Goal: Task Accomplishment & Management: Manage account settings

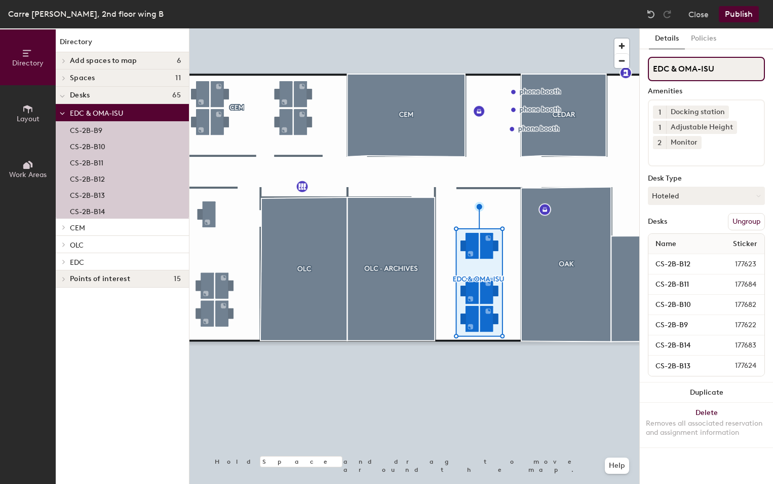
click at [612, 77] on div "Directory Layout Work Areas Directory Add spaces to map 6 BUBBLE 1 CEDAR OAK OL…" at bounding box center [386, 255] width 773 height 455
type input "BUFFER ZONE - CS"
click at [482, 28] on div at bounding box center [415, 28] width 450 height 0
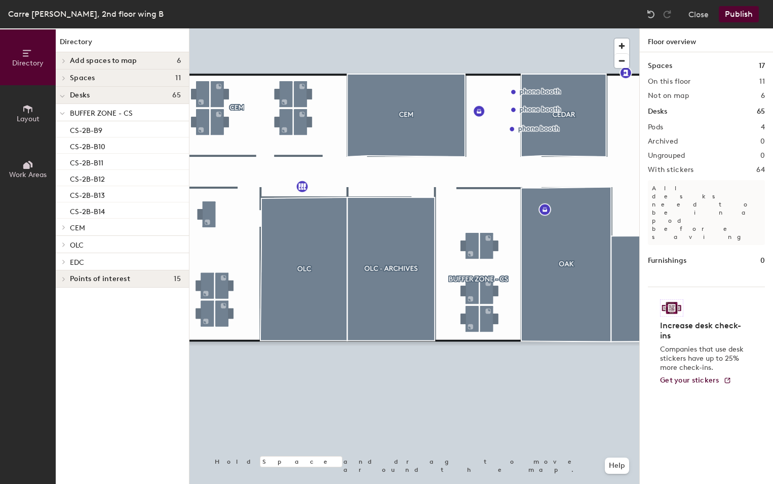
click at [731, 13] on button "Publish" at bounding box center [739, 14] width 40 height 16
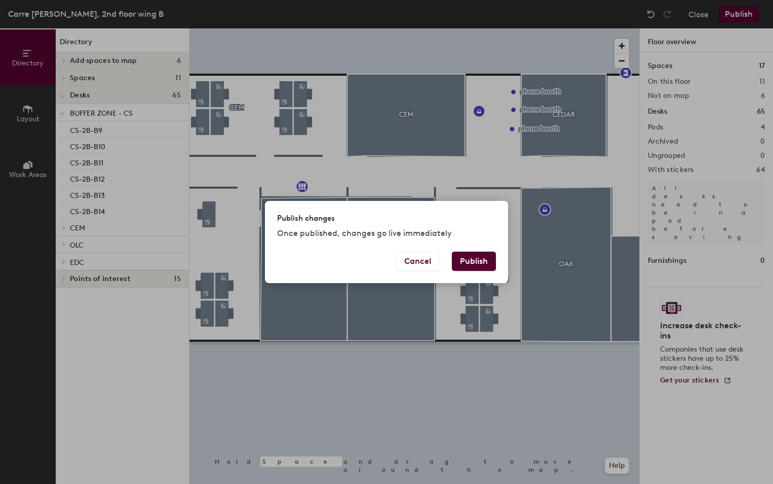
click at [465, 261] on button "Publish" at bounding box center [474, 260] width 44 height 19
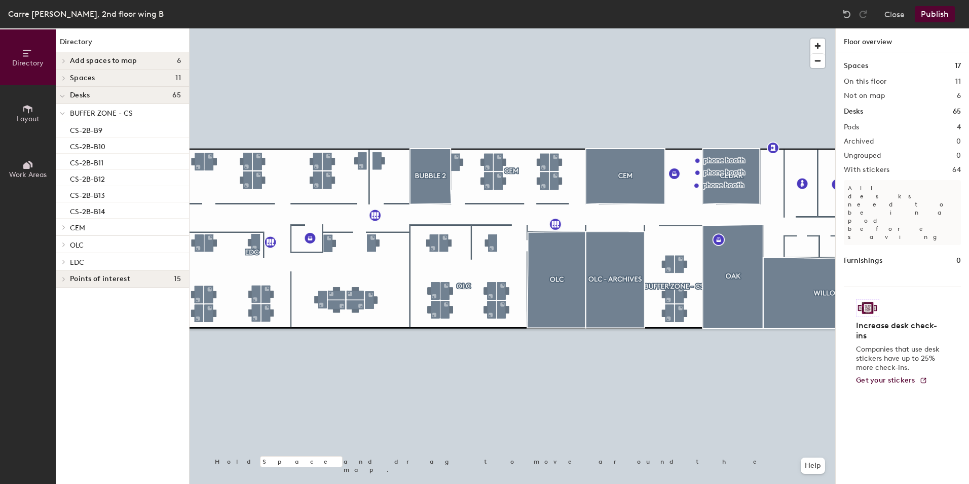
click at [649, 28] on div at bounding box center [513, 28] width 646 height 0
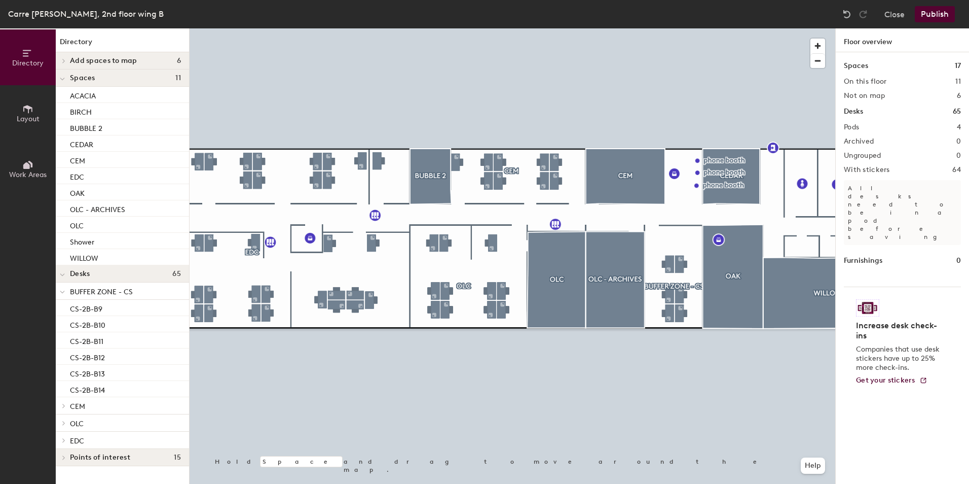
click at [852, 67] on h1 "Spaces" at bounding box center [856, 65] width 24 height 11
click at [858, 61] on h1 "Spaces" at bounding box center [856, 65] width 24 height 11
copy h1 "Spaces"
click at [871, 40] on h1 "Floor overview" at bounding box center [902, 40] width 133 height 24
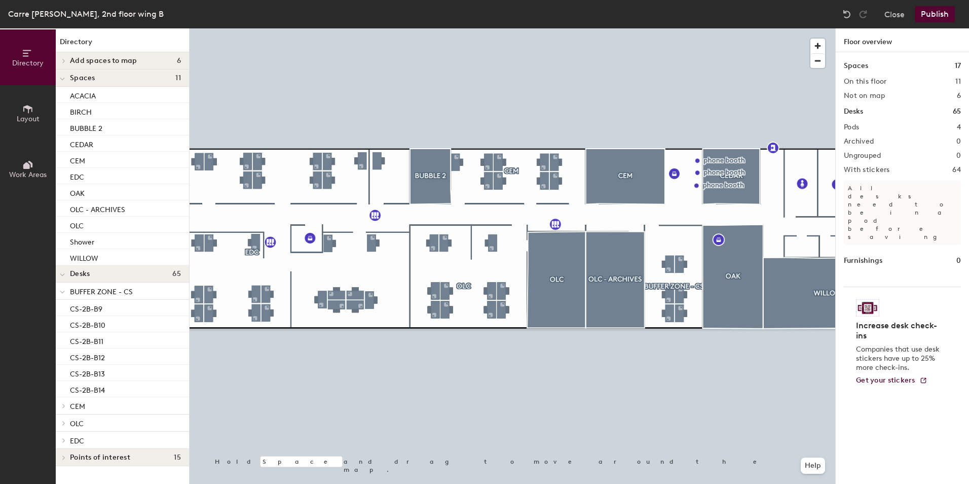
click at [60, 77] on icon at bounding box center [62, 79] width 5 height 4
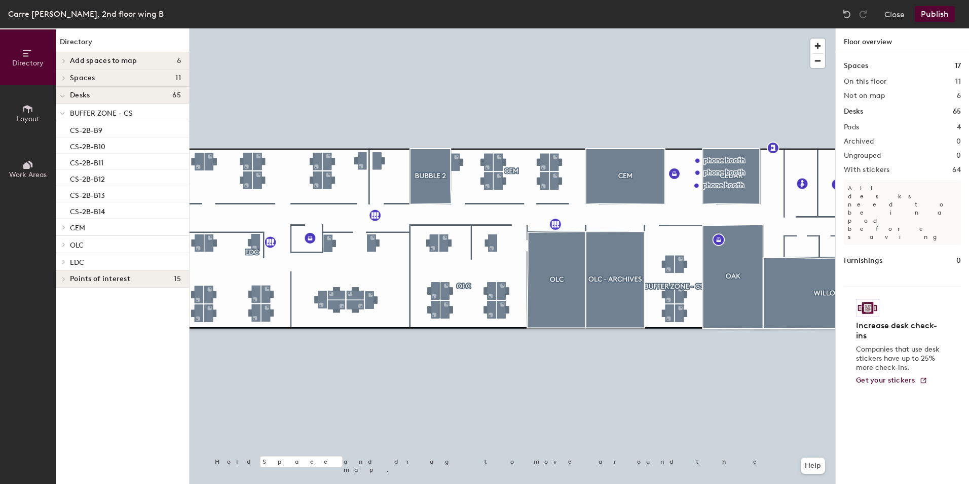
click at [60, 77] on span at bounding box center [63, 78] width 9 height 5
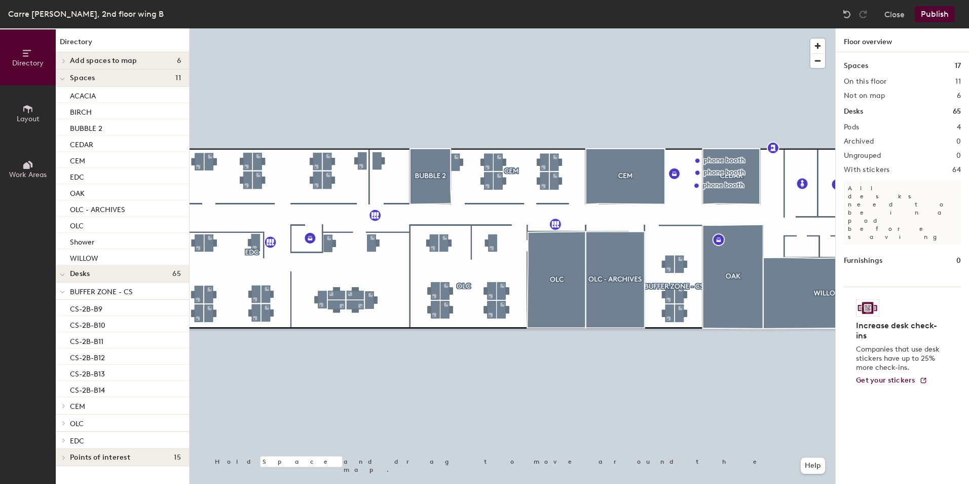
click at [60, 77] on icon at bounding box center [62, 79] width 5 height 4
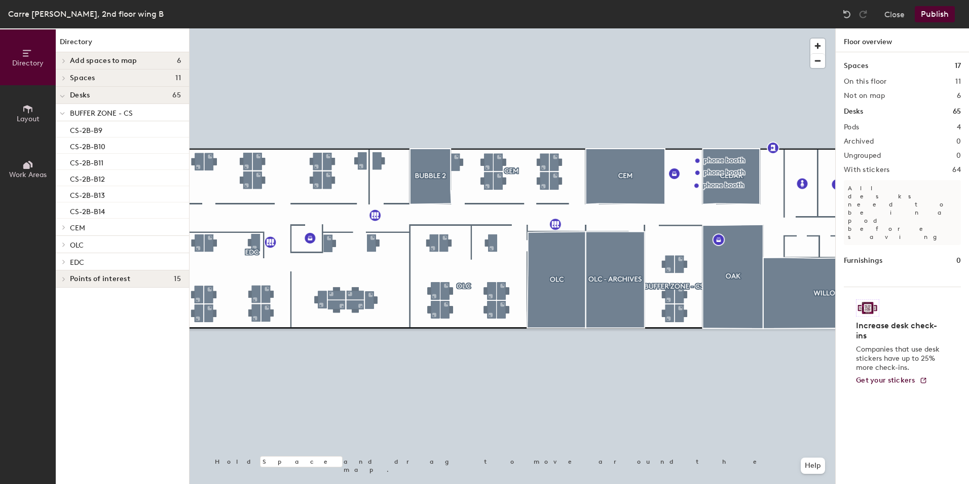
click at [60, 77] on span at bounding box center [63, 78] width 9 height 5
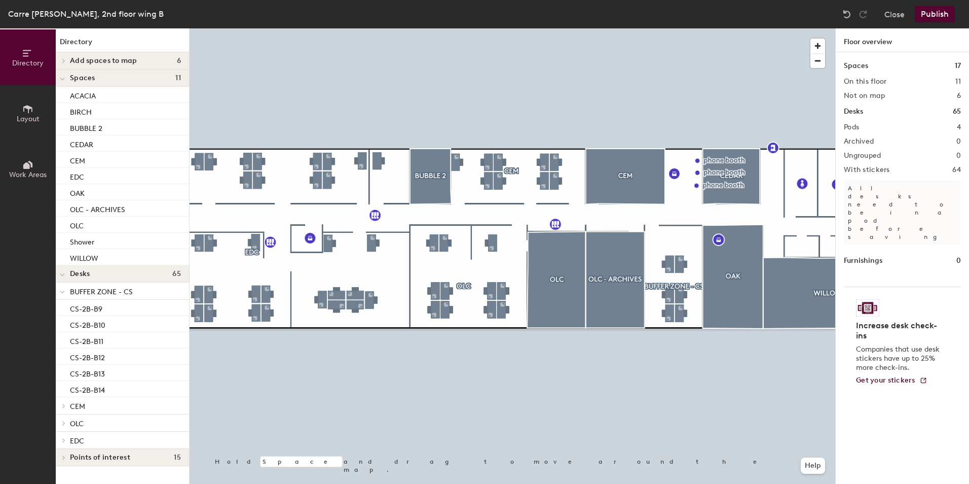
click at [65, 58] on div at bounding box center [62, 60] width 13 height 17
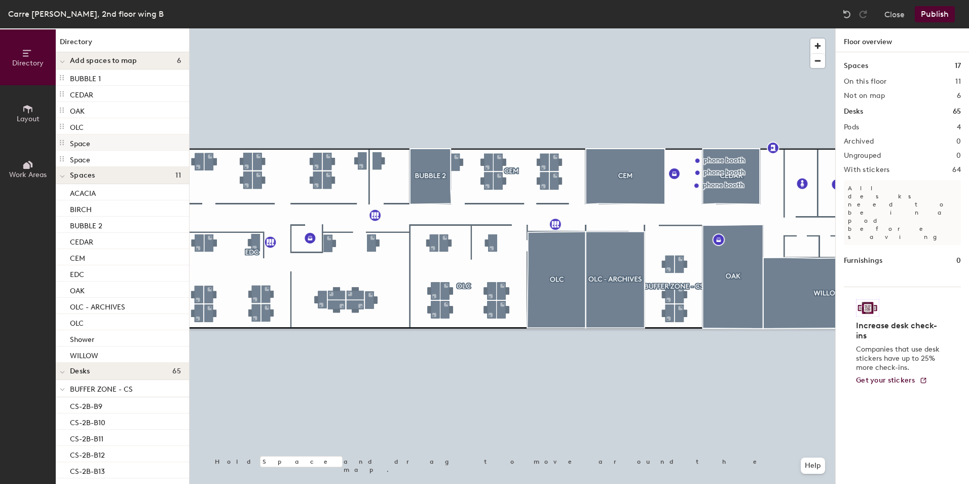
click at [59, 141] on icon at bounding box center [62, 142] width 8 height 8
drag, startPoint x: 84, startPoint y: 137, endPoint x: 75, endPoint y: 141, distance: 10.0
click at [75, 141] on p "Space" at bounding box center [80, 142] width 20 height 12
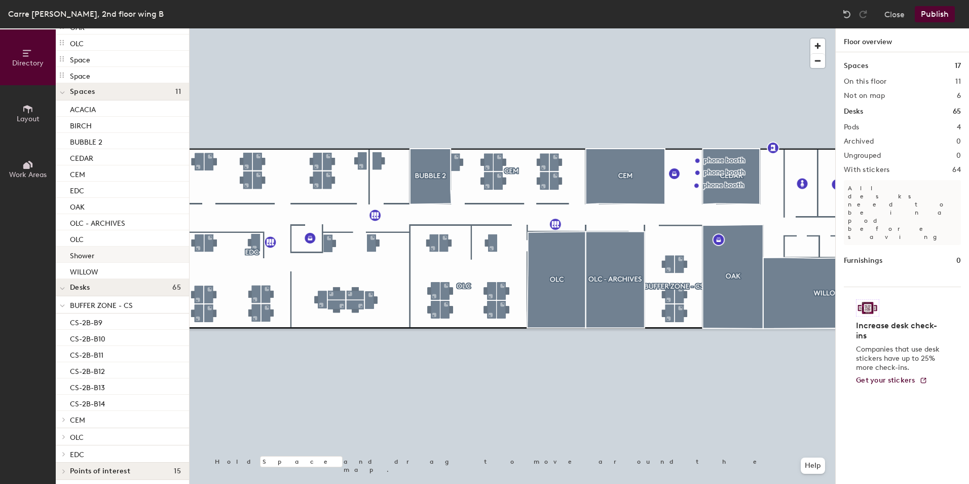
scroll to position [88, 0]
click at [67, 449] on span at bounding box center [63, 449] width 9 height 5
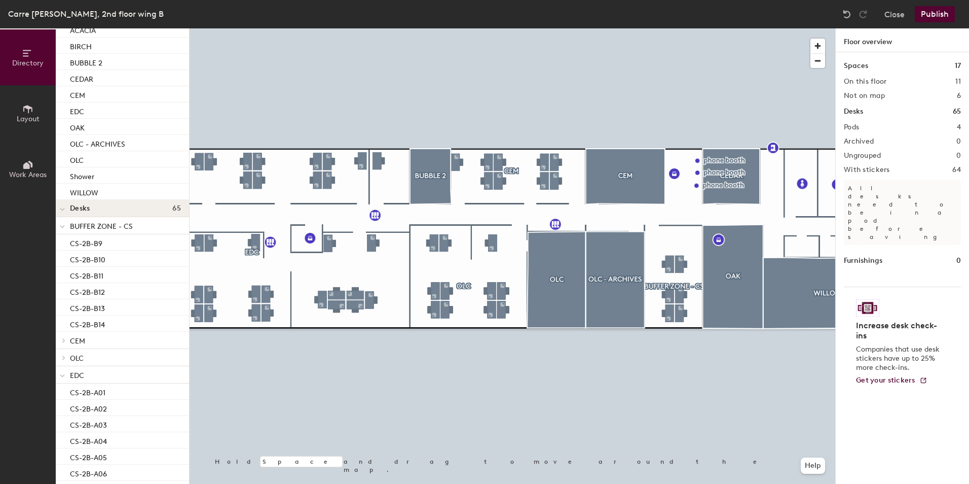
click at [60, 377] on icon at bounding box center [62, 376] width 5 height 4
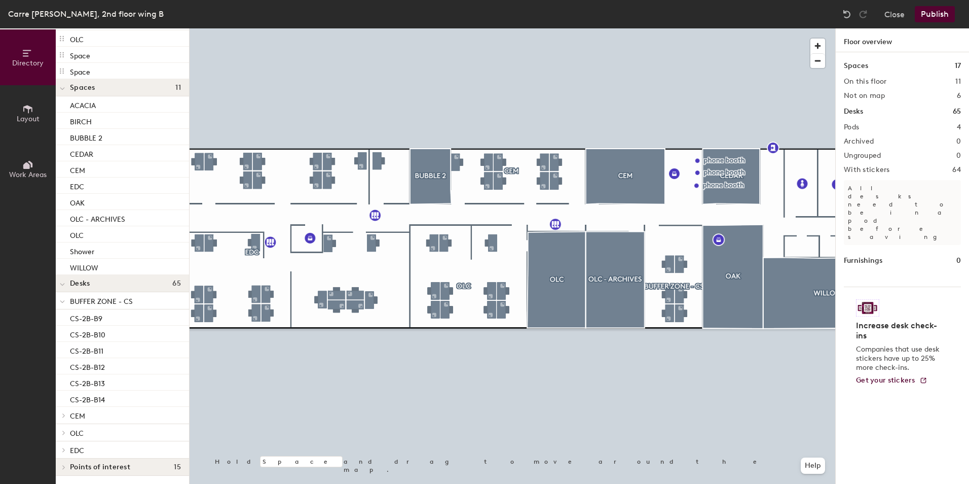
click at [63, 429] on div at bounding box center [62, 432] width 13 height 17
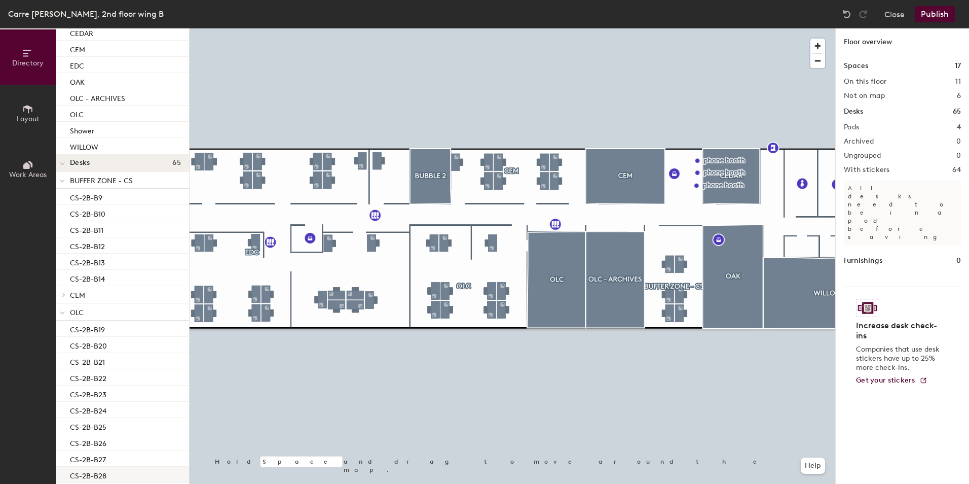
scroll to position [266, 0]
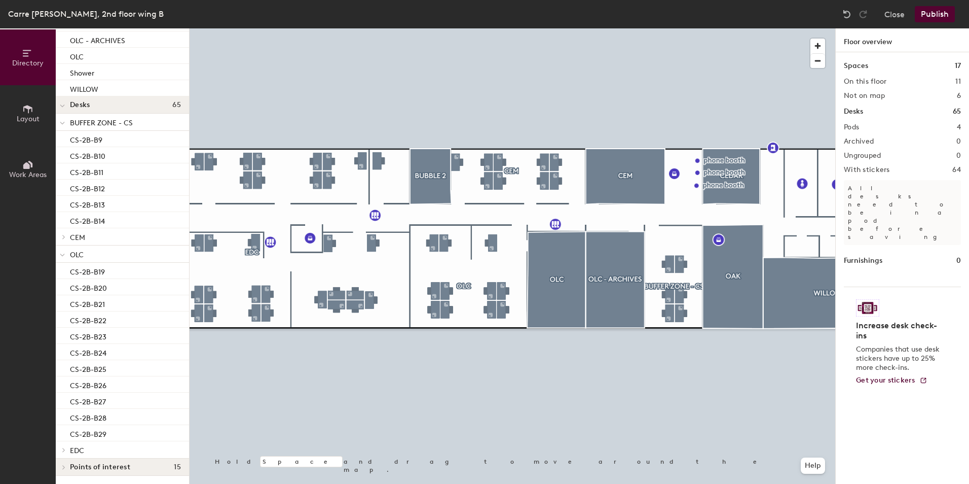
click at [61, 256] on icon at bounding box center [62, 255] width 5 height 4
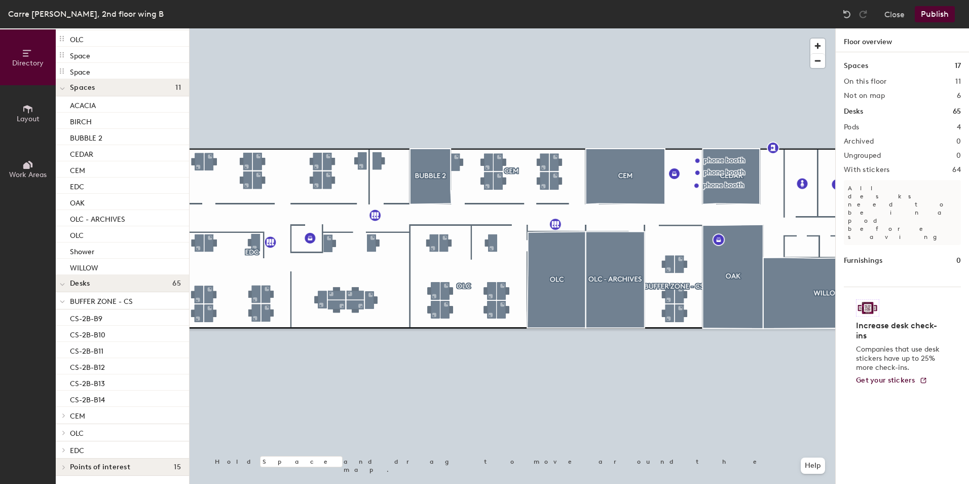
click at [61, 416] on span at bounding box center [63, 415] width 9 height 5
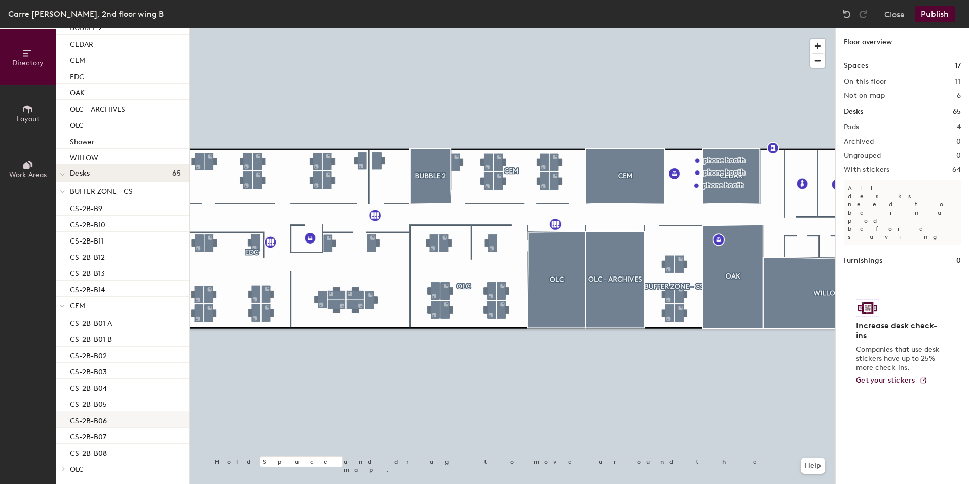
scroll to position [234, 0]
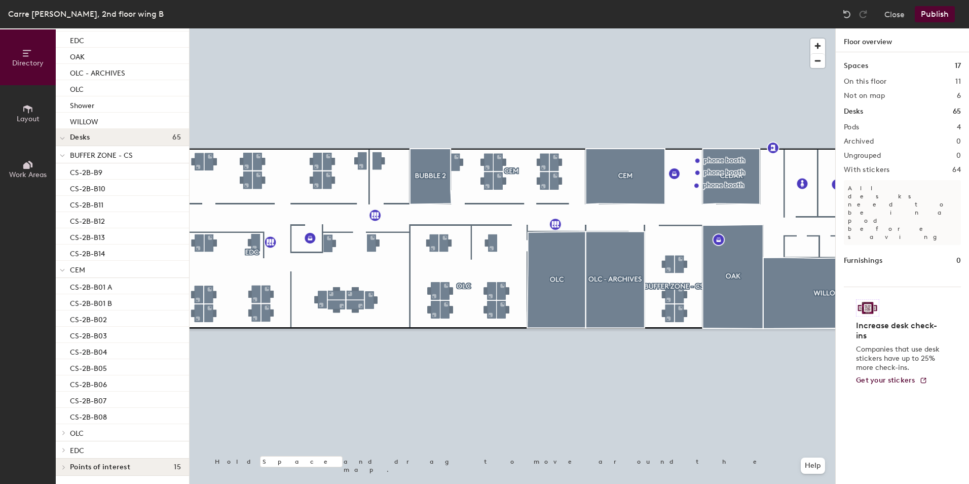
click at [63, 270] on icon at bounding box center [62, 270] width 4 height 2
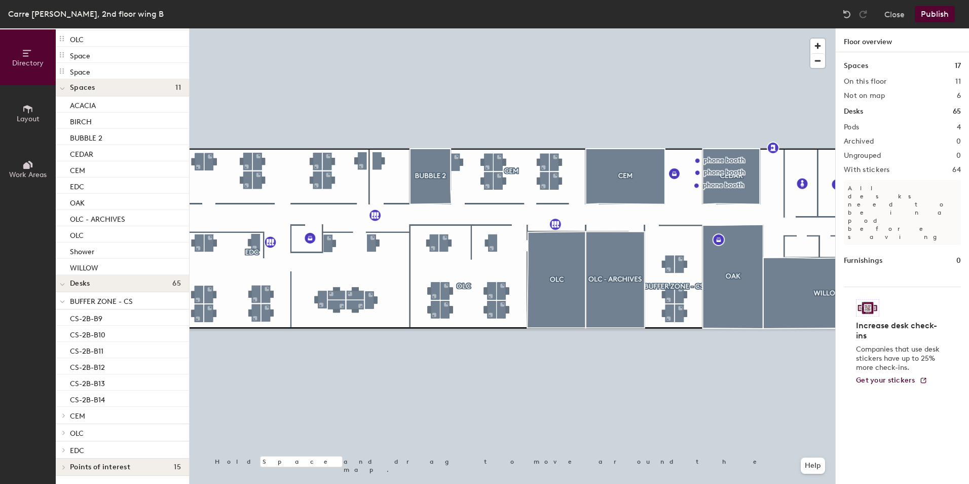
scroll to position [88, 0]
click at [63, 299] on span at bounding box center [62, 301] width 5 height 9
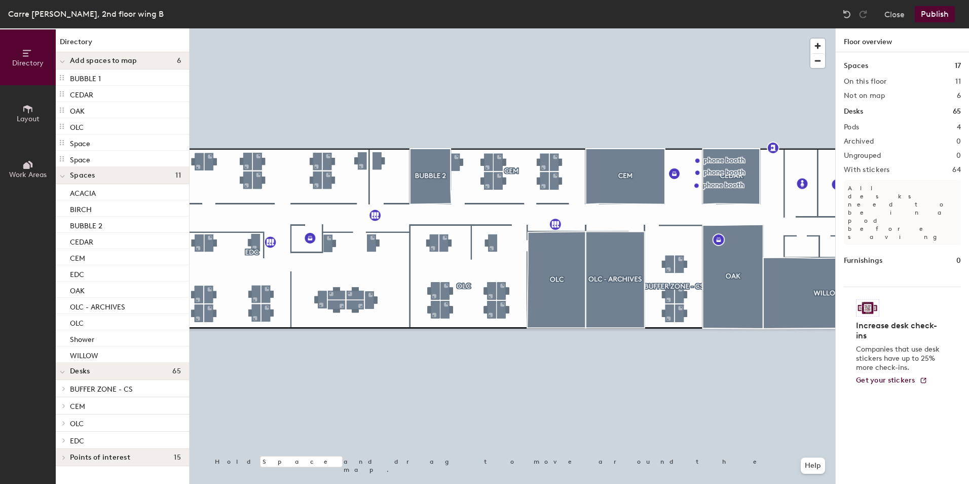
scroll to position [0, 0]
click at [64, 177] on icon at bounding box center [62, 176] width 5 height 4
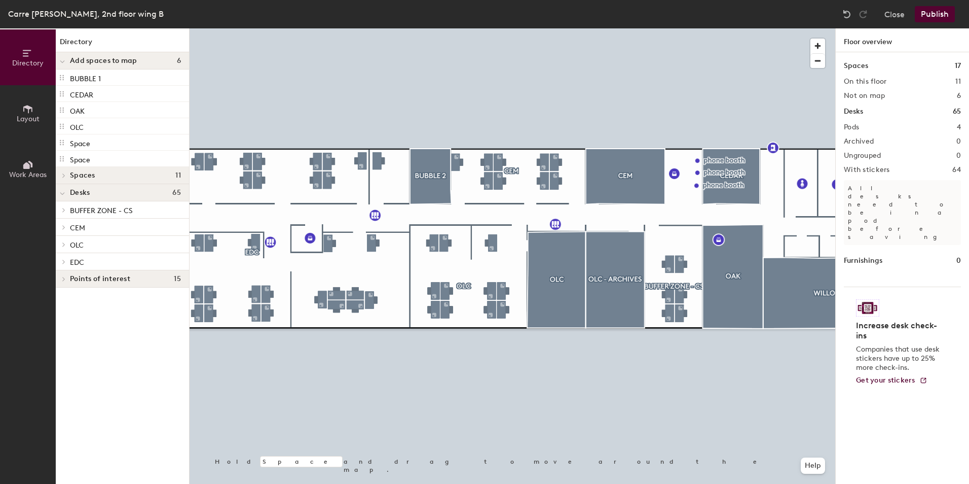
click at [64, 278] on icon at bounding box center [64, 279] width 2 height 4
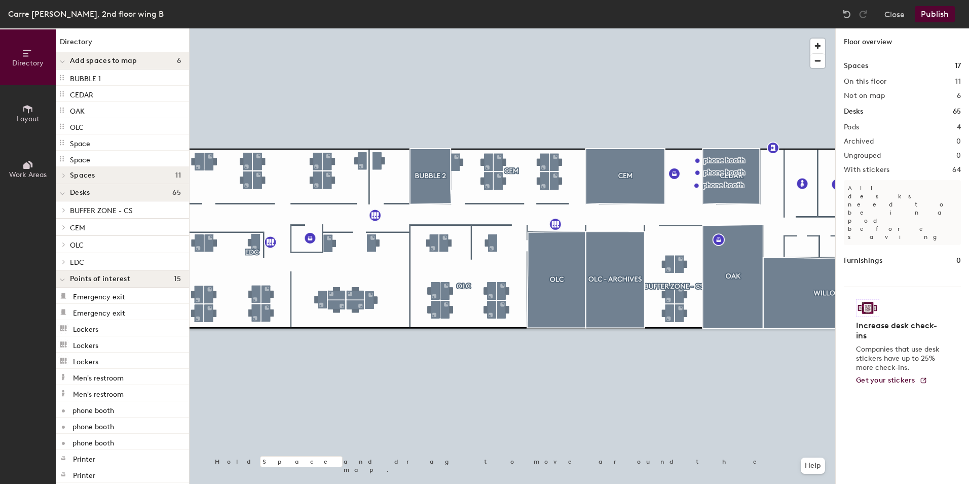
click at [63, 279] on icon at bounding box center [62, 280] width 5 height 4
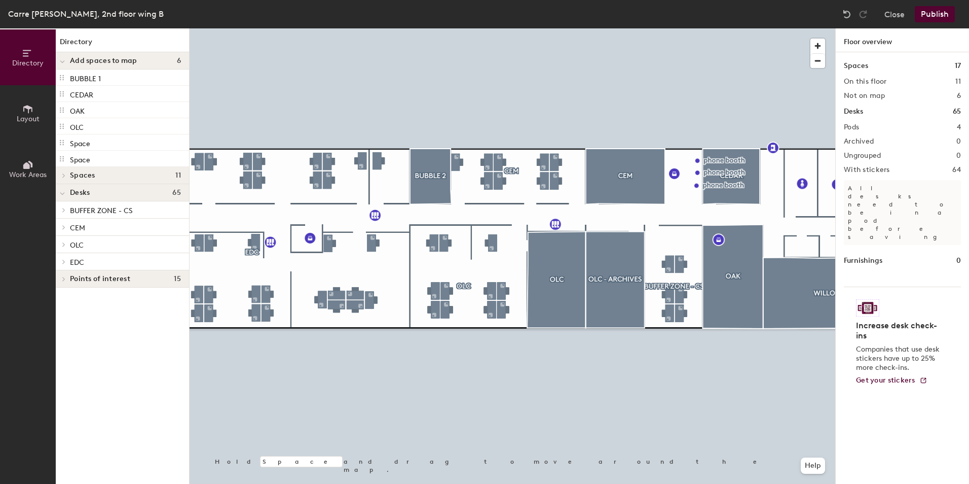
click at [57, 192] on div at bounding box center [62, 192] width 13 height 17
click at [62, 193] on icon at bounding box center [64, 192] width 4 height 5
click at [64, 190] on span at bounding box center [62, 193] width 5 height 9
click at [61, 174] on span at bounding box center [63, 175] width 9 height 5
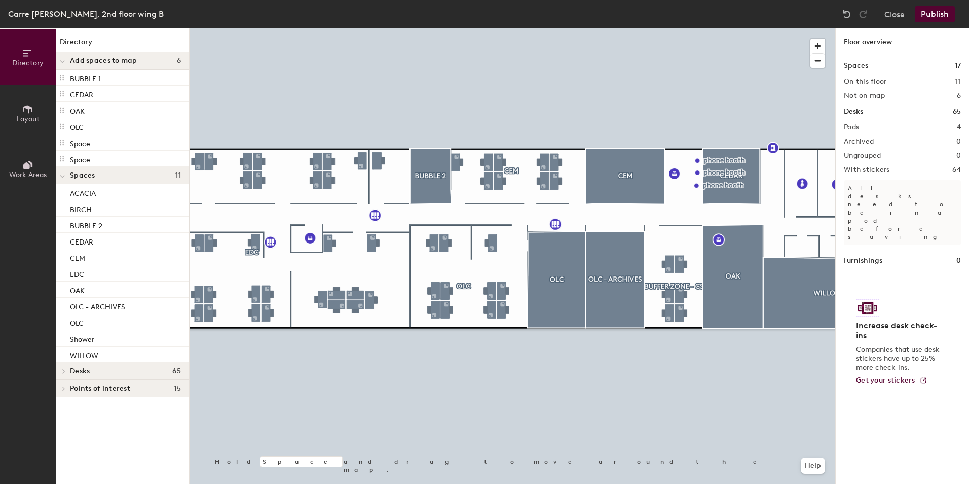
click at [61, 176] on icon at bounding box center [62, 176] width 4 height 2
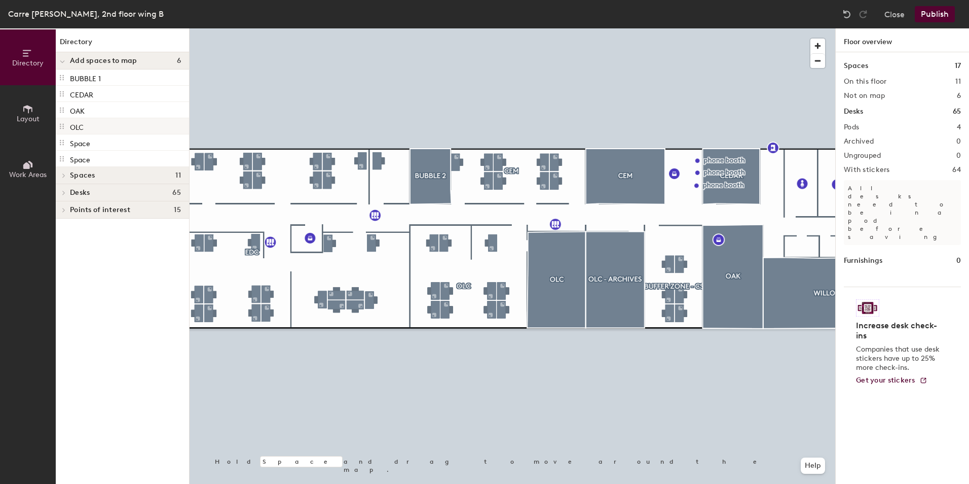
click at [79, 127] on p "OLC" at bounding box center [77, 126] width 14 height 12
click at [90, 109] on div "OAK" at bounding box center [122, 110] width 133 height 16
click at [104, 93] on div "CEDAR" at bounding box center [122, 94] width 133 height 16
click at [127, 74] on div "BUBBLE 1" at bounding box center [122, 77] width 133 height 16
click at [62, 62] on icon at bounding box center [62, 62] width 4 height 2
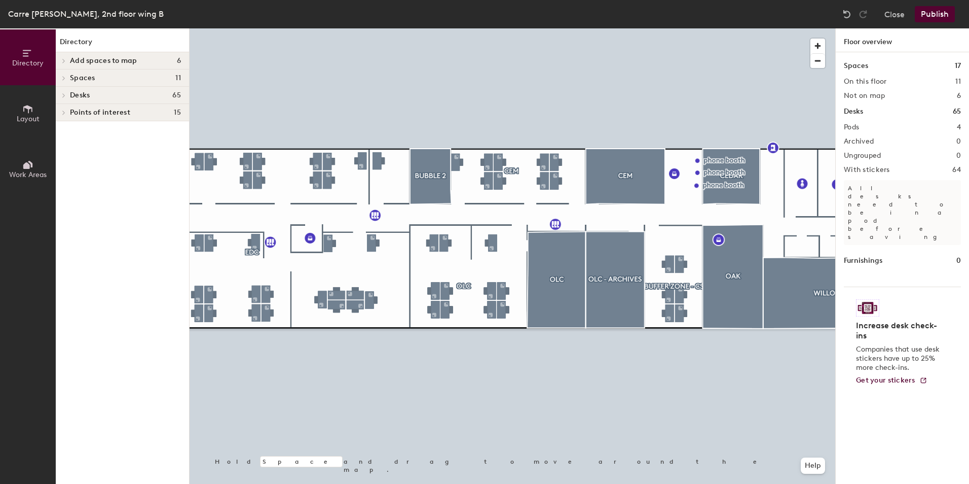
click at [940, 9] on button "Publish" at bounding box center [935, 14] width 40 height 16
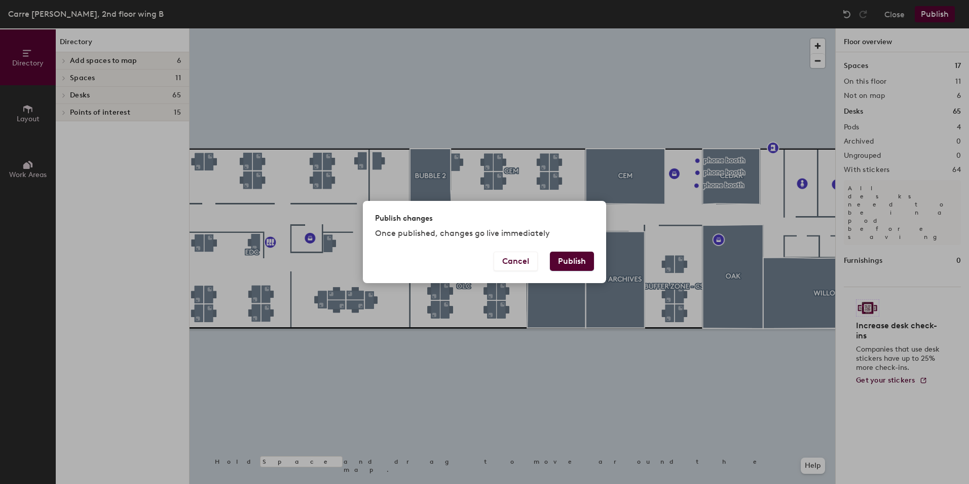
click at [574, 261] on button "Publish" at bounding box center [572, 260] width 44 height 19
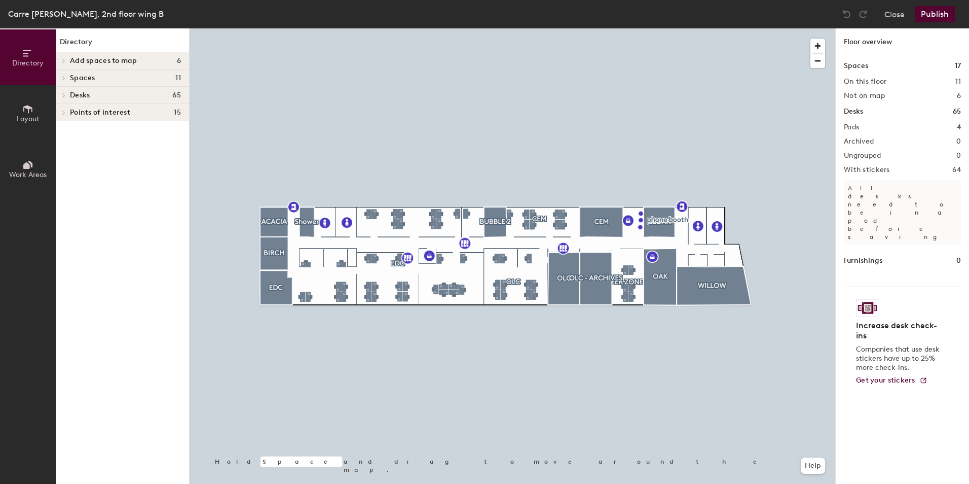
click at [900, 60] on div "Spaces 17 On this floor 11 Not on map 6 Desks 65 Pods 4 Archived 0 Ungrouped 0 …" at bounding box center [902, 279] width 133 height 455
click at [867, 62] on h1 "Spaces" at bounding box center [856, 65] width 24 height 11
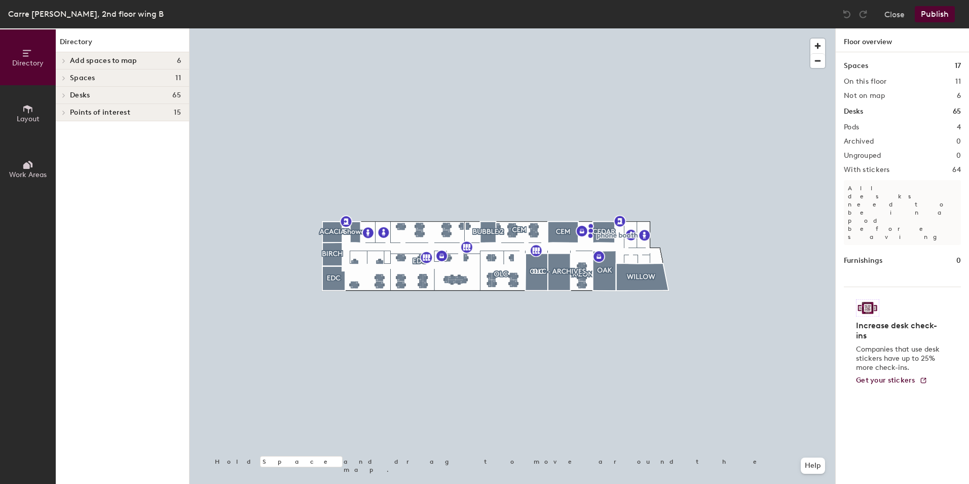
click at [41, 167] on button "Work Areas" at bounding box center [28, 169] width 56 height 56
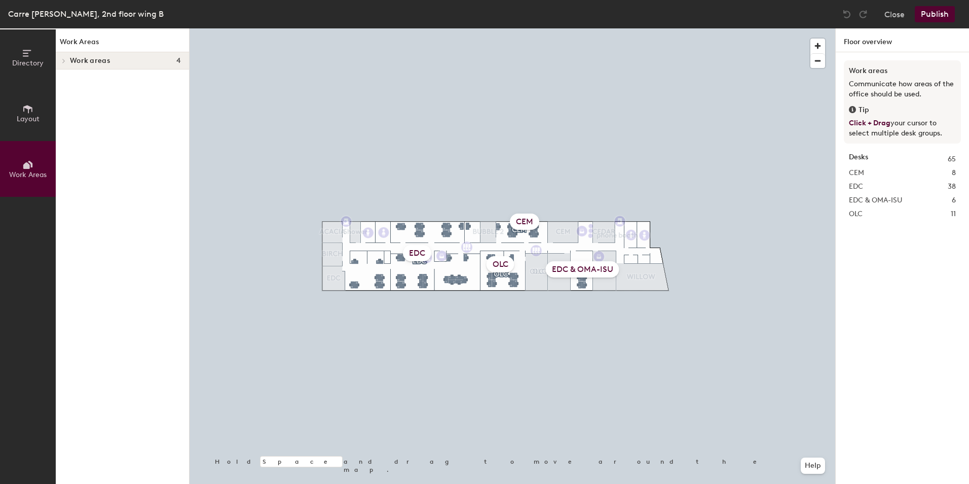
click at [40, 115] on button "Layout" at bounding box center [28, 113] width 56 height 56
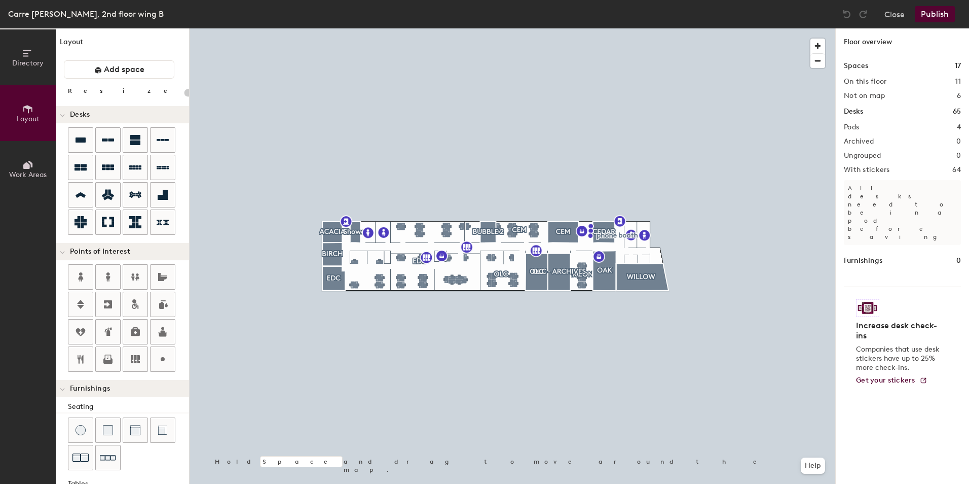
click at [34, 167] on button "Work Areas" at bounding box center [28, 169] width 56 height 56
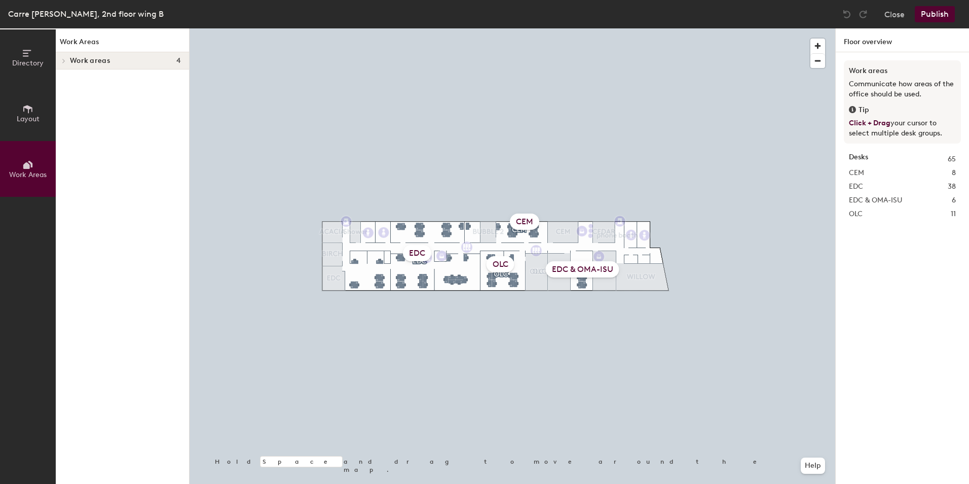
click at [30, 54] on icon at bounding box center [27, 53] width 11 height 11
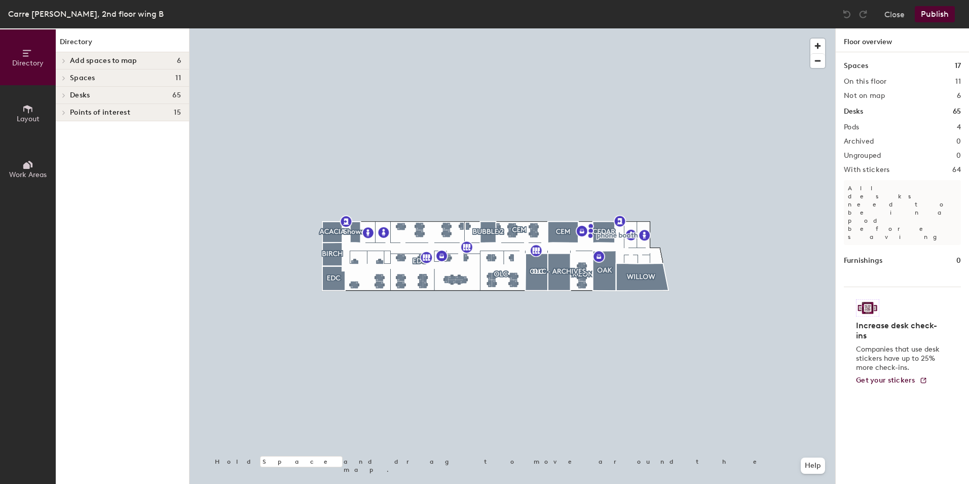
click at [64, 79] on icon at bounding box center [64, 78] width 2 height 4
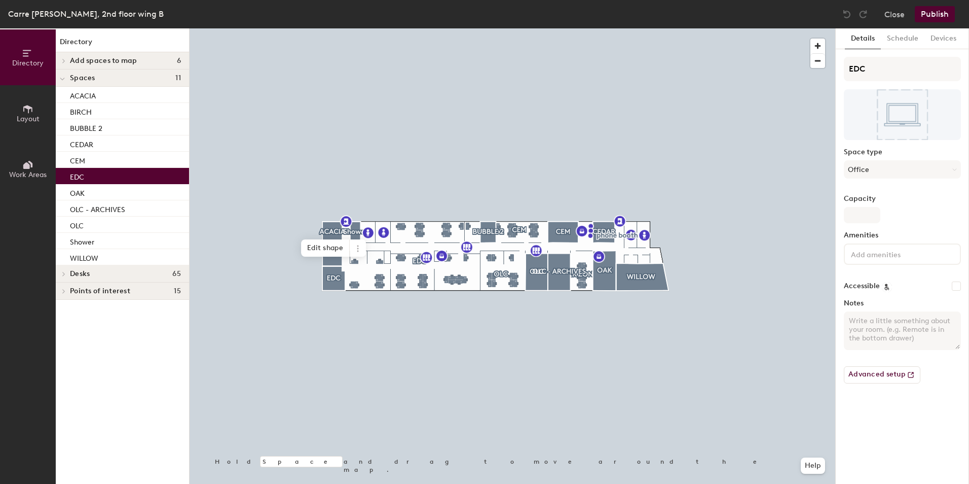
click at [113, 176] on div "EDC" at bounding box center [122, 176] width 133 height 16
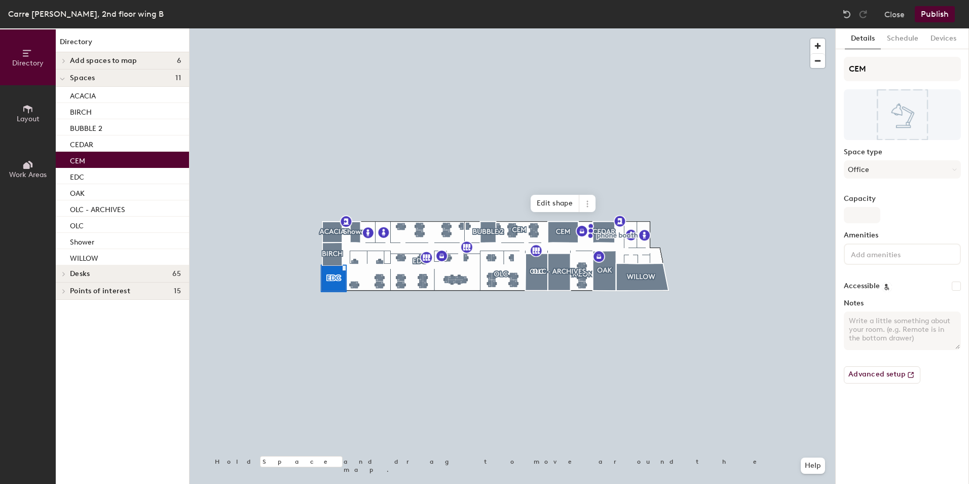
click at [113, 155] on div "CEM" at bounding box center [122, 160] width 133 height 16
click at [116, 142] on div "CEDAR" at bounding box center [122, 143] width 133 height 16
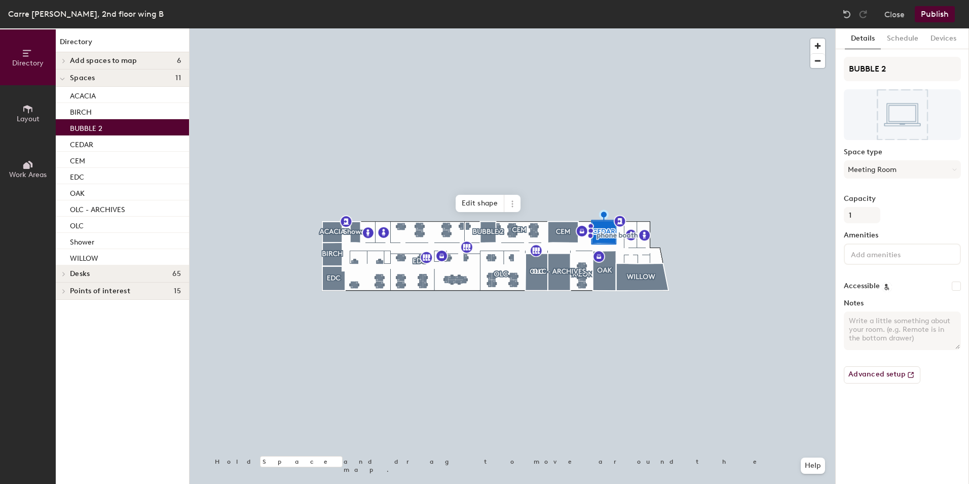
click at [123, 122] on div "BUBBLE 2" at bounding box center [122, 127] width 133 height 16
click at [125, 111] on div "BIRCH" at bounding box center [122, 111] width 133 height 16
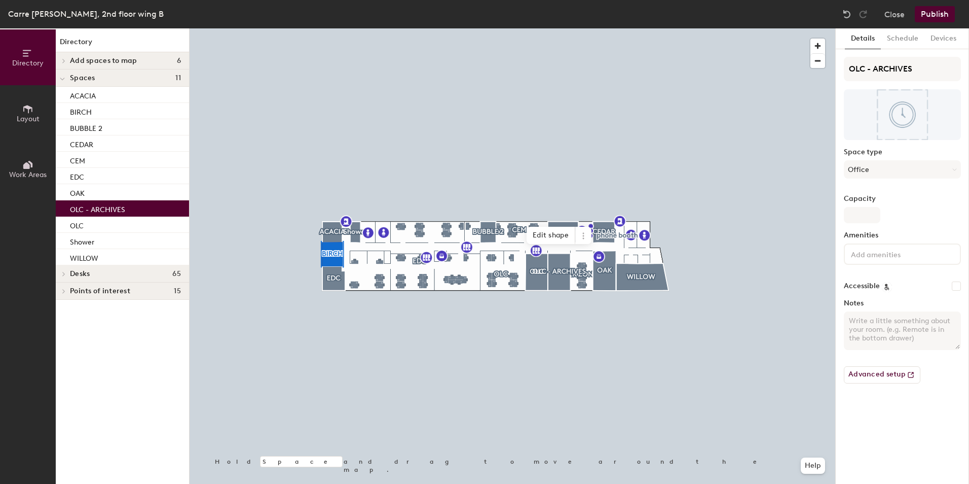
click at [115, 208] on p "OLC - ARCHIVES" at bounding box center [97, 208] width 55 height 12
click at [103, 222] on div "OLC" at bounding box center [122, 224] width 133 height 16
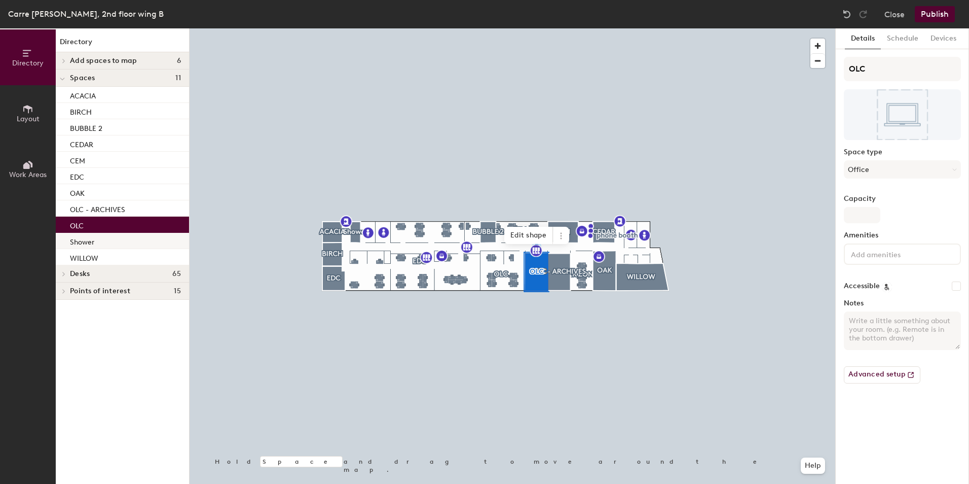
click at [97, 240] on div "Shower" at bounding box center [122, 241] width 133 height 16
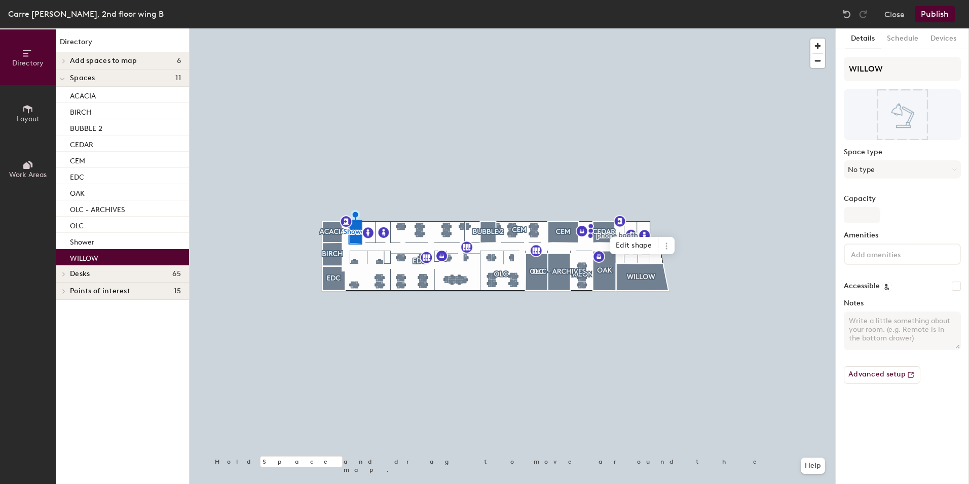
click at [96, 254] on p "WILLOW" at bounding box center [84, 257] width 28 height 12
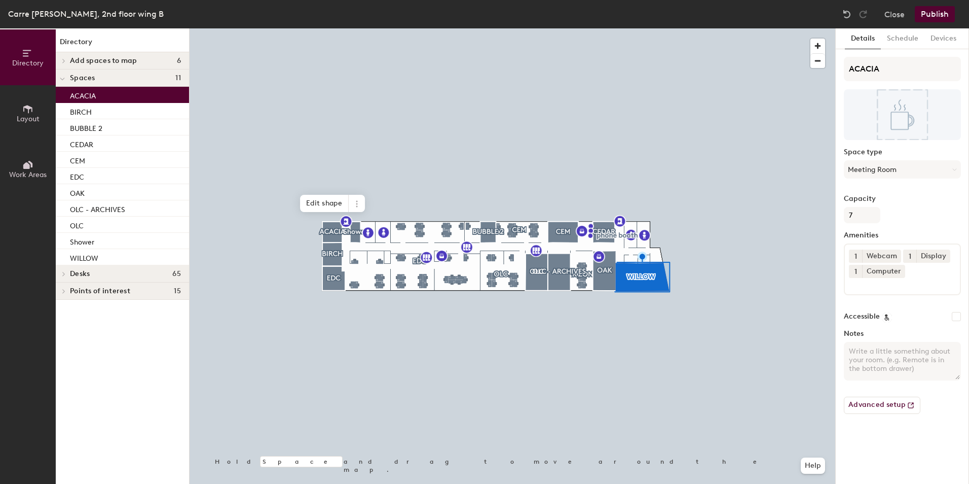
click at [105, 95] on div "ACACIA" at bounding box center [122, 95] width 133 height 16
click at [103, 101] on div "ACACIA" at bounding box center [122, 95] width 133 height 16
click at [100, 113] on div "BIRCH" at bounding box center [122, 111] width 133 height 16
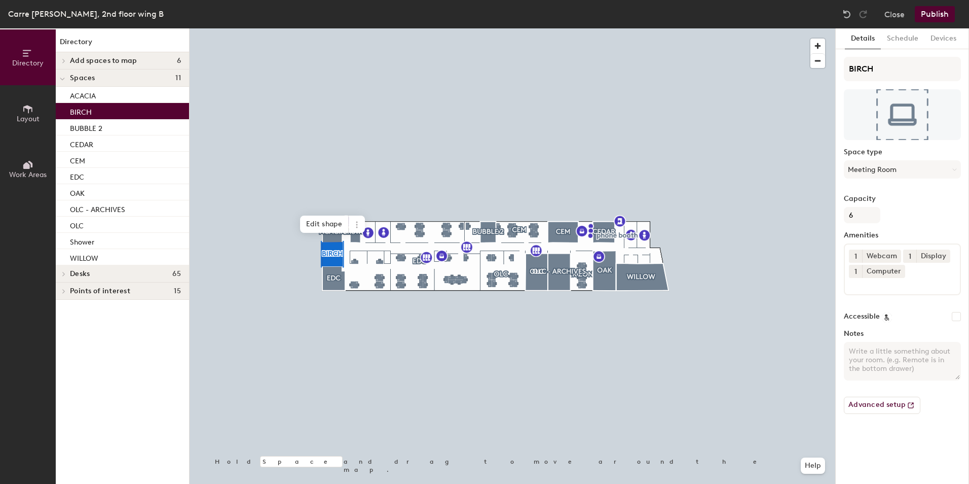
click at [60, 76] on span at bounding box center [62, 79] width 5 height 9
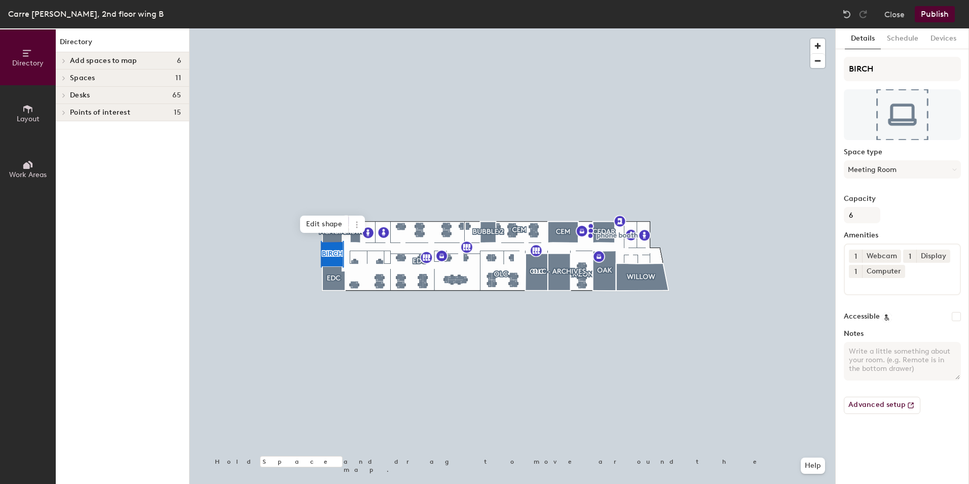
click at [64, 61] on icon at bounding box center [64, 61] width 2 height 4
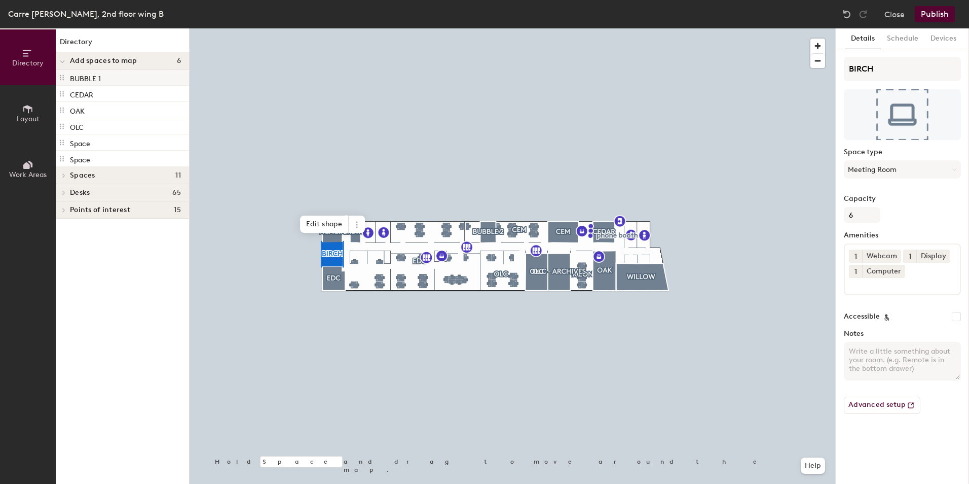
click at [79, 81] on p "BUBBLE 1" at bounding box center [85, 77] width 31 height 12
click at [88, 92] on p "CEDAR" at bounding box center [81, 94] width 23 height 12
click at [88, 111] on div "OAK" at bounding box center [122, 110] width 133 height 16
click at [86, 124] on div "OLC" at bounding box center [122, 126] width 133 height 16
click at [70, 127] on p "OLC" at bounding box center [77, 126] width 14 height 12
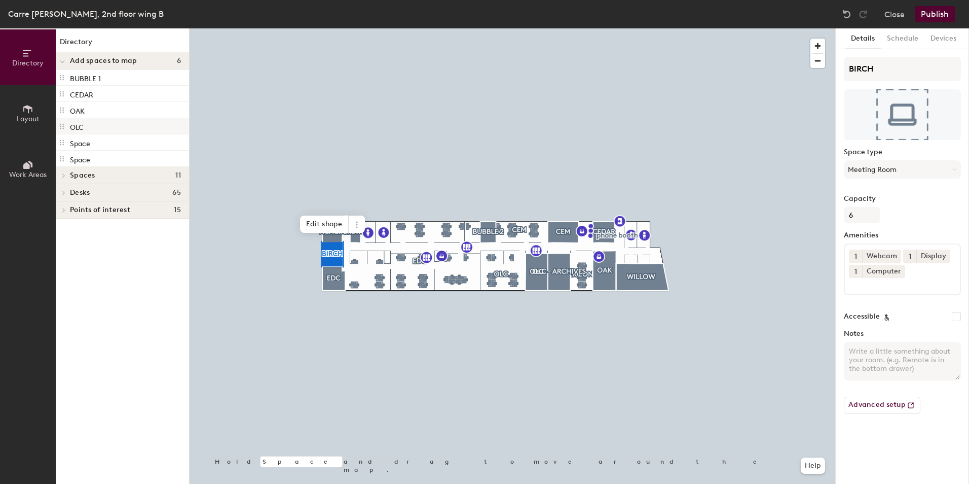
click at [70, 127] on p "OLC" at bounding box center [77, 126] width 14 height 12
click at [71, 127] on p "OLC" at bounding box center [77, 126] width 14 height 12
click at [77, 106] on p "OAK" at bounding box center [77, 110] width 15 height 12
click at [82, 144] on p "Space" at bounding box center [80, 142] width 20 height 12
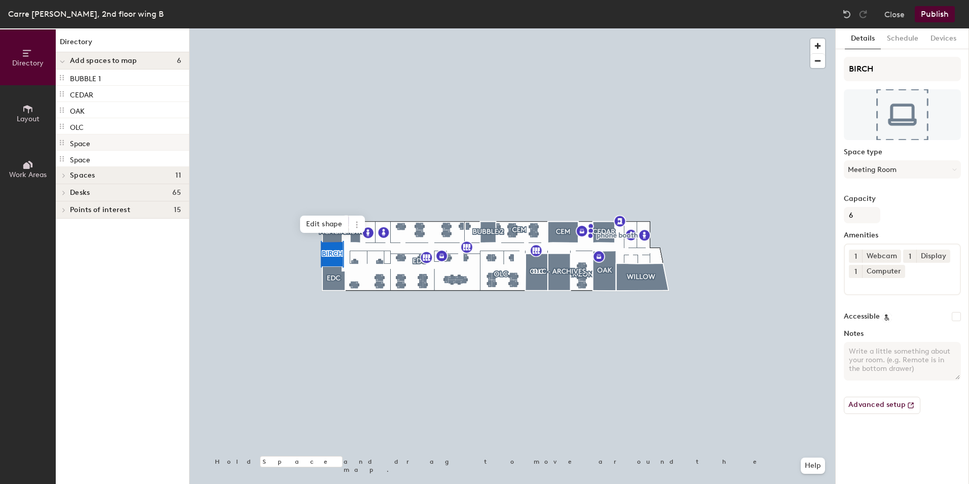
click at [82, 144] on p "Space" at bounding box center [80, 142] width 20 height 12
click at [62, 140] on icon at bounding box center [62, 142] width 8 height 8
click at [65, 193] on span at bounding box center [63, 192] width 9 height 5
click at [78, 227] on span "CEM" at bounding box center [77, 228] width 15 height 9
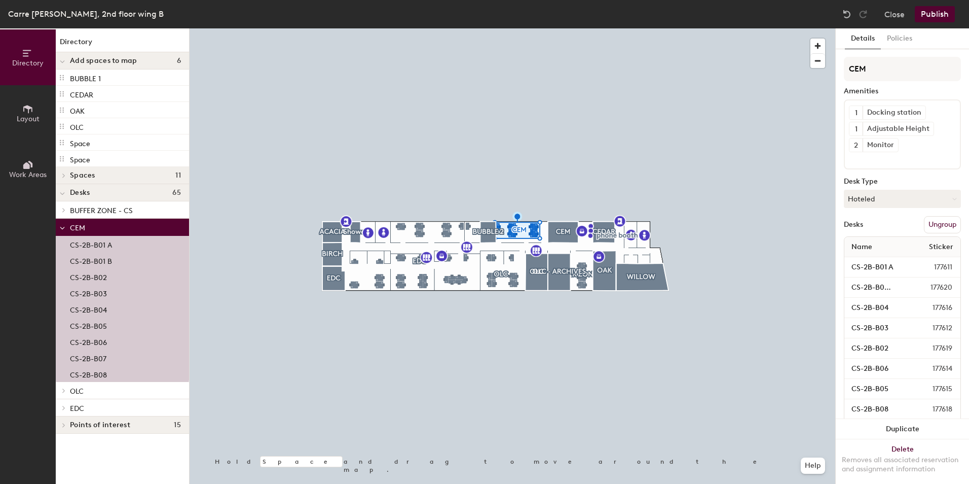
click at [85, 210] on span "BUFFER ZONE - CS" at bounding box center [101, 210] width 63 height 9
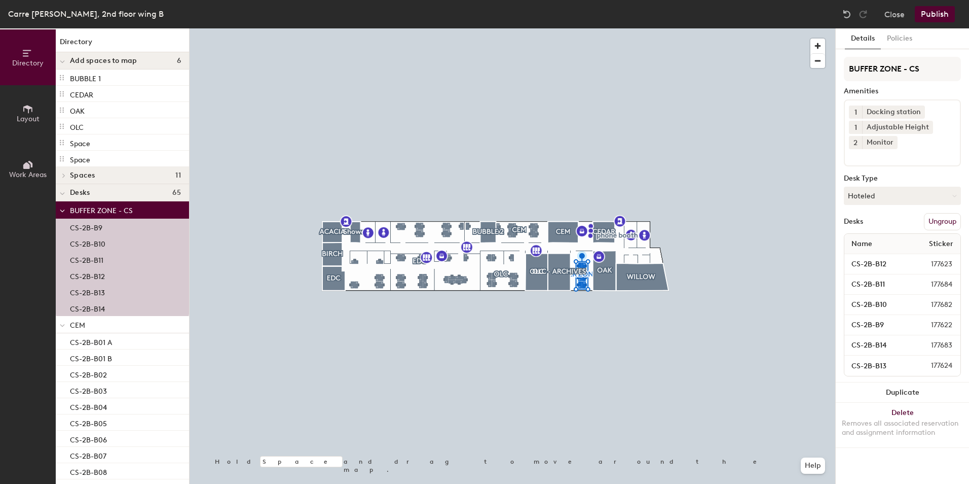
click at [72, 321] on span "CEM" at bounding box center [77, 325] width 15 height 9
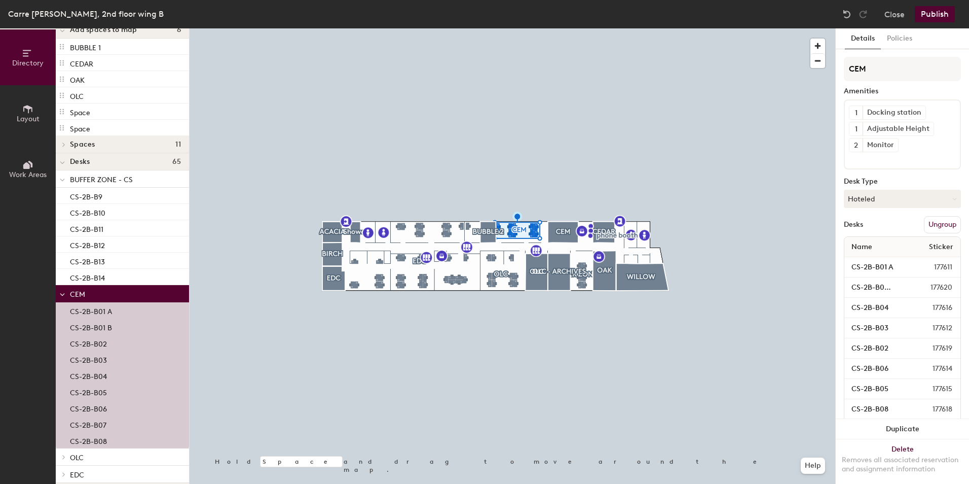
scroll to position [55, 0]
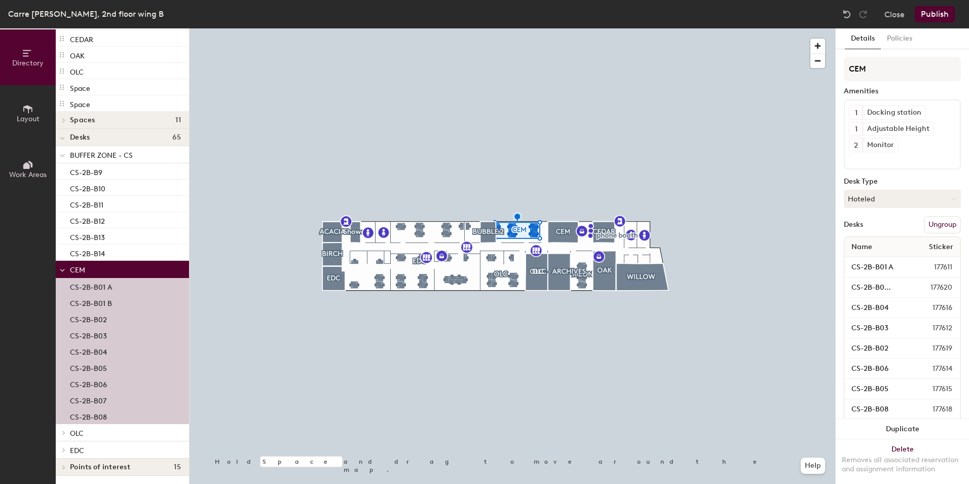
click at [59, 269] on div at bounding box center [62, 269] width 13 height 17
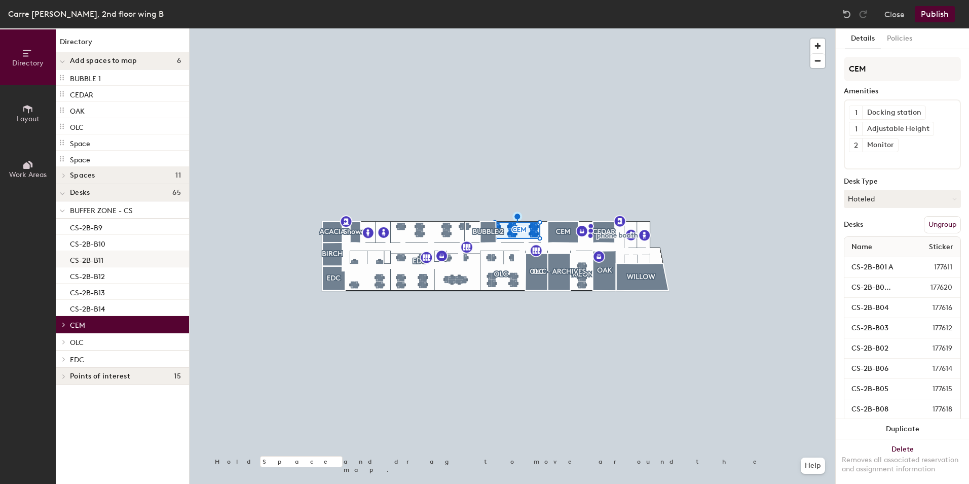
scroll to position [0, 0]
click at [65, 210] on div at bounding box center [62, 209] width 13 height 17
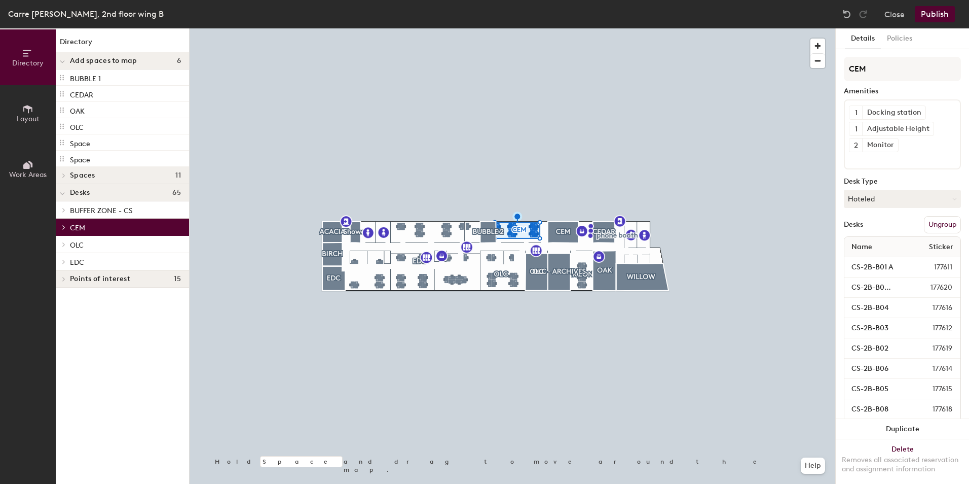
click at [79, 245] on span "OLC" at bounding box center [77, 245] width 14 height 9
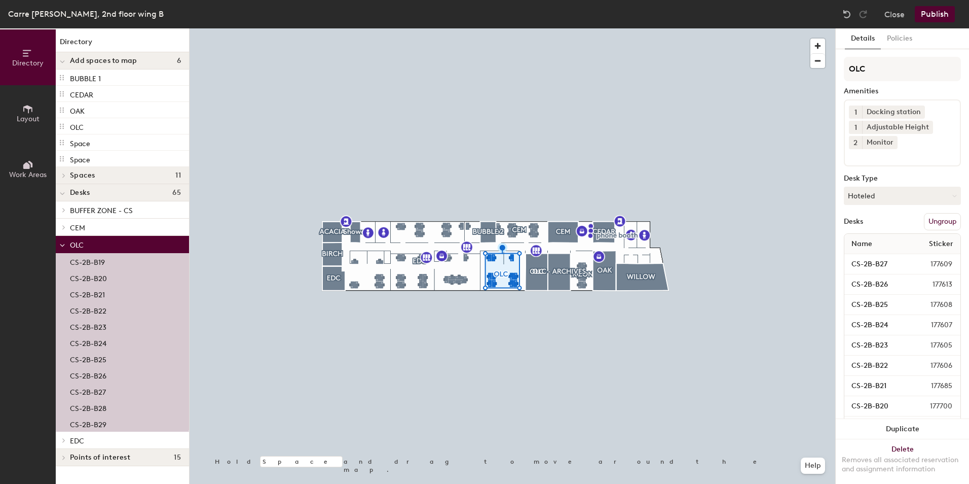
click at [60, 241] on span at bounding box center [62, 245] width 5 height 9
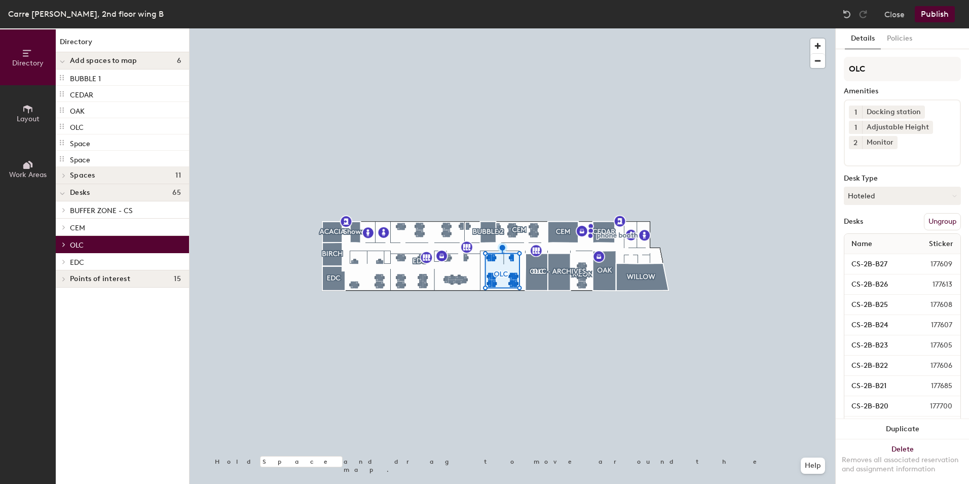
click at [83, 278] on span "Points of interest" at bounding box center [100, 279] width 60 height 8
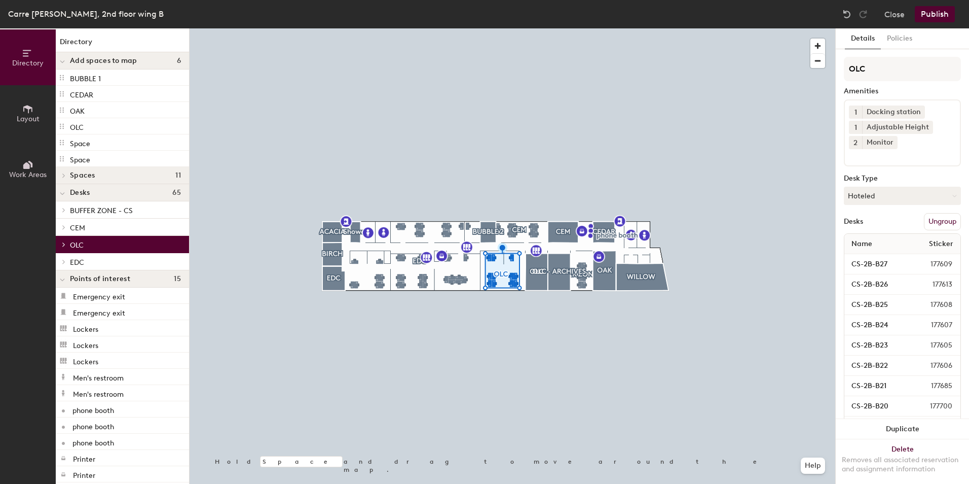
click at [61, 278] on icon at bounding box center [62, 280] width 5 height 4
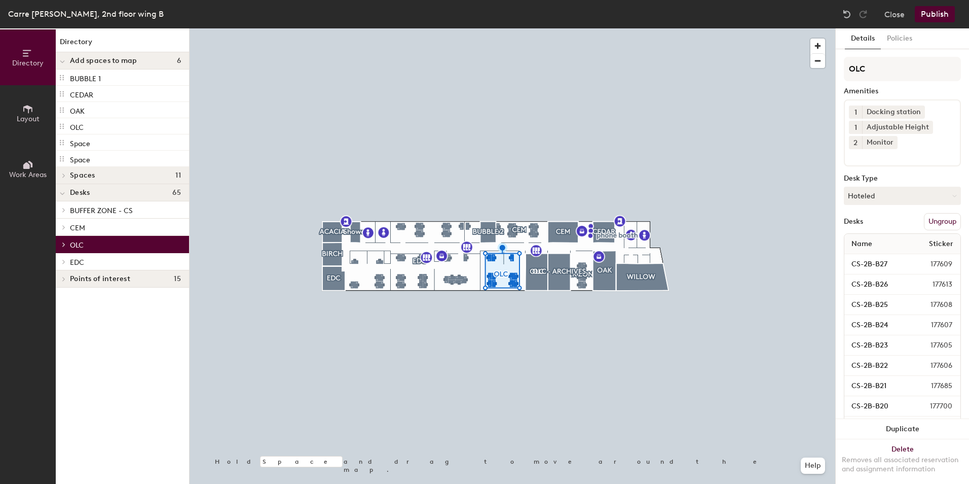
click at [34, 107] on button "Layout" at bounding box center [28, 113] width 56 height 56
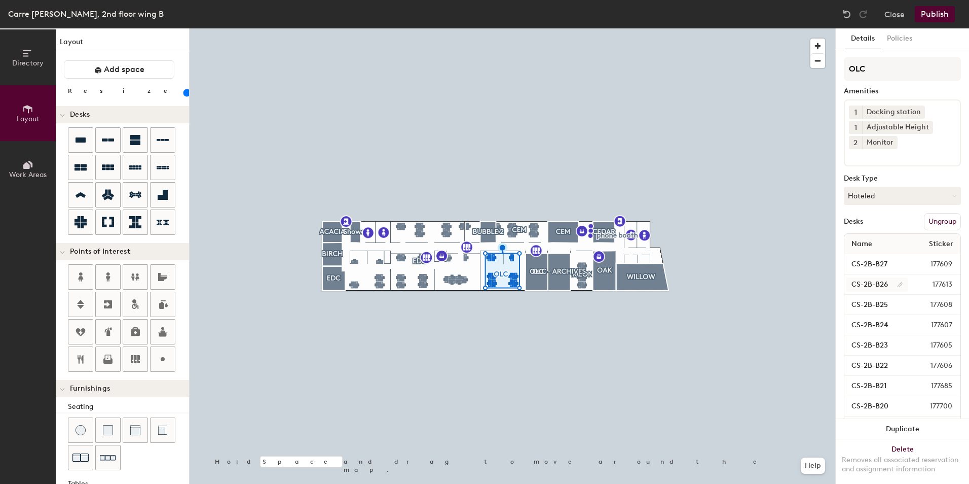
click at [575, 28] on div at bounding box center [513, 28] width 646 height 0
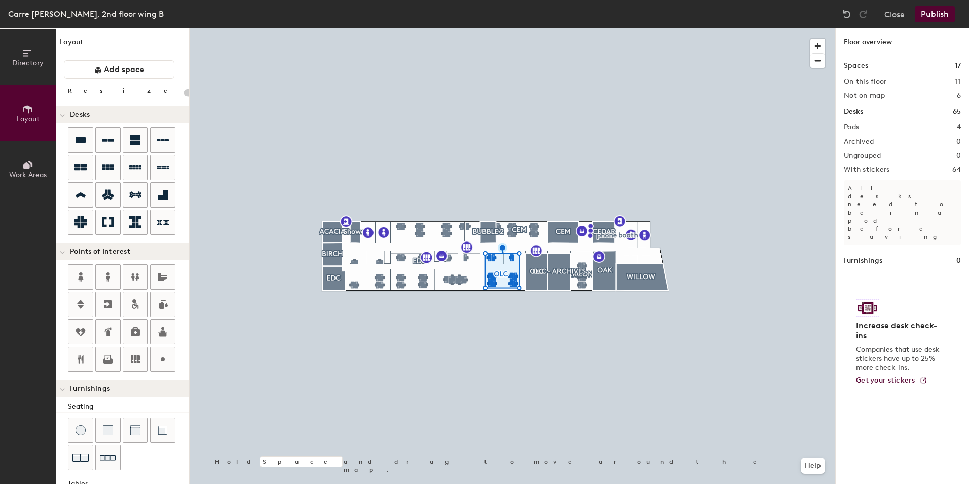
type input "20"
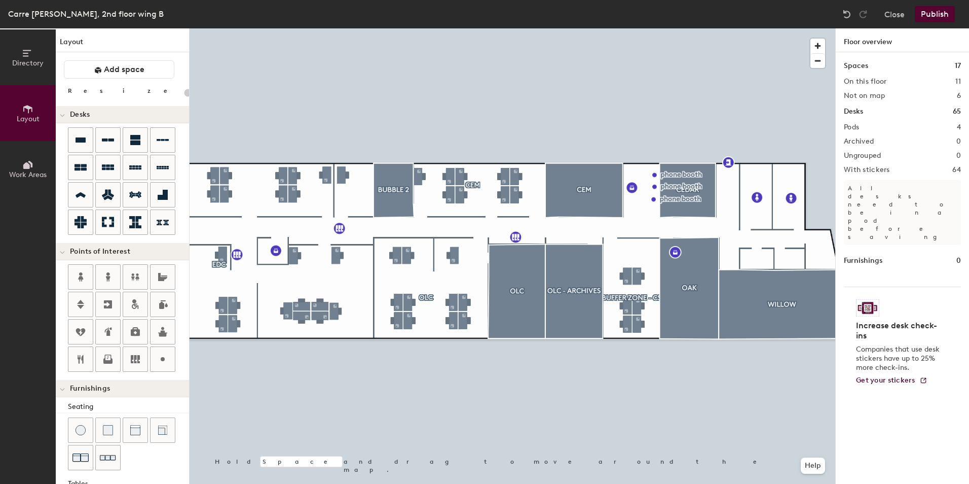
click at [862, 153] on h2 "Ungrouped" at bounding box center [863, 156] width 38 height 8
drag, startPoint x: 862, startPoint y: 153, endPoint x: 857, endPoint y: 184, distance: 32.4
click at [857, 184] on p "All desks need to be in a pod before saving" at bounding box center [902, 212] width 117 height 65
click at [853, 66] on h1 "Spaces" at bounding box center [856, 65] width 24 height 11
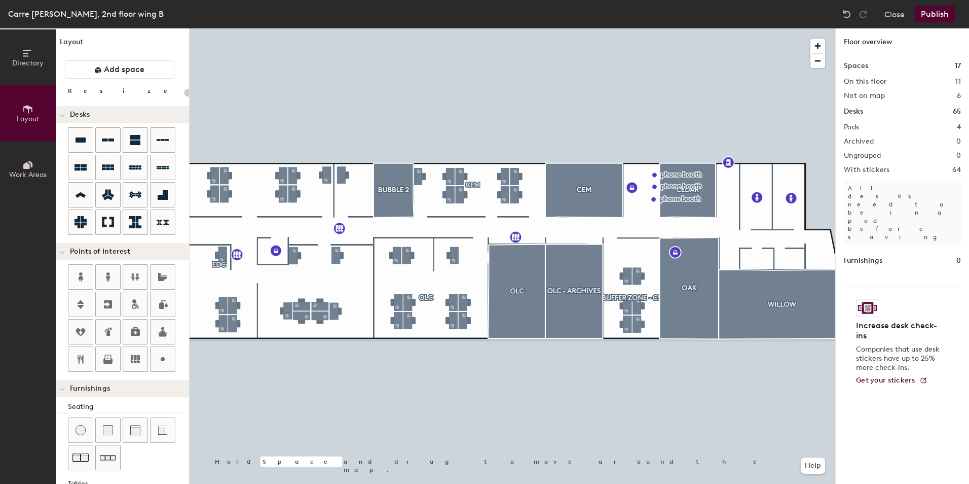
click at [859, 113] on h1 "Desks" at bounding box center [853, 111] width 19 height 11
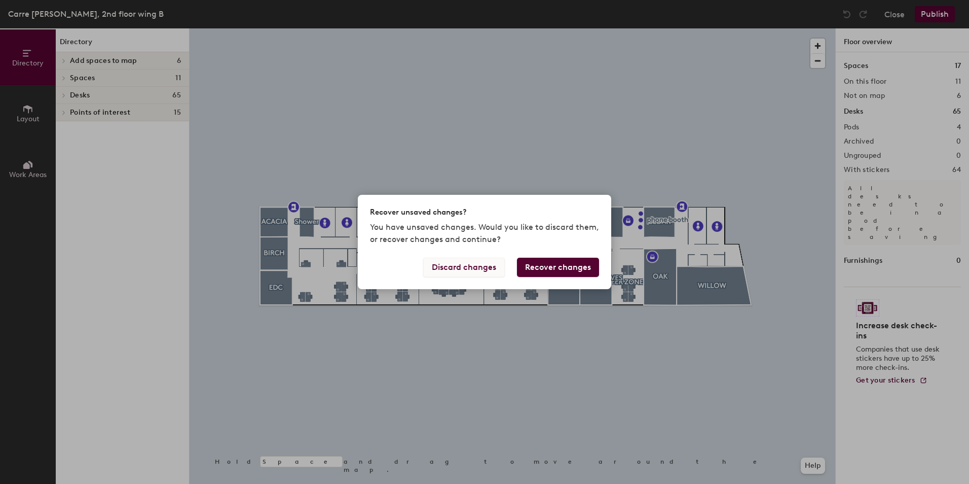
click at [484, 267] on button "Discard changes" at bounding box center [464, 266] width 82 height 19
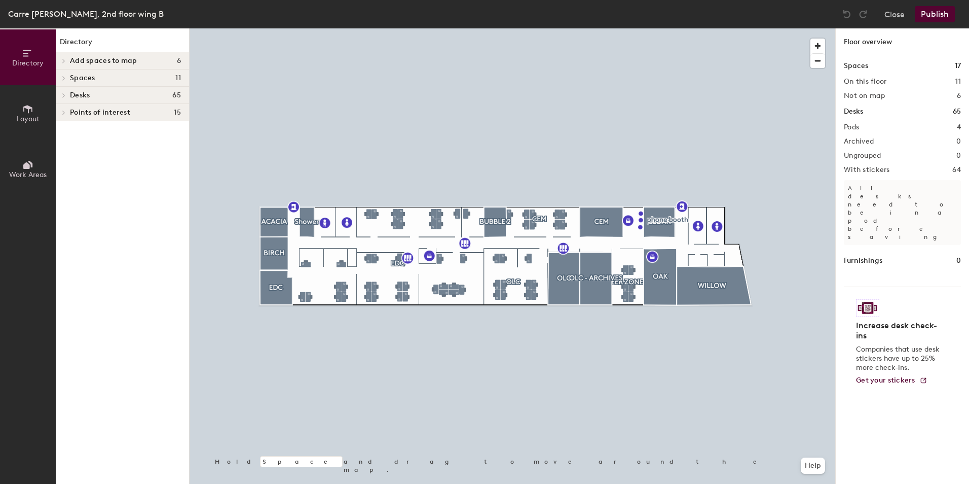
click at [619, 28] on div at bounding box center [513, 28] width 646 height 0
click at [614, 28] on div at bounding box center [513, 28] width 646 height 0
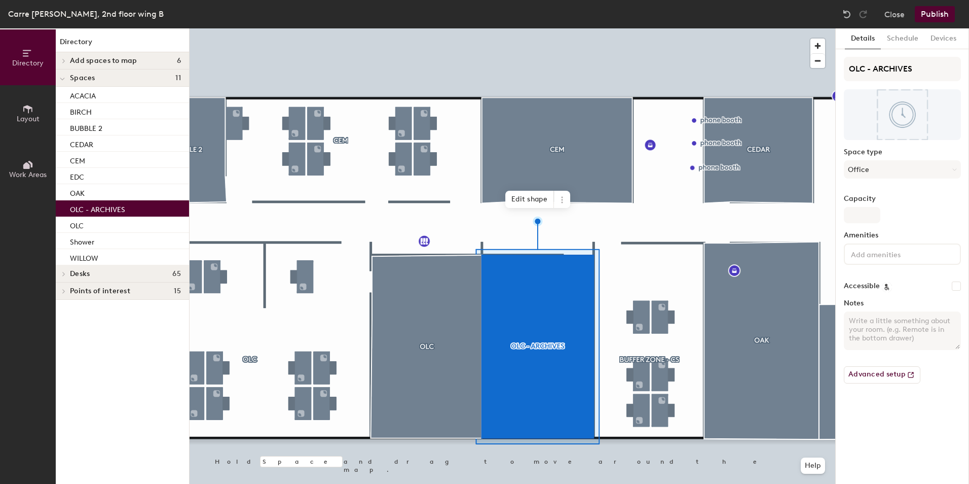
click at [640, 28] on div at bounding box center [513, 28] width 646 height 0
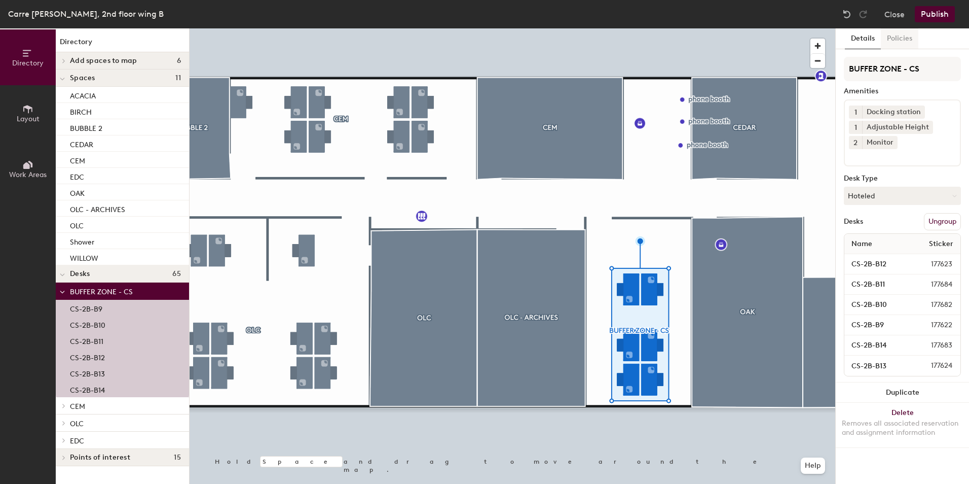
click at [905, 38] on button "Policies" at bounding box center [900, 38] width 38 height 21
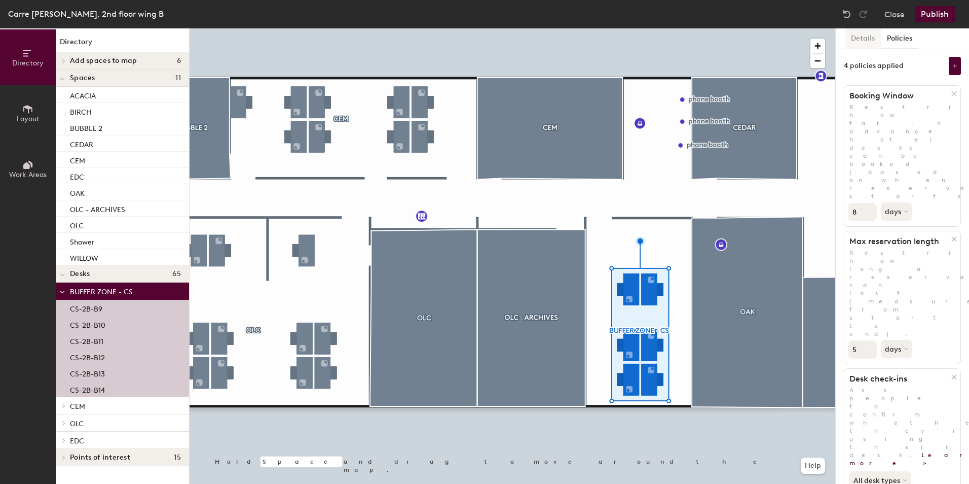
click at [860, 36] on button "Details" at bounding box center [863, 38] width 36 height 21
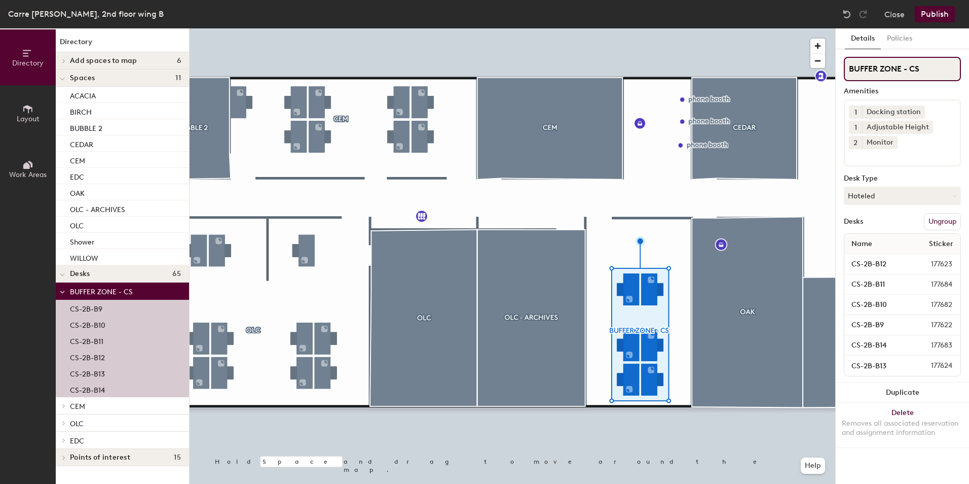
click at [932, 63] on input "BUFFER ZONE - CS" at bounding box center [902, 69] width 117 height 24
click at [907, 35] on button "Policies" at bounding box center [900, 38] width 38 height 21
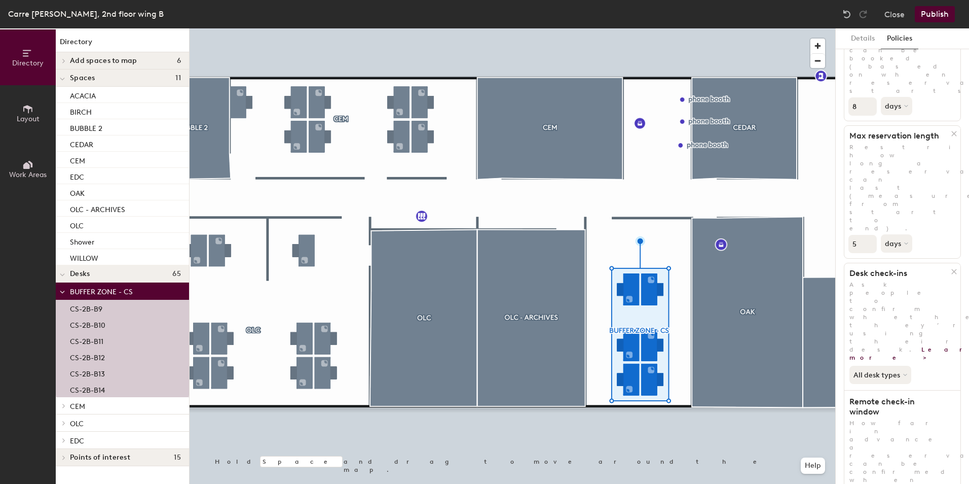
scroll to position [107, 0]
click at [877, 38] on button "Details" at bounding box center [863, 38] width 36 height 21
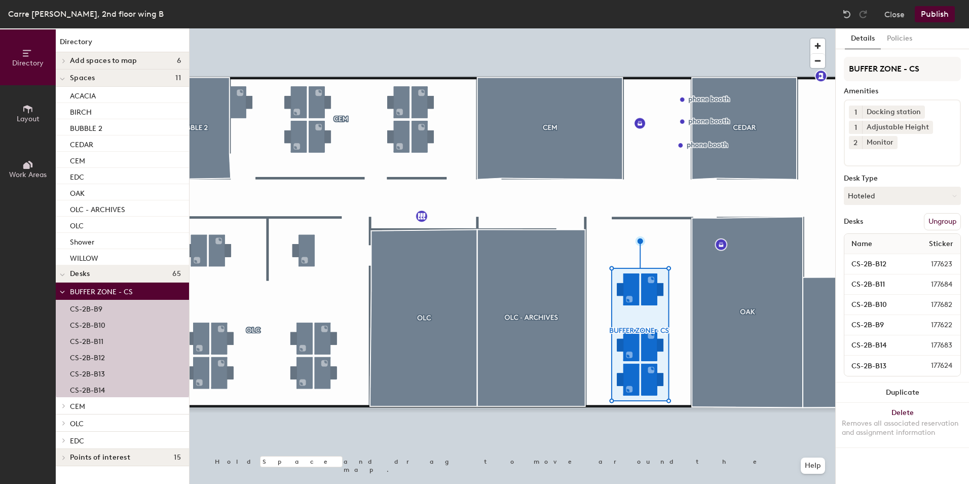
scroll to position [0, 0]
click at [65, 283] on div at bounding box center [62, 290] width 13 height 17
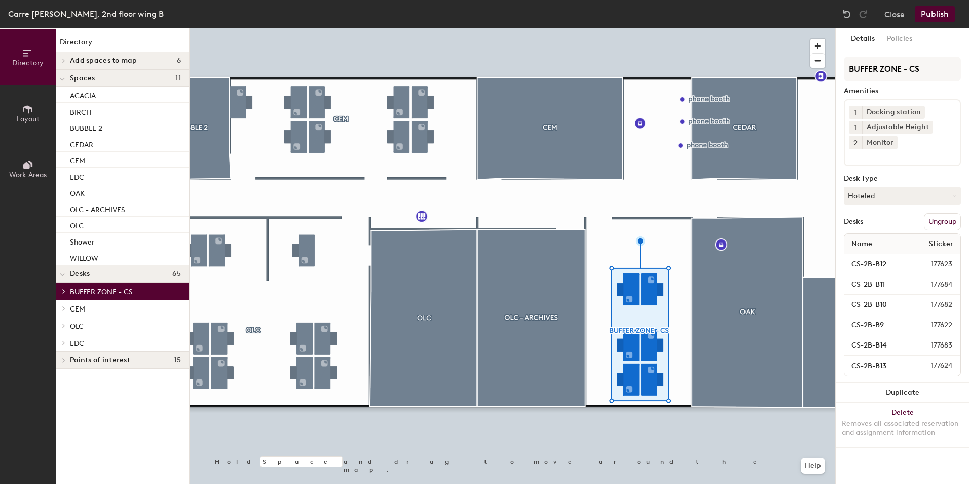
click at [25, 114] on icon at bounding box center [27, 108] width 11 height 11
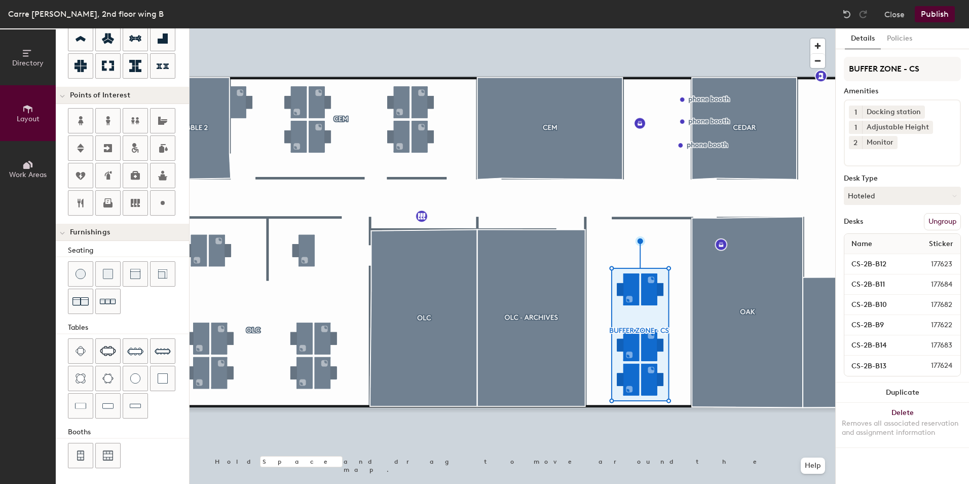
scroll to position [157, 0]
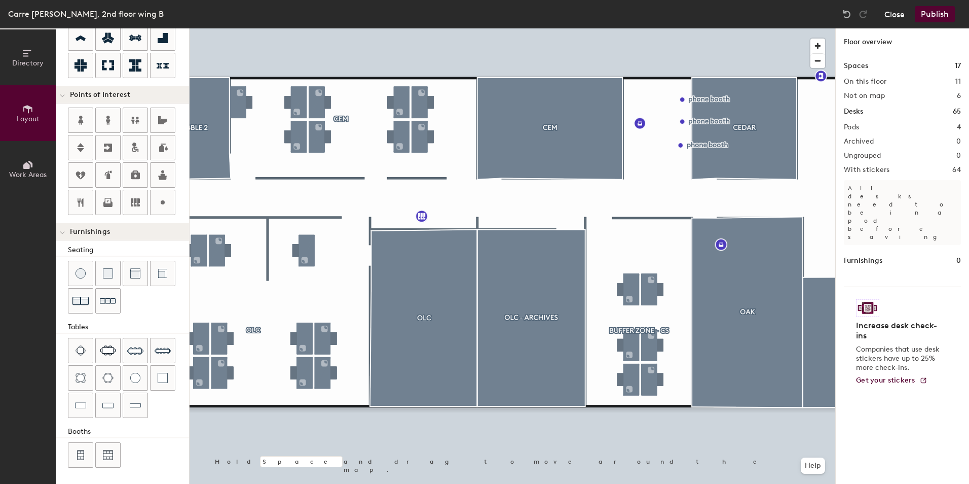
click at [884, 13] on button "Close" at bounding box center [894, 14] width 20 height 16
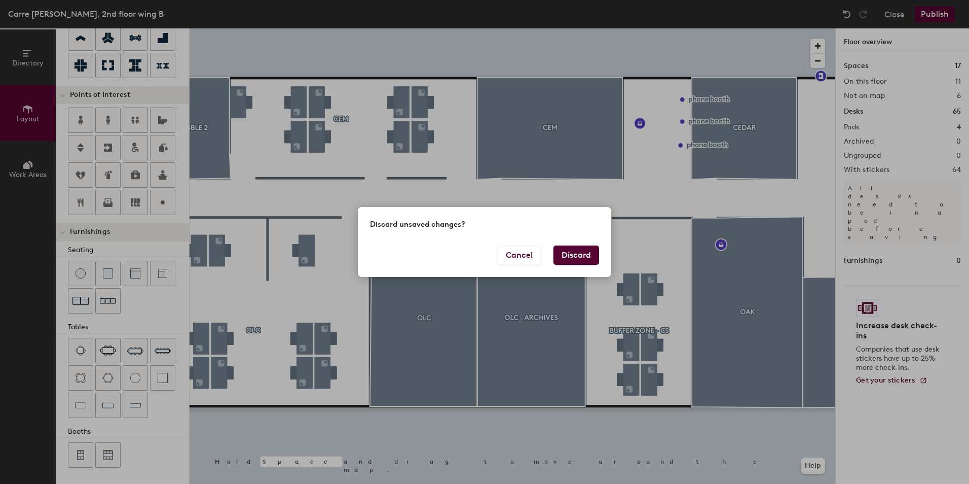
click at [579, 252] on button "Discard" at bounding box center [576, 254] width 46 height 19
type input "20"
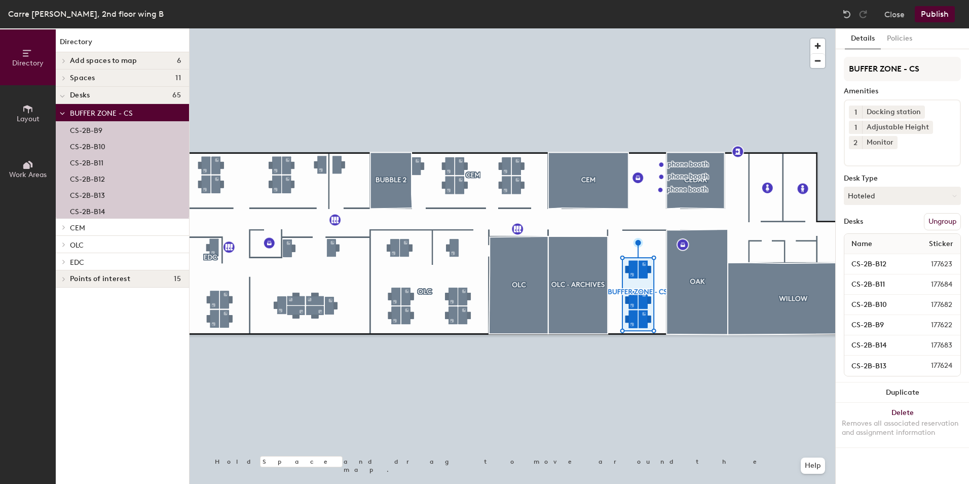
click at [113, 109] on span "BUFFER ZONE - CS" at bounding box center [101, 113] width 63 height 9
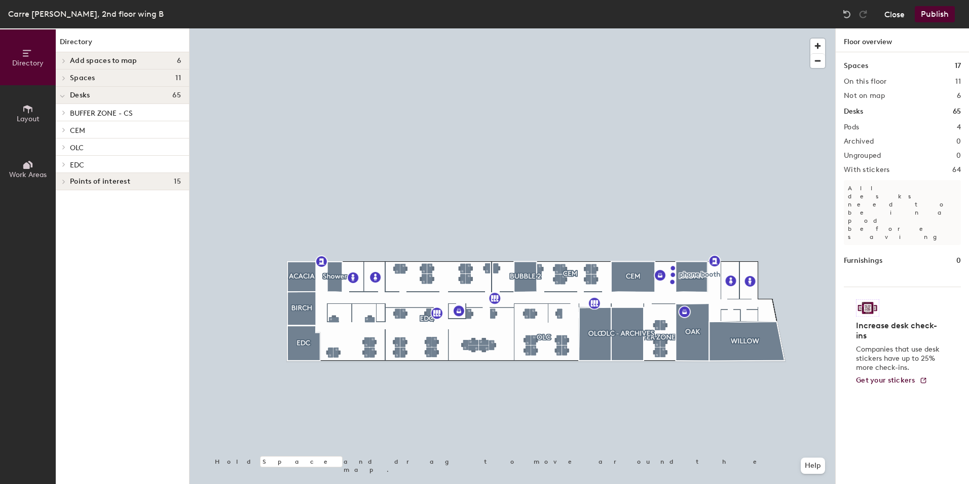
click at [896, 12] on button "Close" at bounding box center [894, 14] width 20 height 16
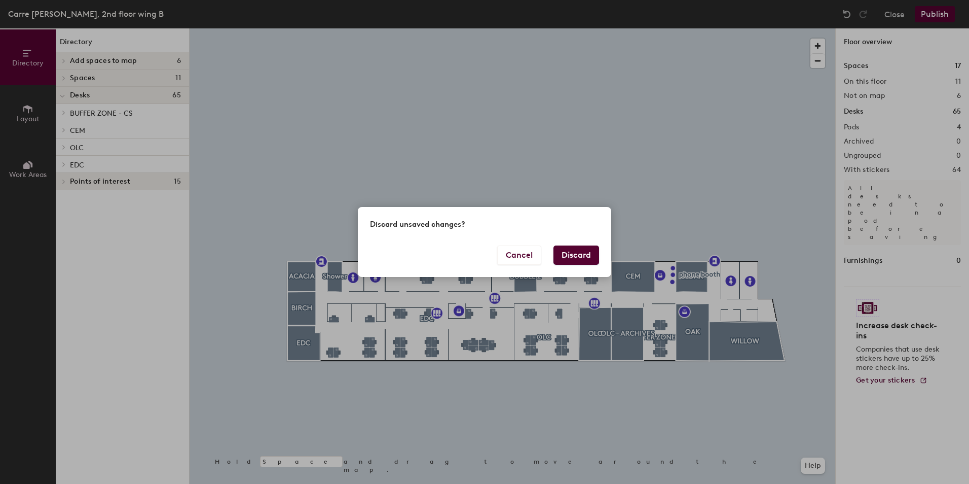
click at [571, 255] on button "Discard" at bounding box center [576, 254] width 46 height 19
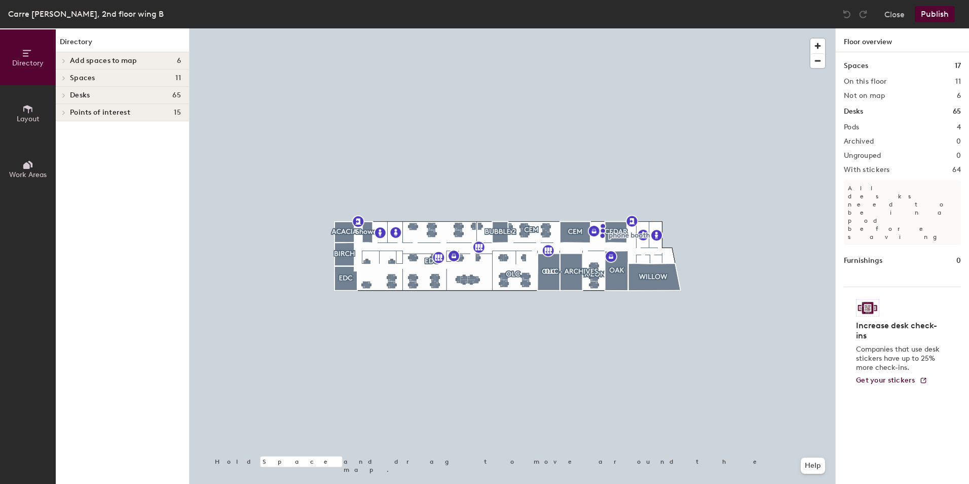
click at [30, 167] on icon at bounding box center [27, 164] width 11 height 11
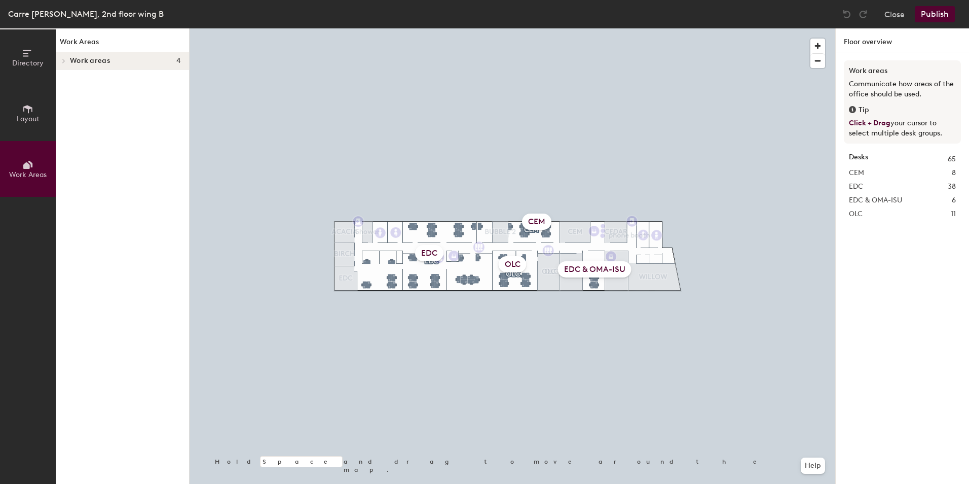
click at [582, 271] on div "EDC & OMA-ISU" at bounding box center [594, 269] width 73 height 16
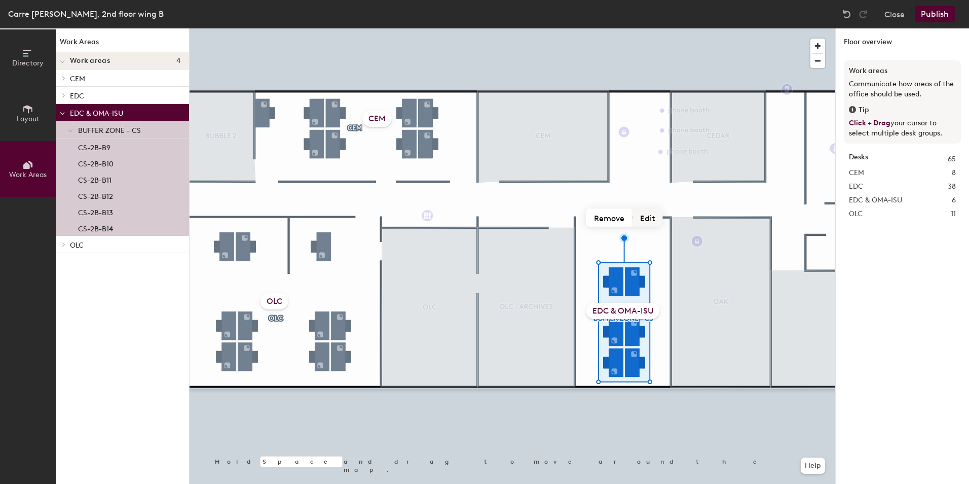
click at [653, 216] on button "Edit" at bounding box center [648, 217] width 30 height 18
type input "BUFFER ZONE CS"
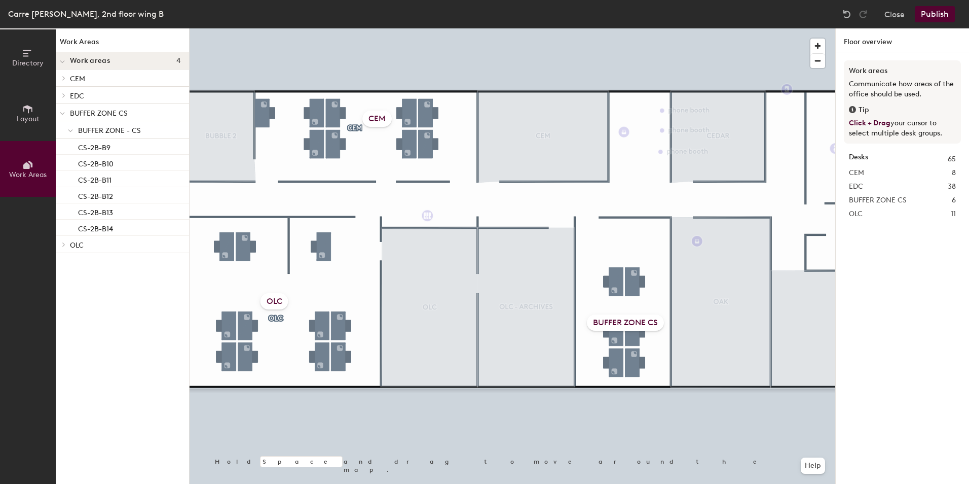
click at [377, 119] on div "CEM" at bounding box center [376, 118] width 29 height 16
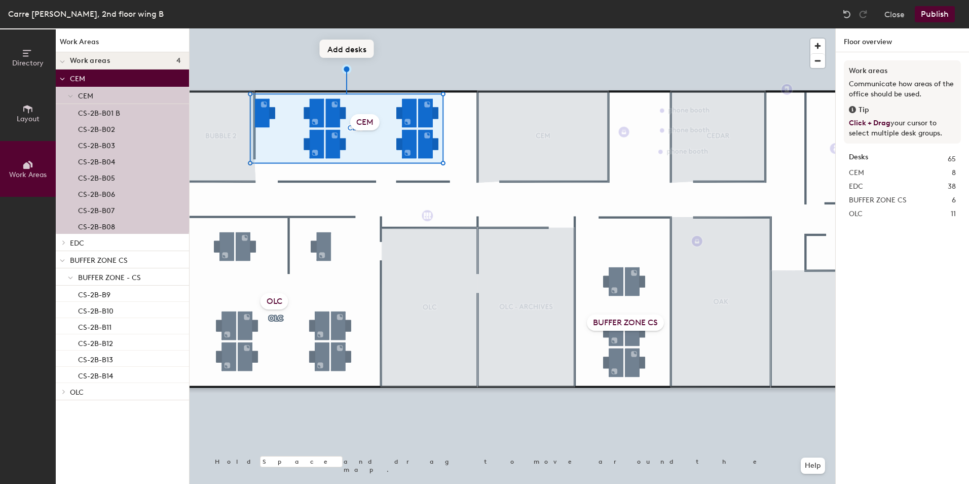
click at [351, 51] on button "Add desks" at bounding box center [347, 49] width 54 height 18
click at [401, 28] on div at bounding box center [513, 28] width 646 height 0
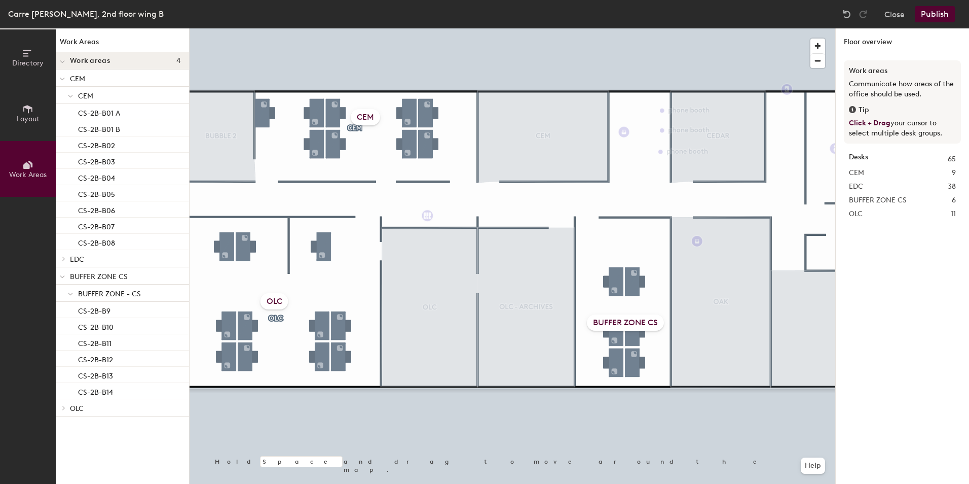
click at [363, 114] on div "CEM" at bounding box center [365, 117] width 29 height 16
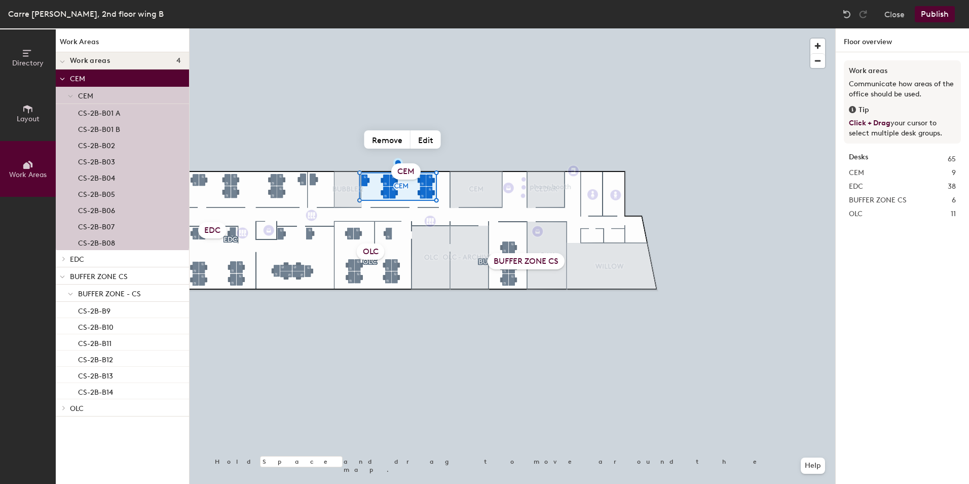
click at [363, 253] on div "OLC" at bounding box center [371, 251] width 28 height 16
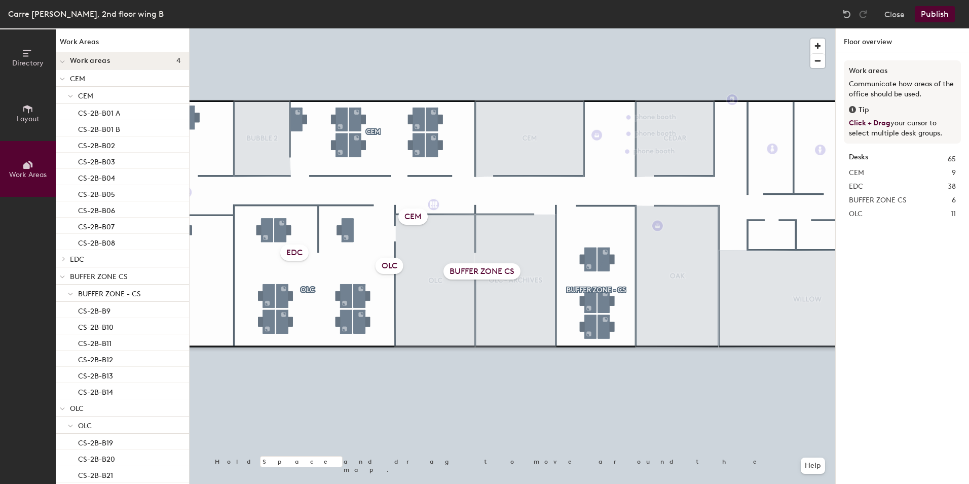
click at [389, 264] on div "OLC" at bounding box center [390, 265] width 28 height 16
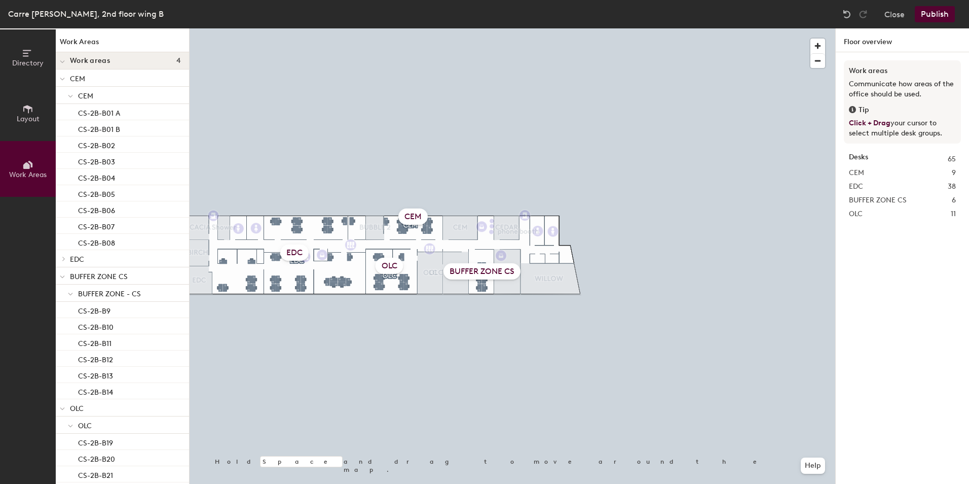
click at [296, 249] on div "EDC" at bounding box center [294, 252] width 28 height 16
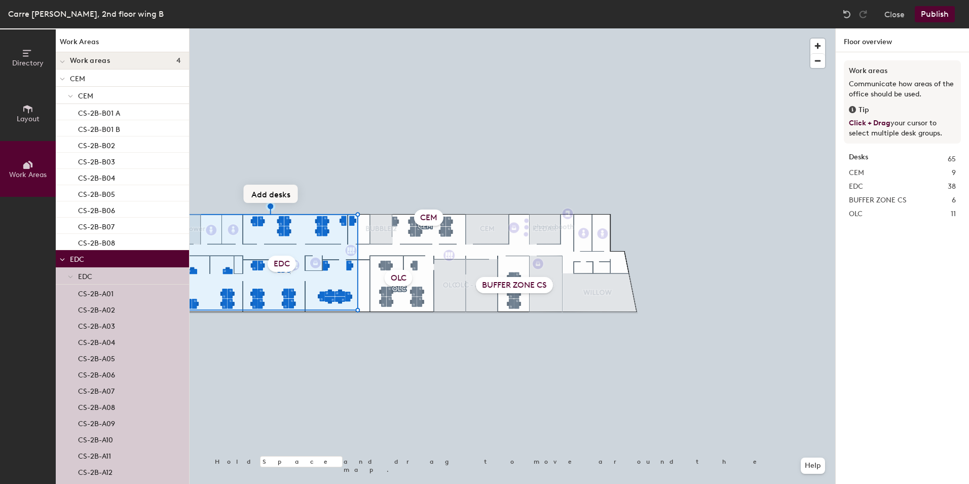
click at [265, 192] on button "Add desks" at bounding box center [271, 193] width 54 height 18
click at [338, 28] on div at bounding box center [513, 28] width 646 height 0
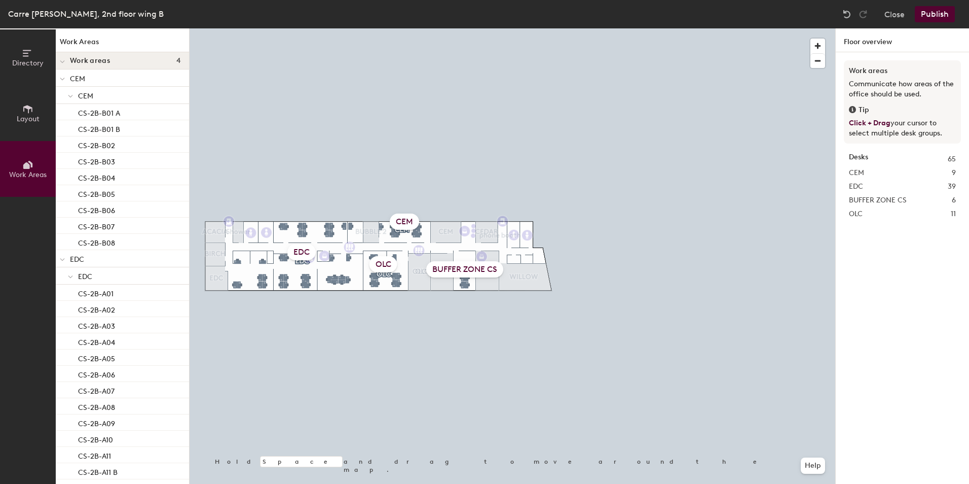
click at [773, 14] on button "Publish" at bounding box center [935, 14] width 40 height 16
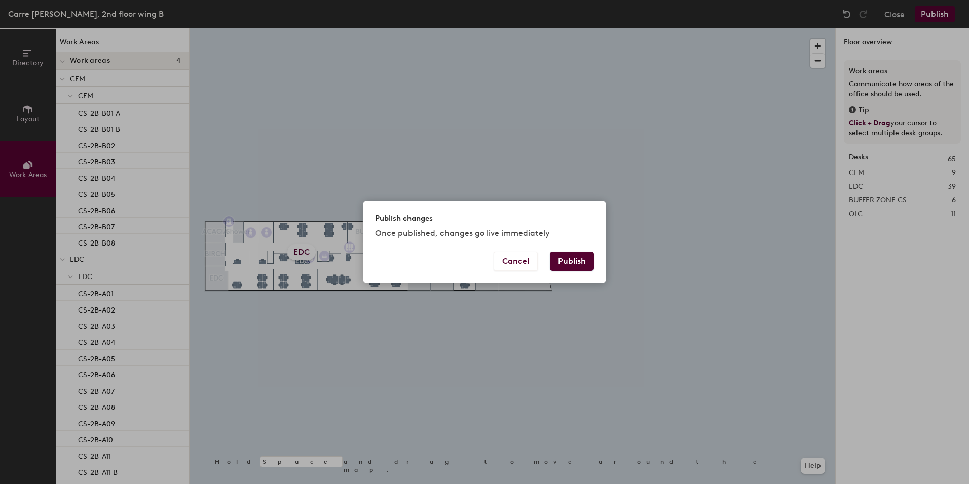
click at [573, 255] on button "Publish" at bounding box center [572, 260] width 44 height 19
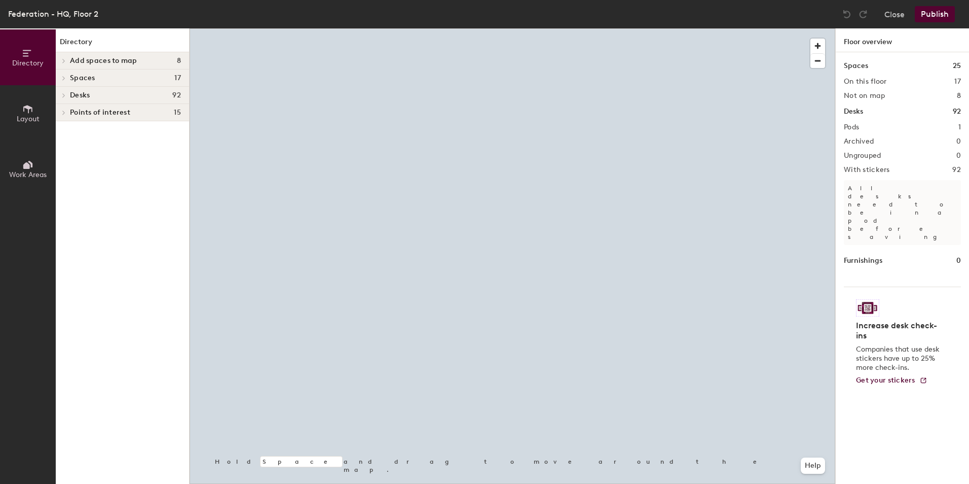
click at [26, 168] on icon at bounding box center [26, 165] width 7 height 7
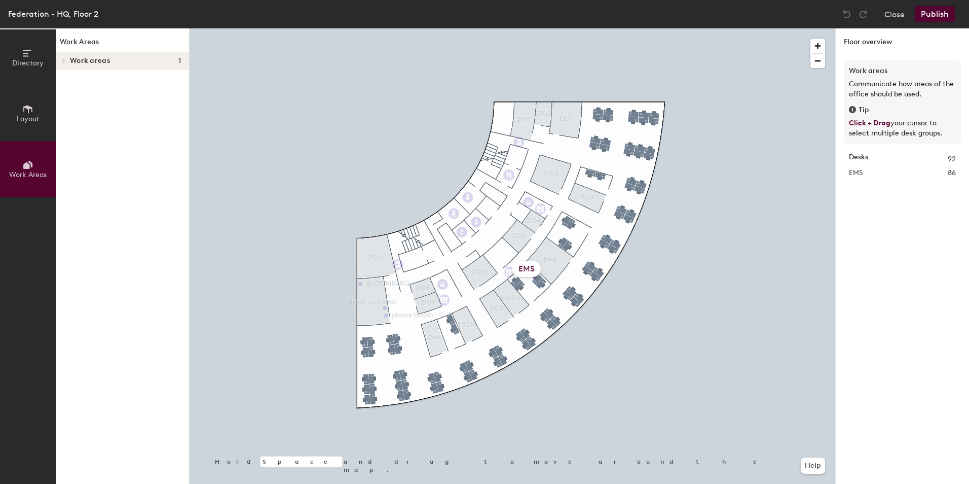
click at [527, 268] on div "EMS" at bounding box center [526, 269] width 28 height 16
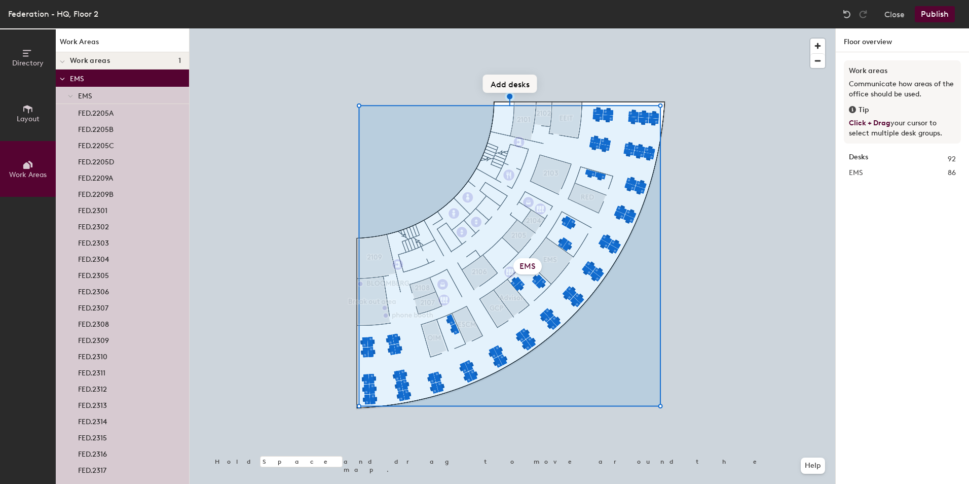
click at [507, 86] on button "Add desks" at bounding box center [510, 84] width 54 height 18
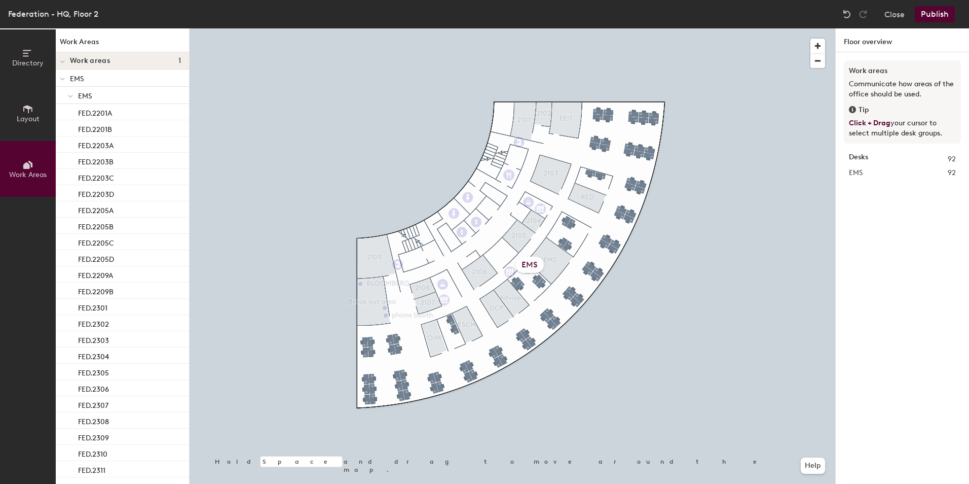
click at [936, 11] on button "Publish" at bounding box center [935, 14] width 40 height 16
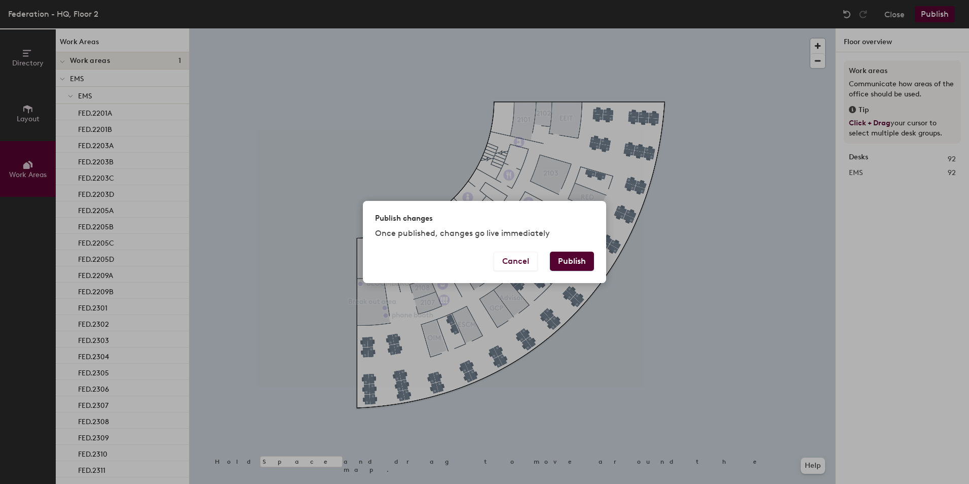
click at [560, 260] on button "Publish" at bounding box center [572, 260] width 44 height 19
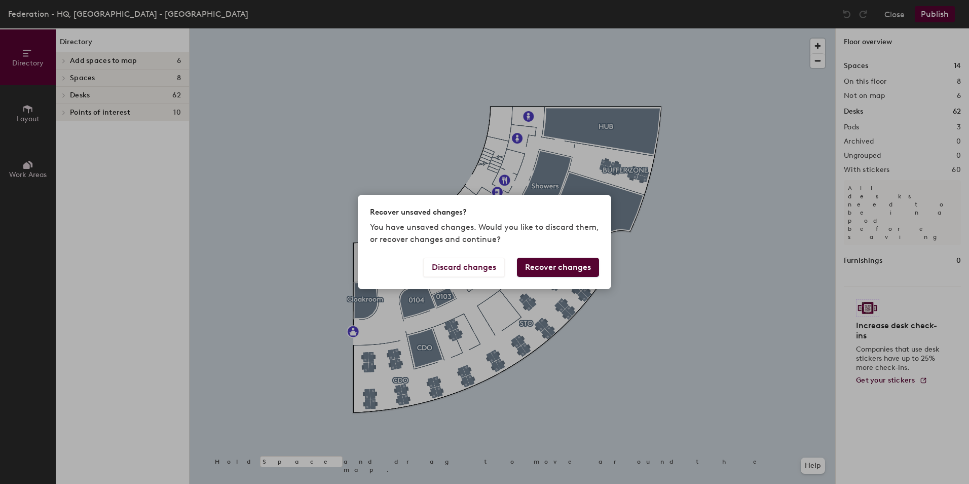
click at [557, 267] on button "Recover changes" at bounding box center [558, 266] width 82 height 19
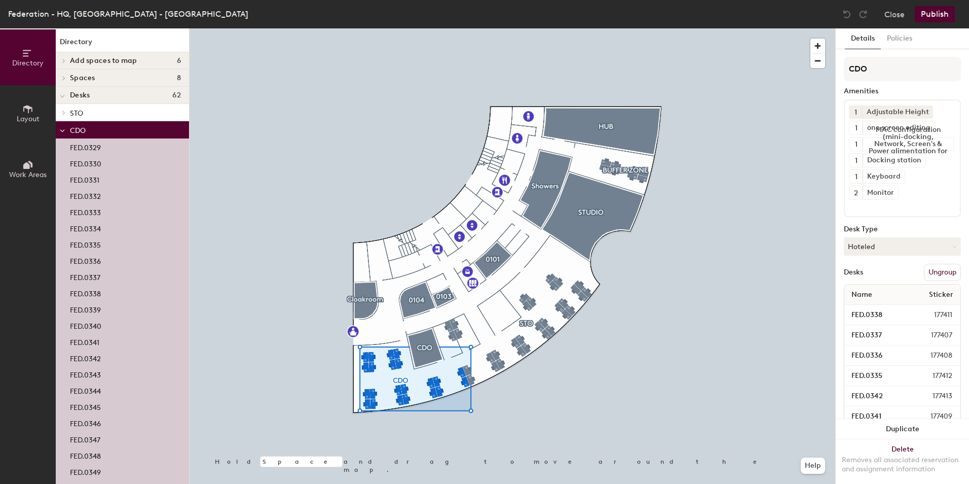
click at [31, 167] on icon at bounding box center [30, 164] width 5 height 7
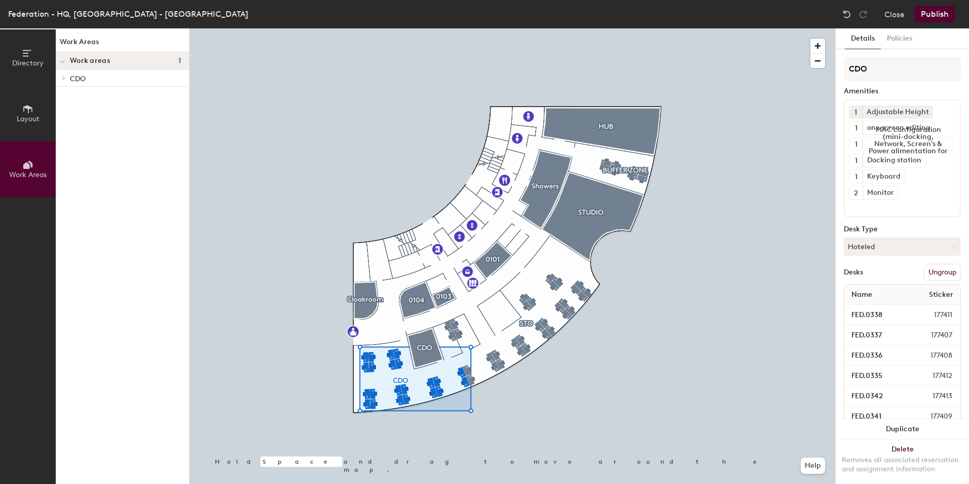
click at [62, 78] on icon at bounding box center [64, 78] width 4 height 5
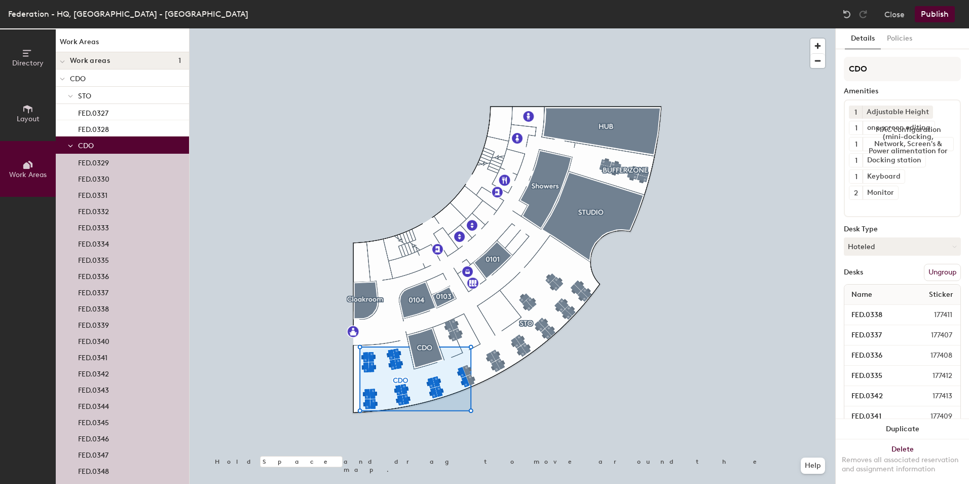
click at [61, 78] on icon at bounding box center [62, 79] width 5 height 4
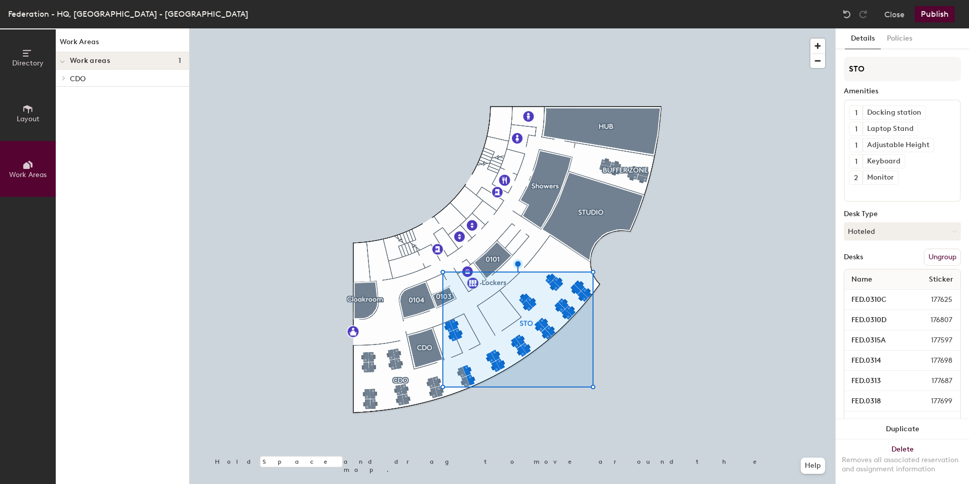
click at [747, 28] on div at bounding box center [513, 28] width 646 height 0
click at [74, 63] on span "Work areas" at bounding box center [90, 61] width 40 height 8
click at [64, 63] on div at bounding box center [62, 60] width 13 height 17
click at [66, 78] on span at bounding box center [63, 78] width 9 height 5
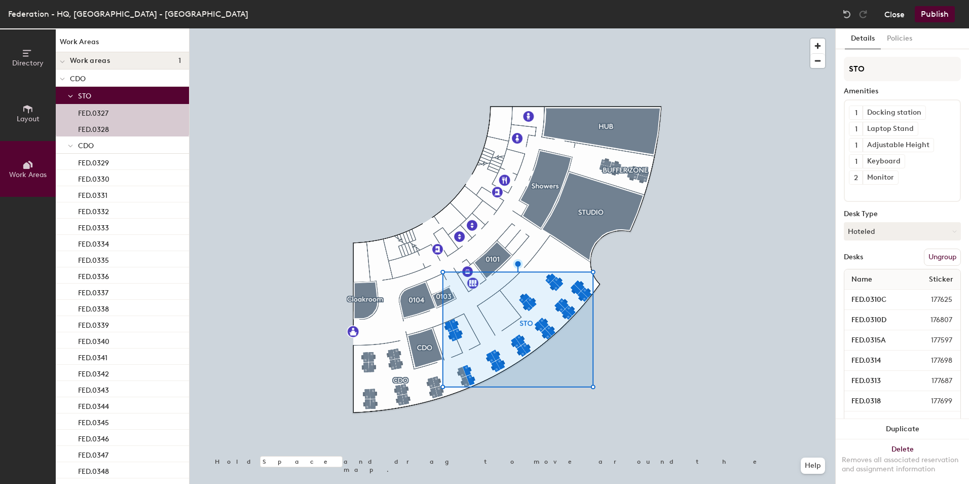
click at [903, 16] on button "Close" at bounding box center [894, 14] width 20 height 16
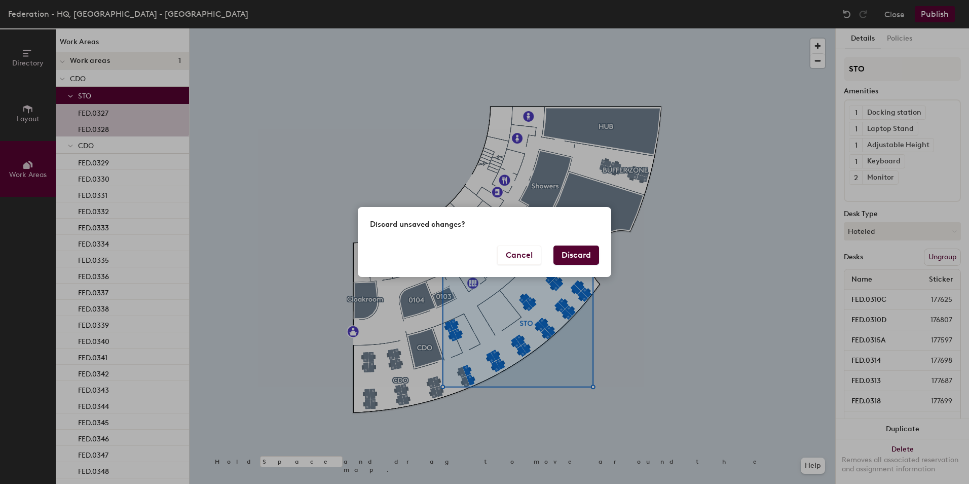
click at [588, 254] on button "Discard" at bounding box center [576, 254] width 46 height 19
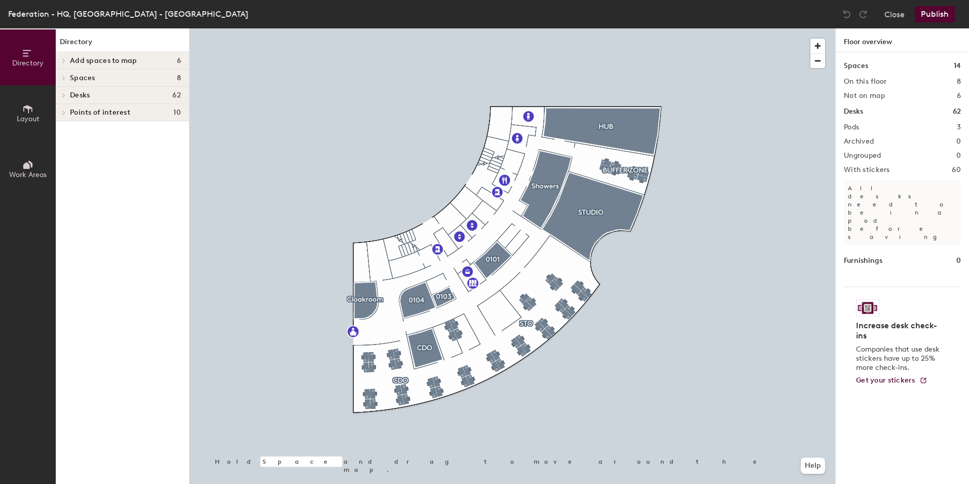
click at [22, 171] on span "Work Areas" at bounding box center [28, 174] width 38 height 9
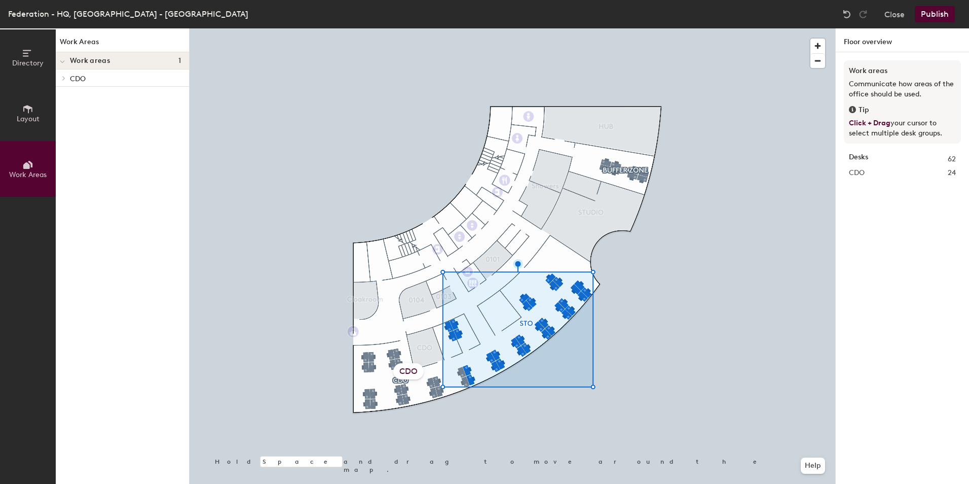
click at [398, 374] on div "CDO" at bounding box center [408, 371] width 30 height 16
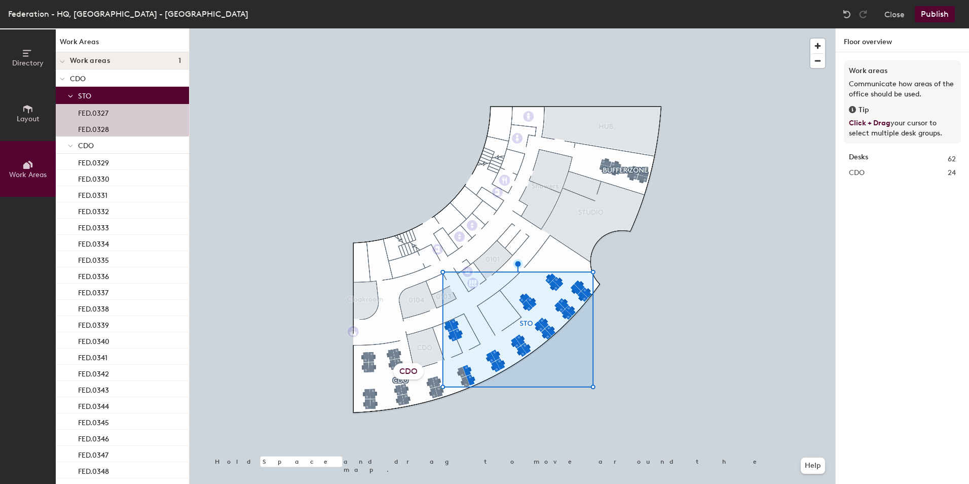
click at [414, 370] on div "CDO" at bounding box center [408, 371] width 30 height 16
click at [30, 60] on span "Directory" at bounding box center [27, 63] width 31 height 9
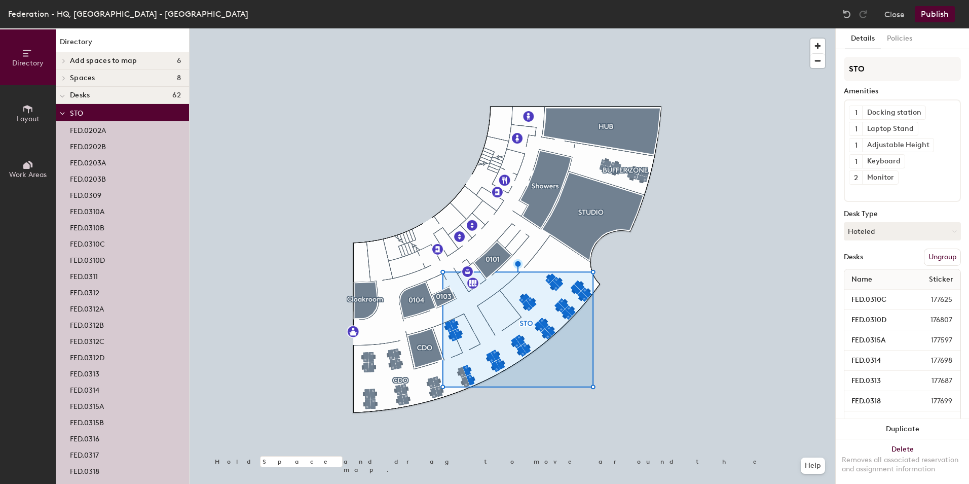
click at [30, 104] on icon at bounding box center [27, 108] width 11 height 11
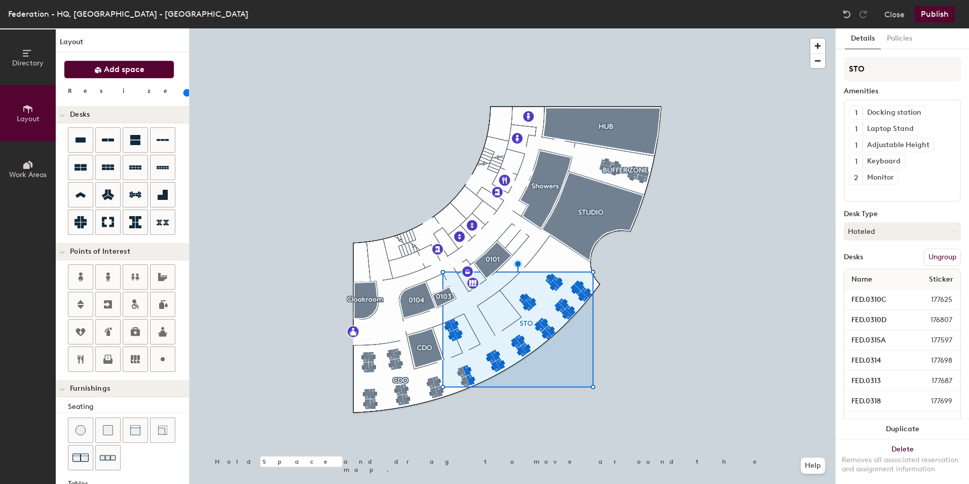
click at [114, 64] on button "Add space" at bounding box center [119, 69] width 110 height 18
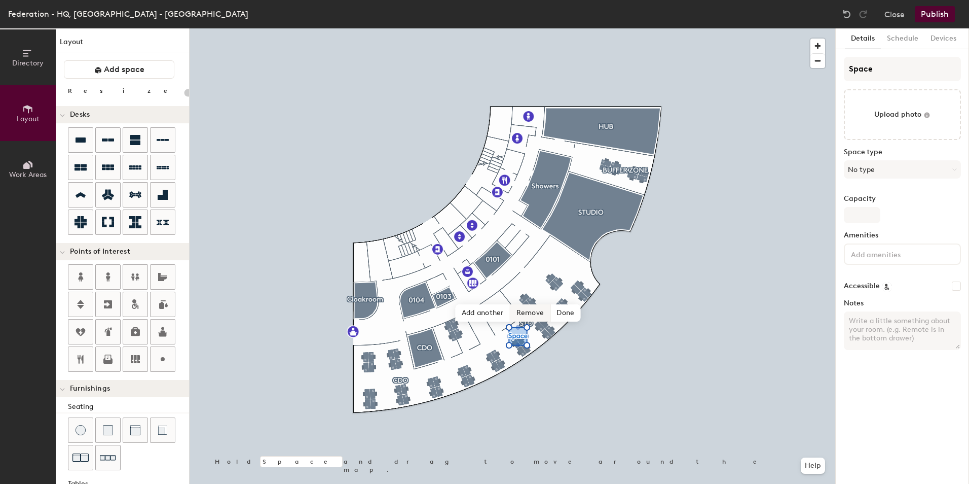
click at [537, 317] on span "Remove" at bounding box center [530, 312] width 41 height 17
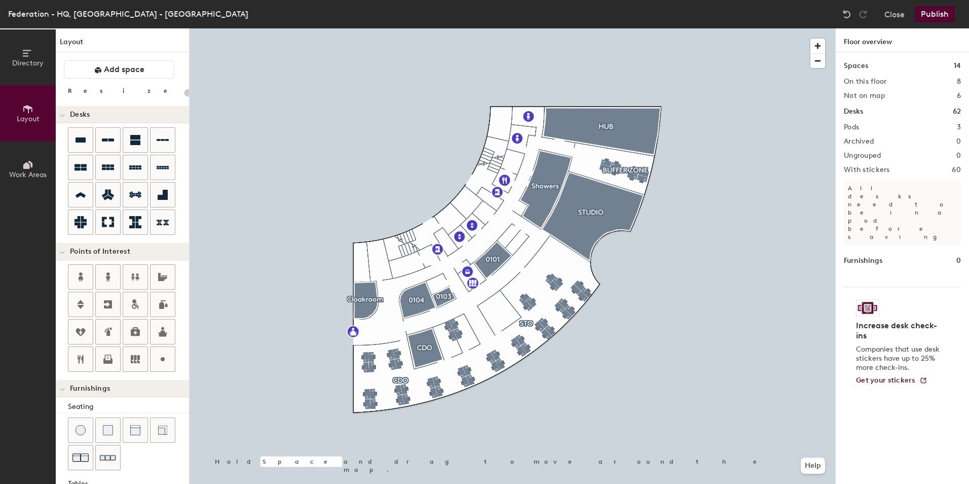
type input "100"
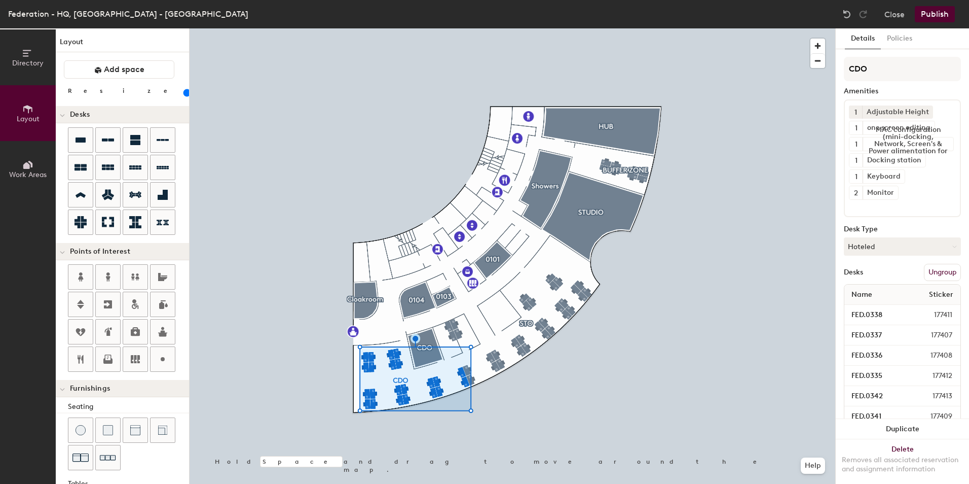
click at [23, 167] on icon at bounding box center [27, 164] width 11 height 11
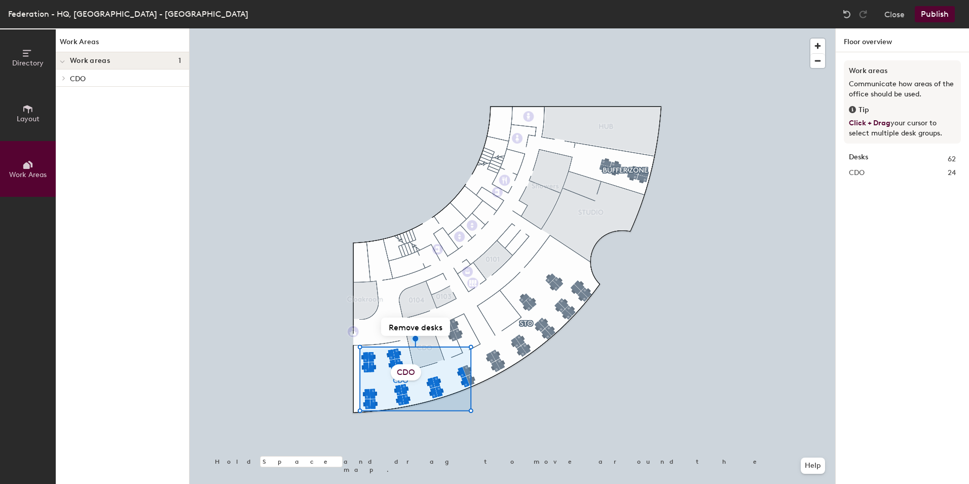
click at [406, 373] on div "CDO" at bounding box center [406, 372] width 30 height 16
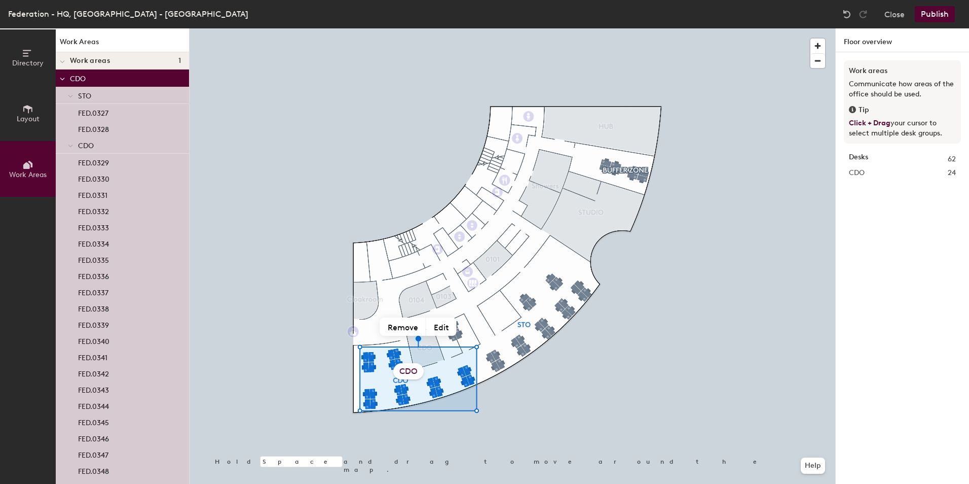
click at [410, 369] on div "CDO" at bounding box center [408, 371] width 30 height 16
click at [444, 326] on button "Edit" at bounding box center [441, 326] width 30 height 18
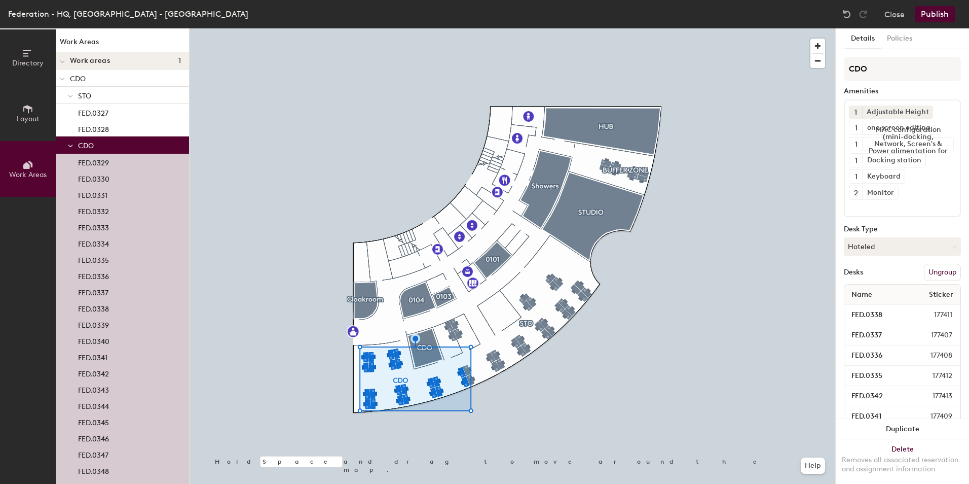
click at [82, 77] on p "CDO" at bounding box center [125, 77] width 111 height 13
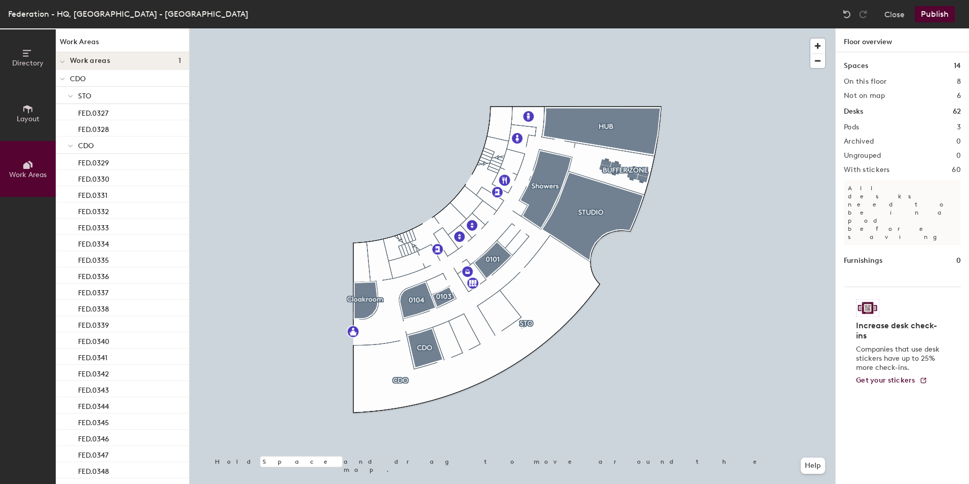
click at [692, 28] on div at bounding box center [513, 28] width 646 height 0
click at [844, 8] on div at bounding box center [847, 14] width 16 height 16
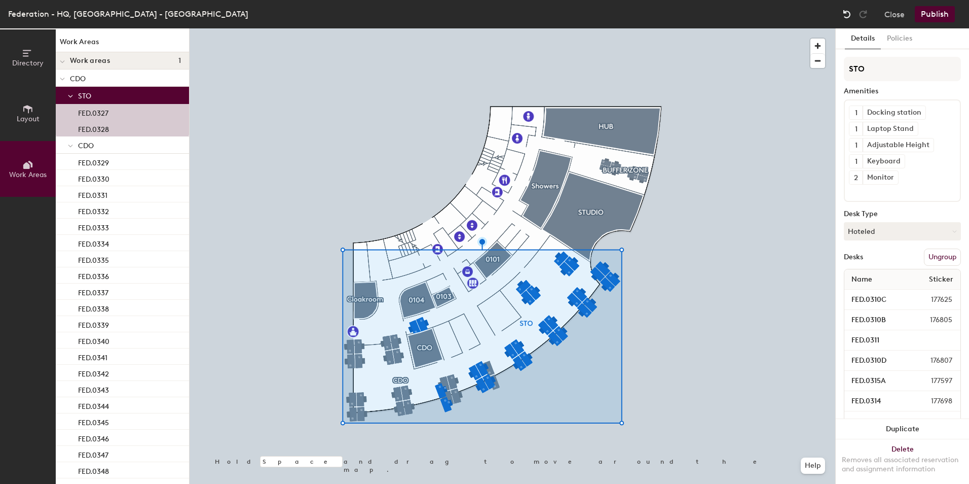
click at [847, 12] on img at bounding box center [847, 14] width 10 height 10
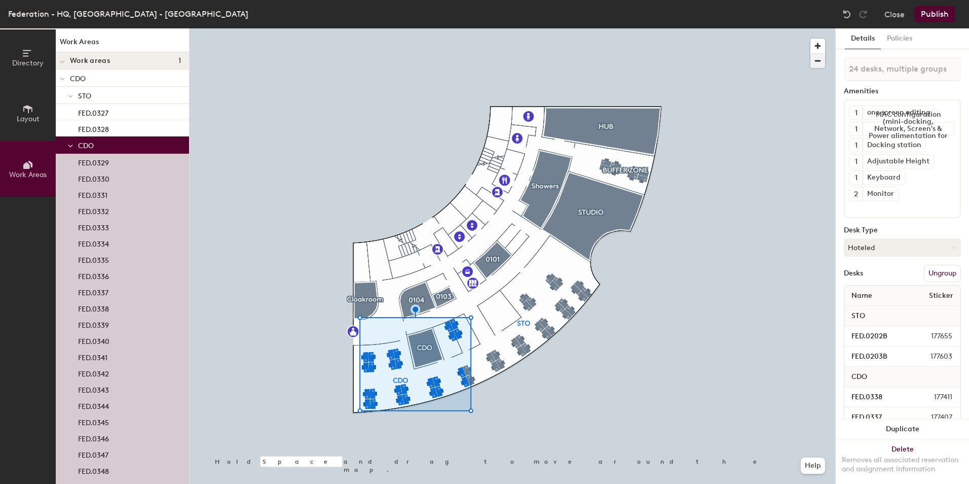
type input "23 desks, multiple groups"
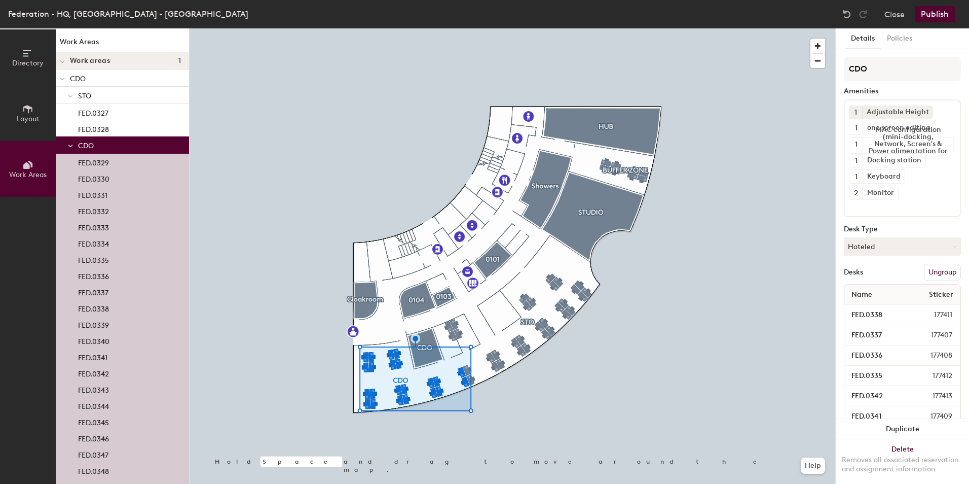
click at [931, 14] on button "Publish" at bounding box center [935, 14] width 40 height 16
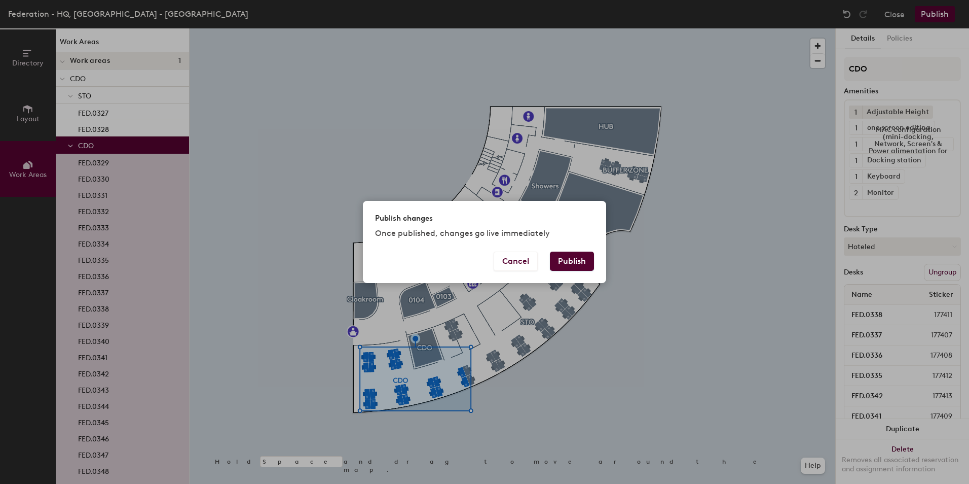
click at [576, 258] on button "Publish" at bounding box center [572, 260] width 44 height 19
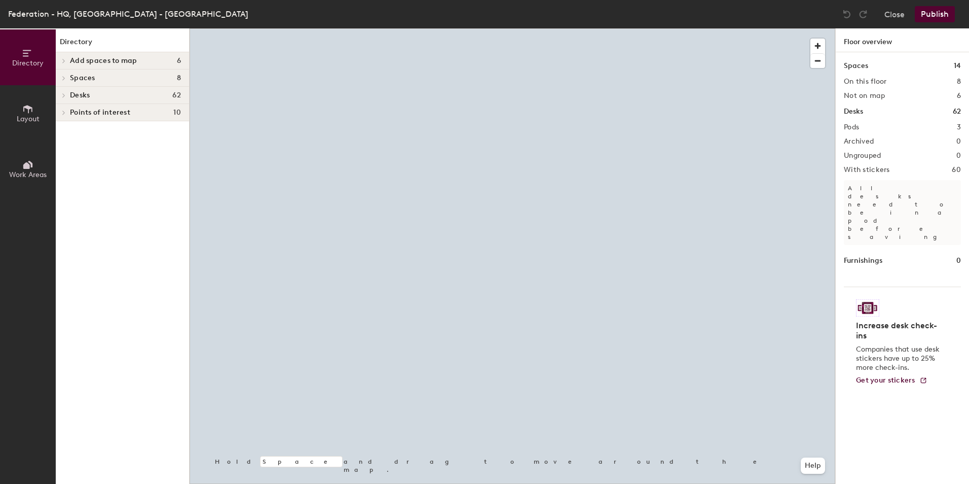
click at [30, 172] on span "Work Areas" at bounding box center [28, 174] width 38 height 9
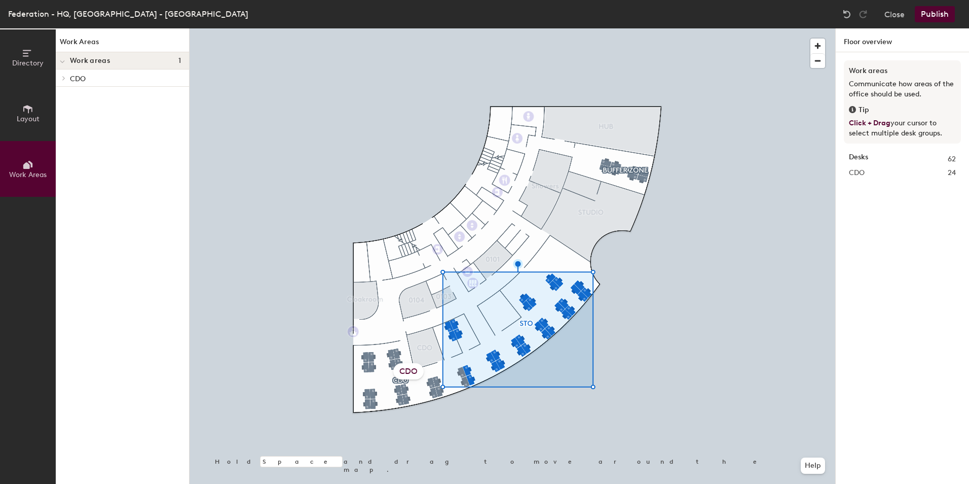
click at [95, 64] on span "Work areas" at bounding box center [90, 61] width 40 height 8
click at [95, 63] on span "Work areas" at bounding box center [90, 61] width 40 height 8
click at [62, 79] on icon at bounding box center [64, 78] width 4 height 5
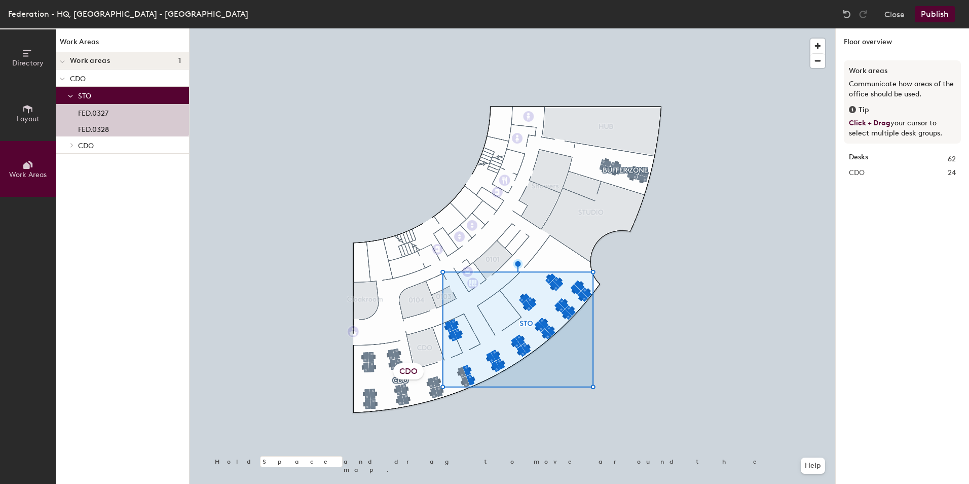
click at [61, 81] on span at bounding box center [62, 79] width 5 height 9
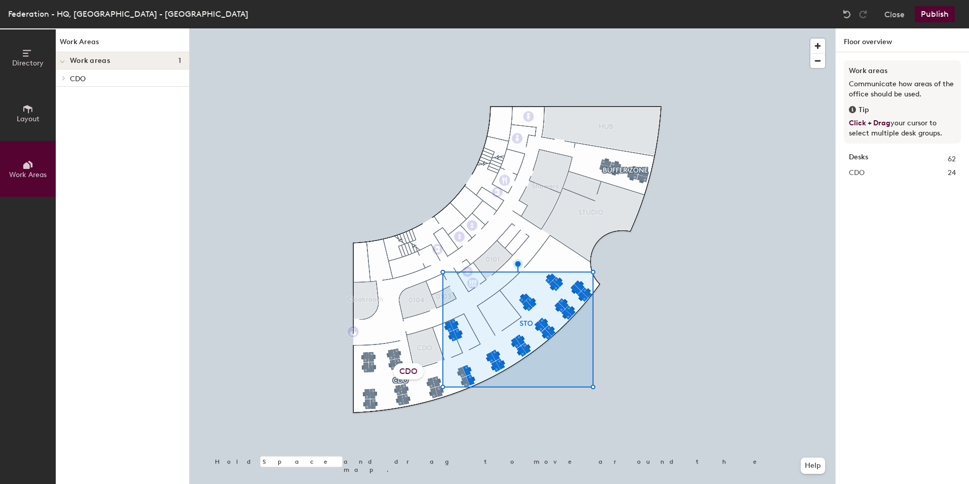
click at [869, 170] on div "CDO 24" at bounding box center [902, 172] width 107 height 11
click at [854, 174] on span "CDO" at bounding box center [857, 172] width 16 height 11
click at [857, 158] on strong "Desks" at bounding box center [858, 159] width 19 height 11
drag, startPoint x: 857, startPoint y: 158, endPoint x: 865, endPoint y: 170, distance: 14.6
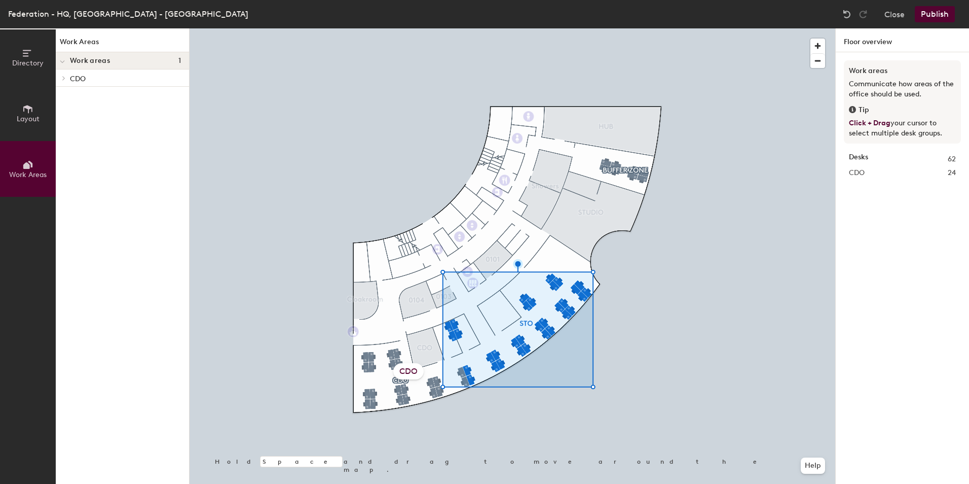
click at [865, 170] on div "CDO 24" at bounding box center [902, 172] width 107 height 11
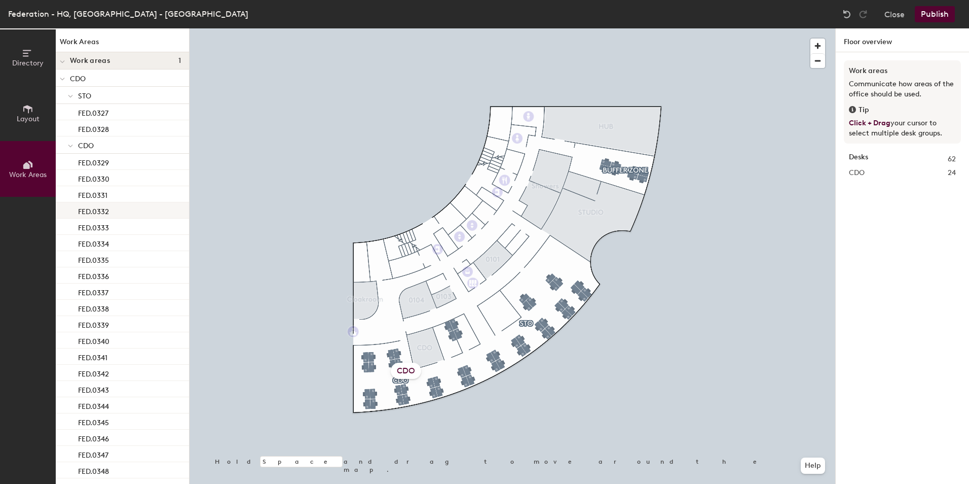
click at [513, 340] on div "Directory Layout Work Areas Work Areas Work areas 1 CDO STO FED.0327 FED.0328 C…" at bounding box center [484, 255] width 969 height 455
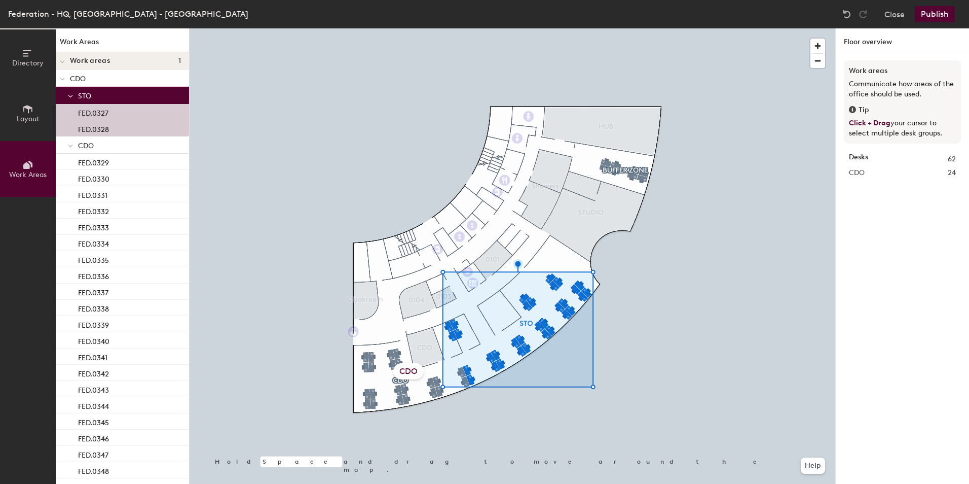
click at [103, 97] on p "STO" at bounding box center [129, 95] width 103 height 13
drag, startPoint x: 76, startPoint y: 97, endPoint x: 120, endPoint y: 96, distance: 44.1
click at [120, 96] on div "STO" at bounding box center [122, 95] width 133 height 17
click at [403, 370] on div "CDO" at bounding box center [408, 371] width 30 height 16
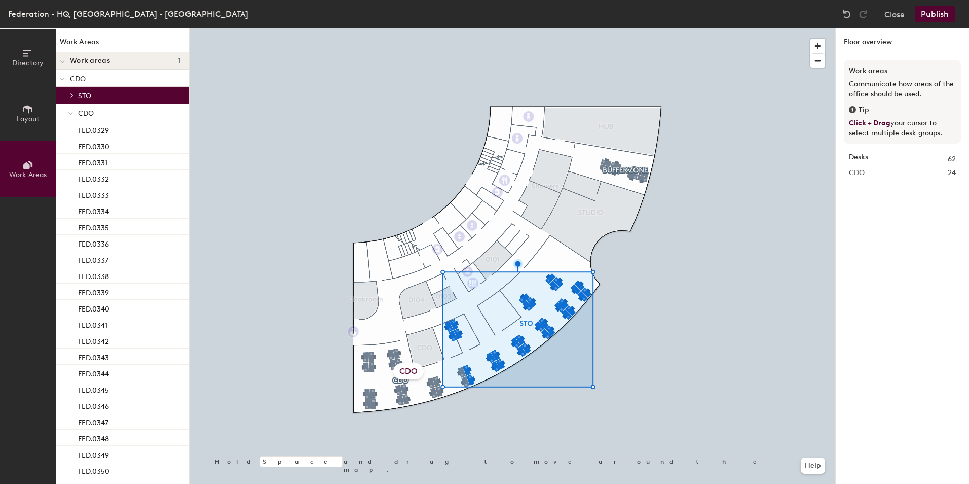
click at [70, 95] on icon at bounding box center [72, 95] width 4 height 5
drag, startPoint x: 80, startPoint y: 95, endPoint x: 48, endPoint y: 93, distance: 31.5
click at [48, 93] on div "Directory Layout Work Areas Work Areas Work areas 1 CDO STO FED.0327 FED.0328 C…" at bounding box center [95, 255] width 190 height 455
click at [68, 96] on icon at bounding box center [70, 96] width 5 height 4
click at [77, 114] on div at bounding box center [70, 112] width 13 height 17
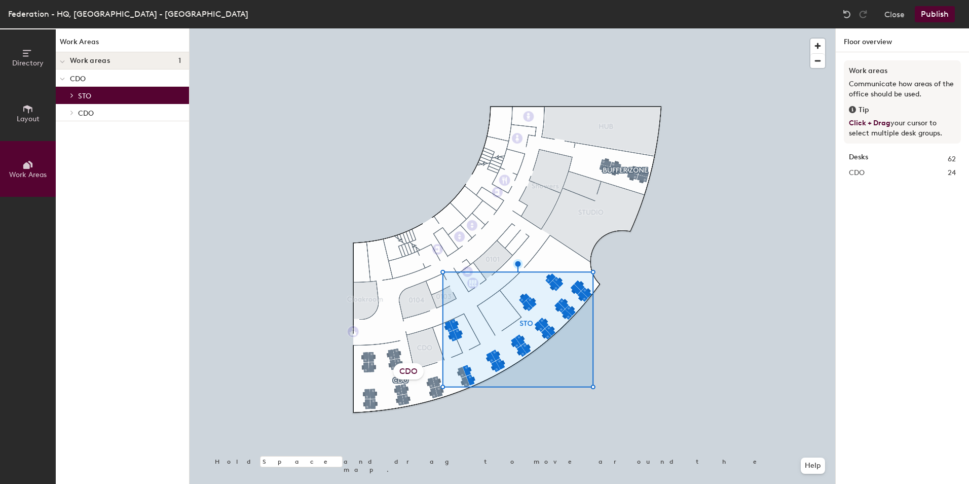
click at [86, 116] on span "CDO" at bounding box center [86, 113] width 16 height 9
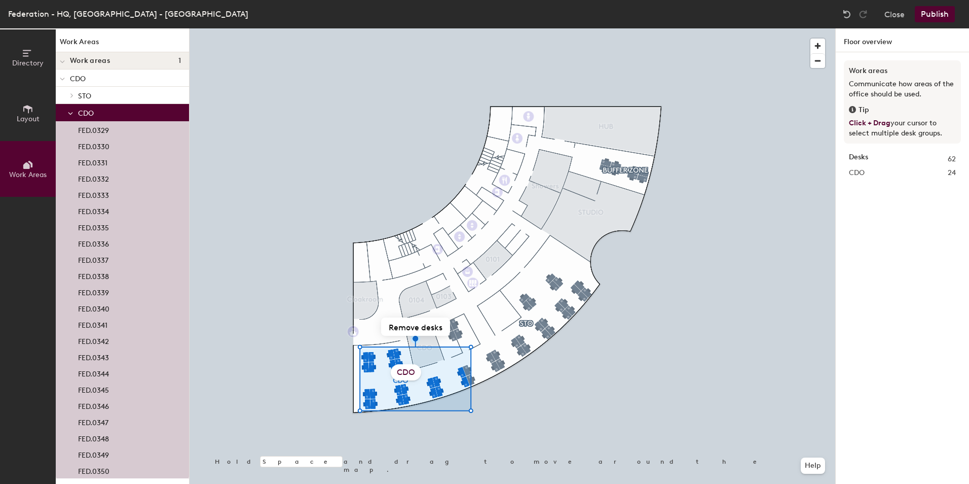
click at [89, 76] on p "CDO" at bounding box center [125, 77] width 111 height 13
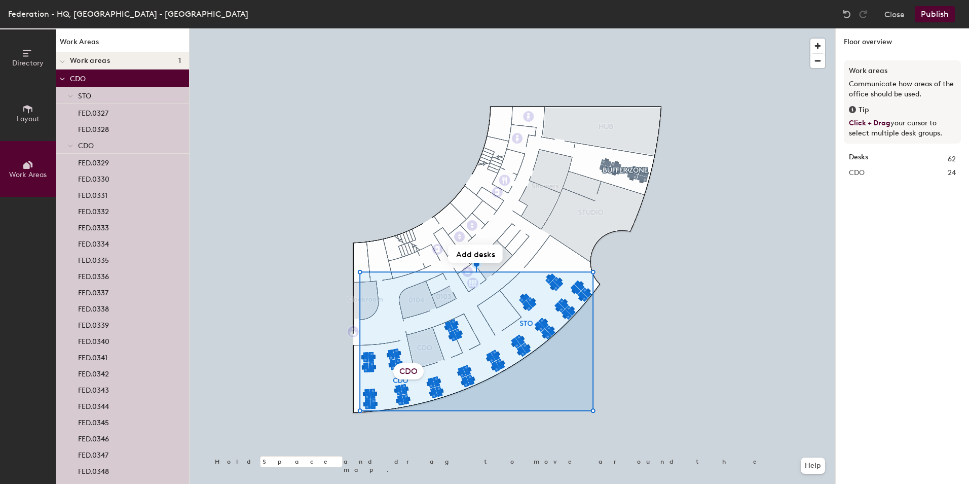
click at [92, 147] on span "CDO" at bounding box center [86, 145] width 16 height 9
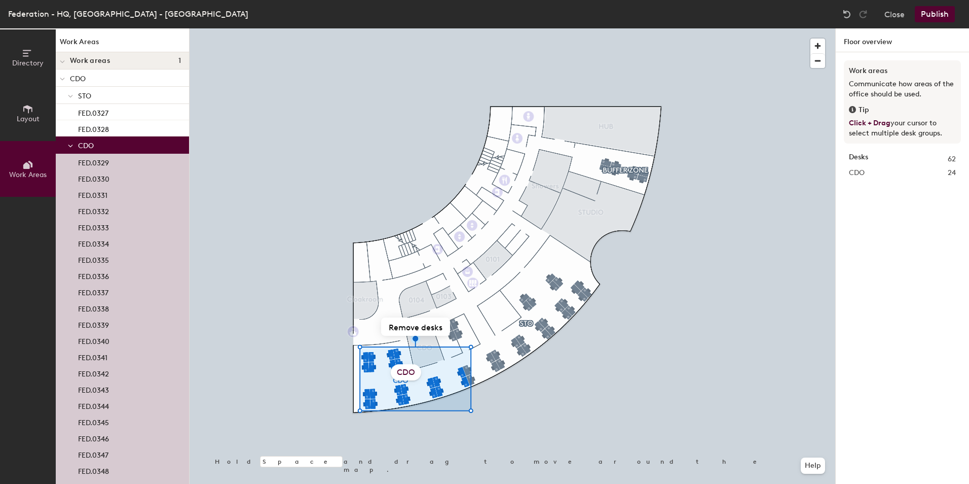
click at [96, 76] on p "CDO" at bounding box center [125, 77] width 111 height 13
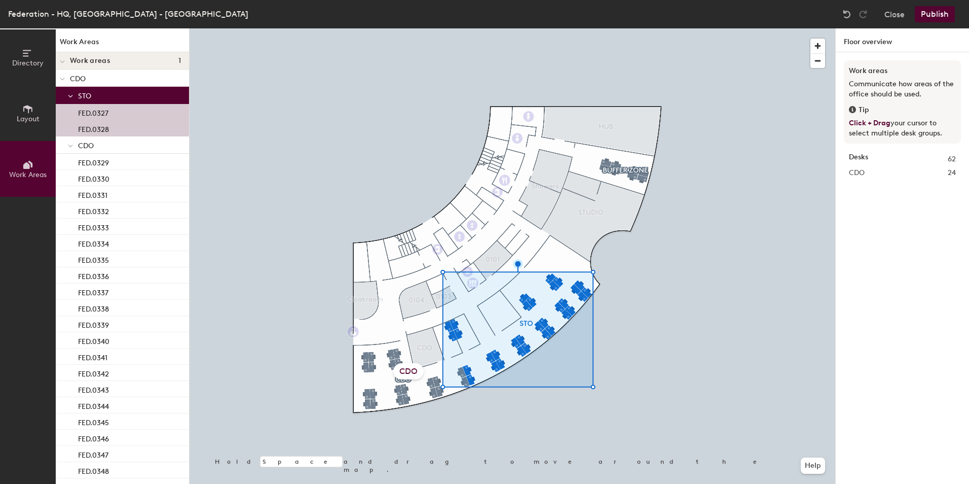
click at [83, 92] on span "STO" at bounding box center [84, 96] width 13 height 9
click at [84, 92] on span "STO" at bounding box center [84, 96] width 13 height 9
drag, startPoint x: 84, startPoint y: 92, endPoint x: 76, endPoint y: 96, distance: 9.5
click at [76, 96] on div "STO" at bounding box center [122, 95] width 133 height 17
click at [69, 111] on icon at bounding box center [70, 113] width 5 height 4
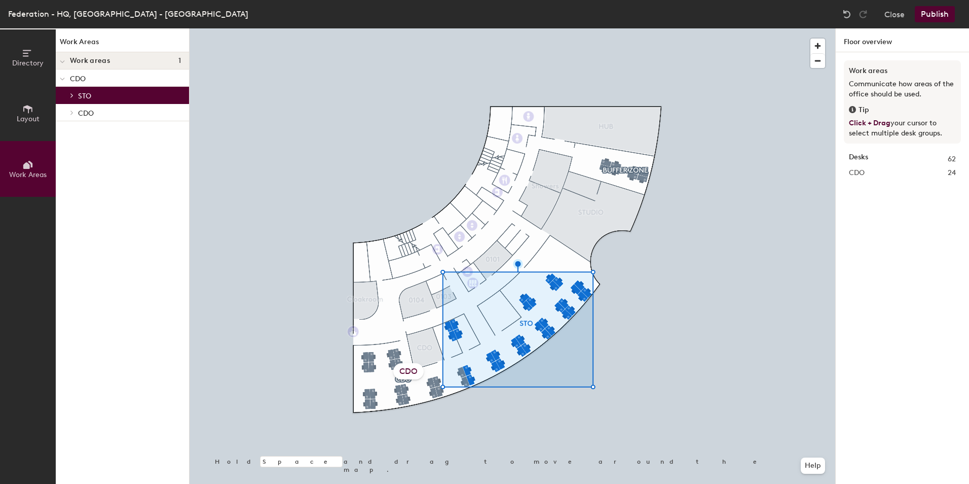
click at [69, 97] on span at bounding box center [71, 95] width 9 height 5
click at [860, 174] on span "CDO" at bounding box center [857, 172] width 16 height 11
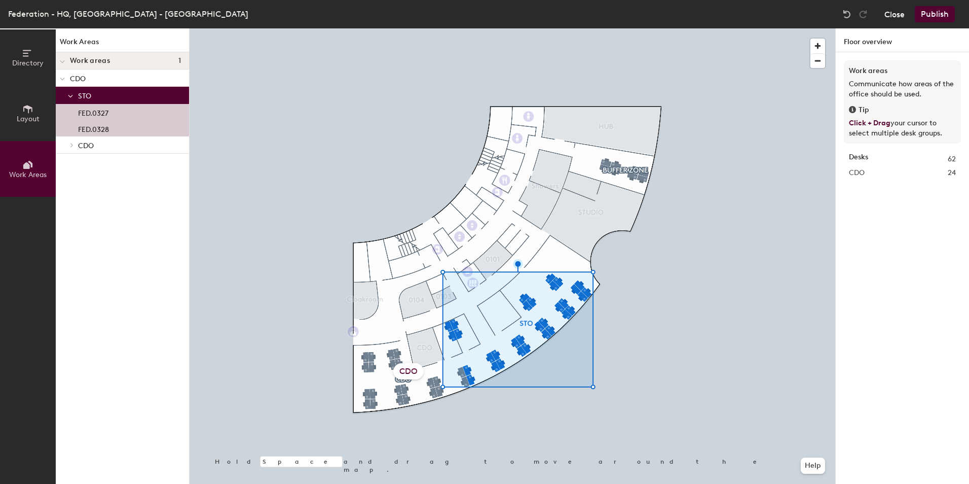
click at [885, 18] on button "Close" at bounding box center [894, 14] width 20 height 16
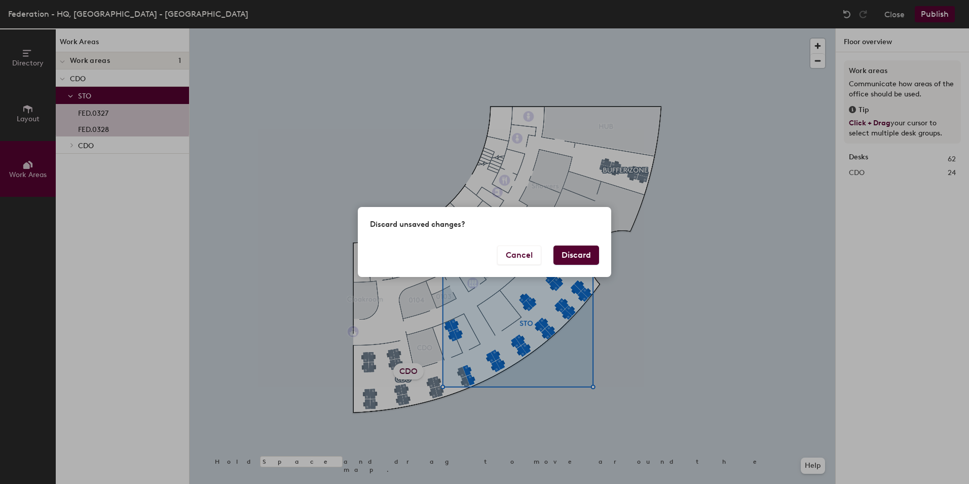
click at [581, 253] on button "Discard" at bounding box center [576, 254] width 46 height 19
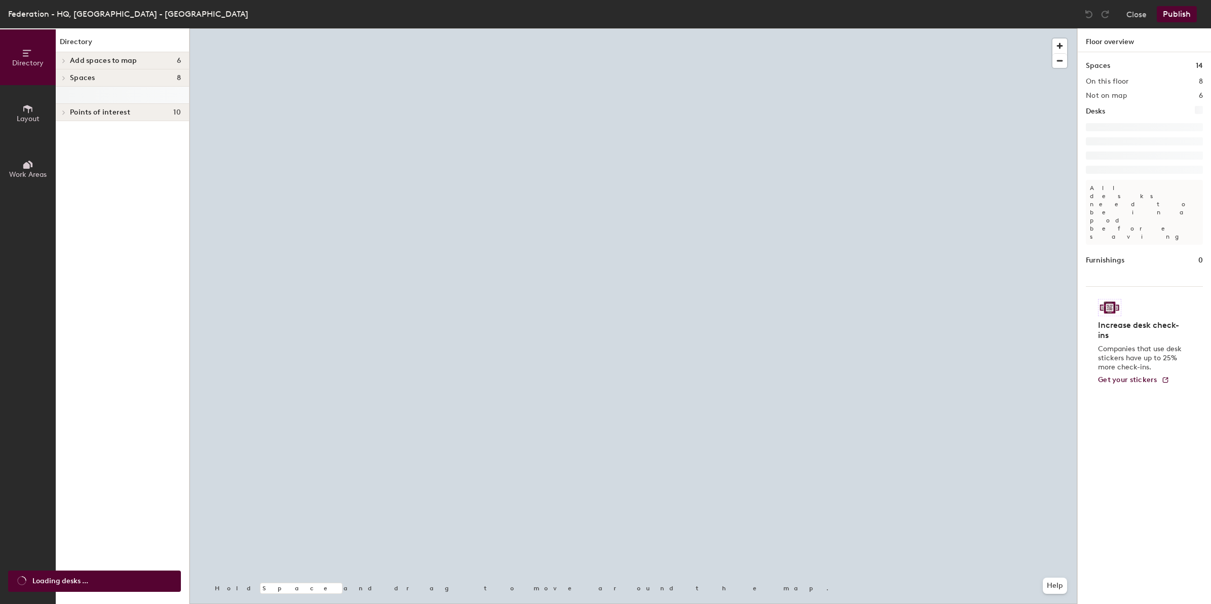
click at [21, 169] on button "Work Areas" at bounding box center [28, 169] width 56 height 56
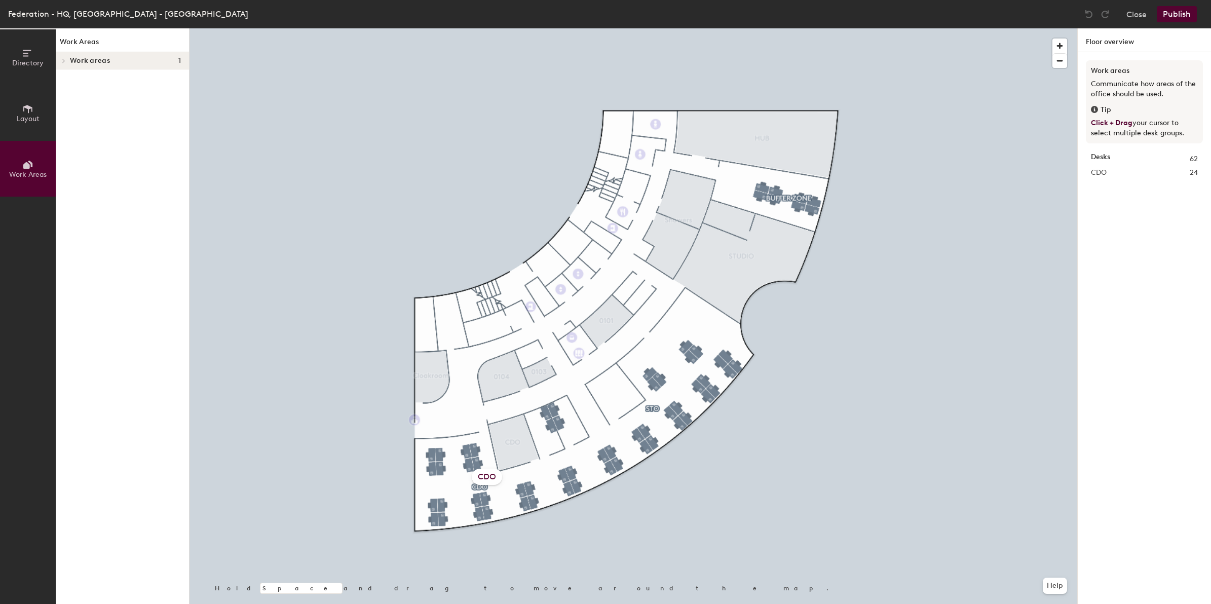
click at [71, 60] on span "Work areas" at bounding box center [90, 61] width 40 height 8
click at [33, 115] on span "Layout" at bounding box center [28, 119] width 23 height 9
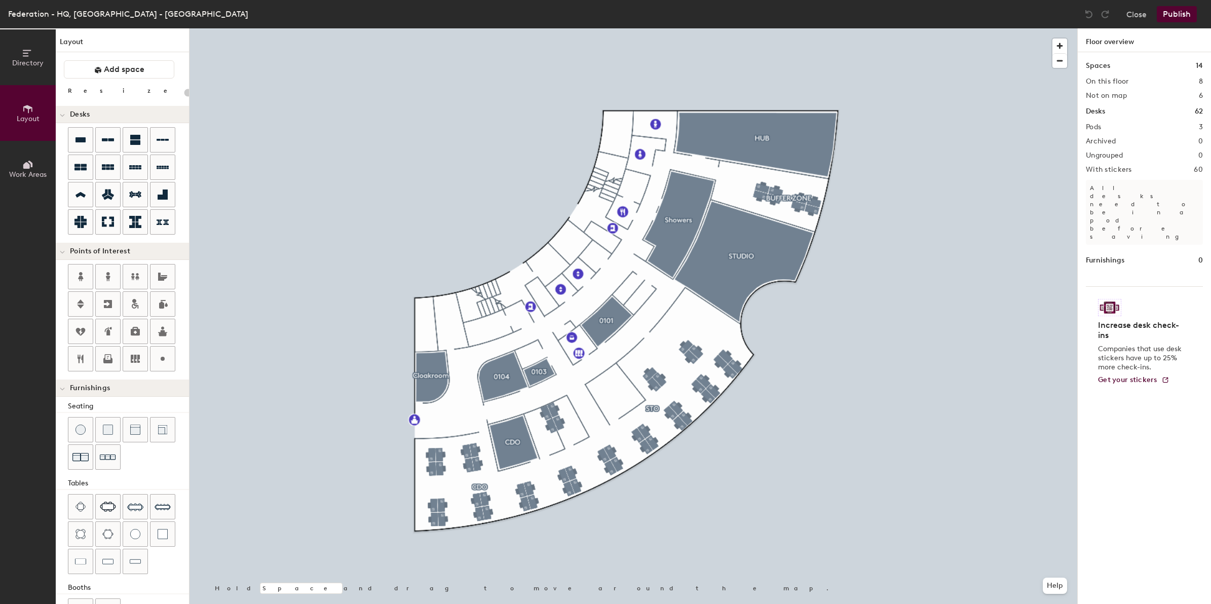
click at [447, 28] on div at bounding box center [634, 28] width 888 height 0
click at [34, 168] on button "Work Areas" at bounding box center [28, 169] width 56 height 56
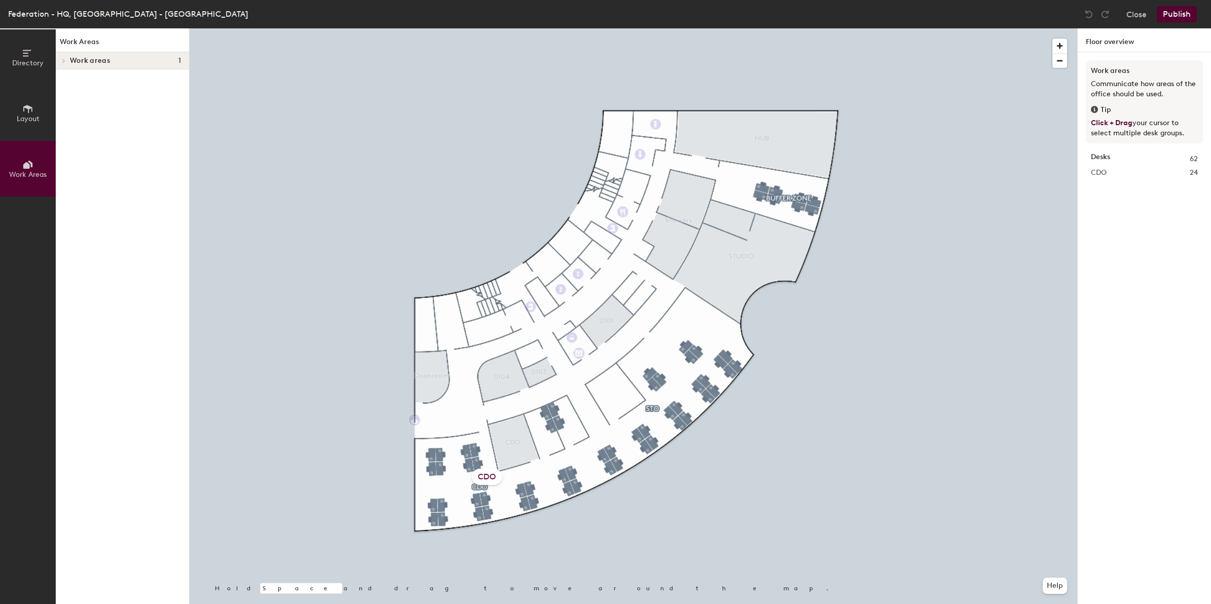
click at [96, 61] on span "Work areas" at bounding box center [90, 61] width 40 height 8
click at [67, 82] on div at bounding box center [62, 77] width 13 height 17
click at [70, 112] on icon at bounding box center [72, 112] width 4 height 5
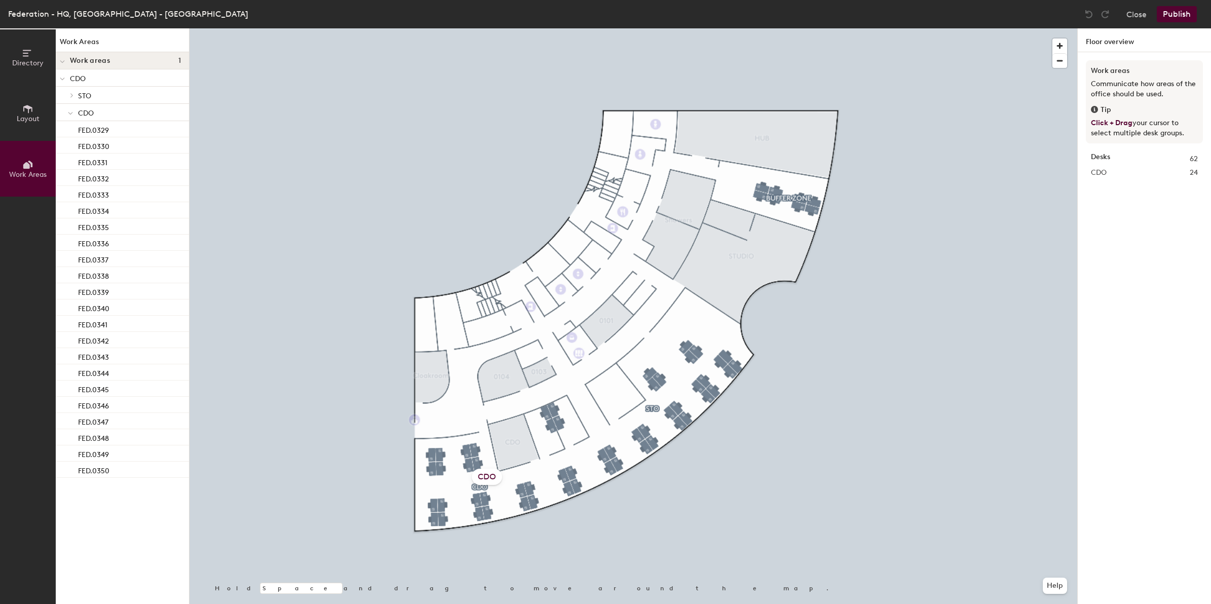
click at [82, 109] on span "CDO" at bounding box center [86, 113] width 16 height 9
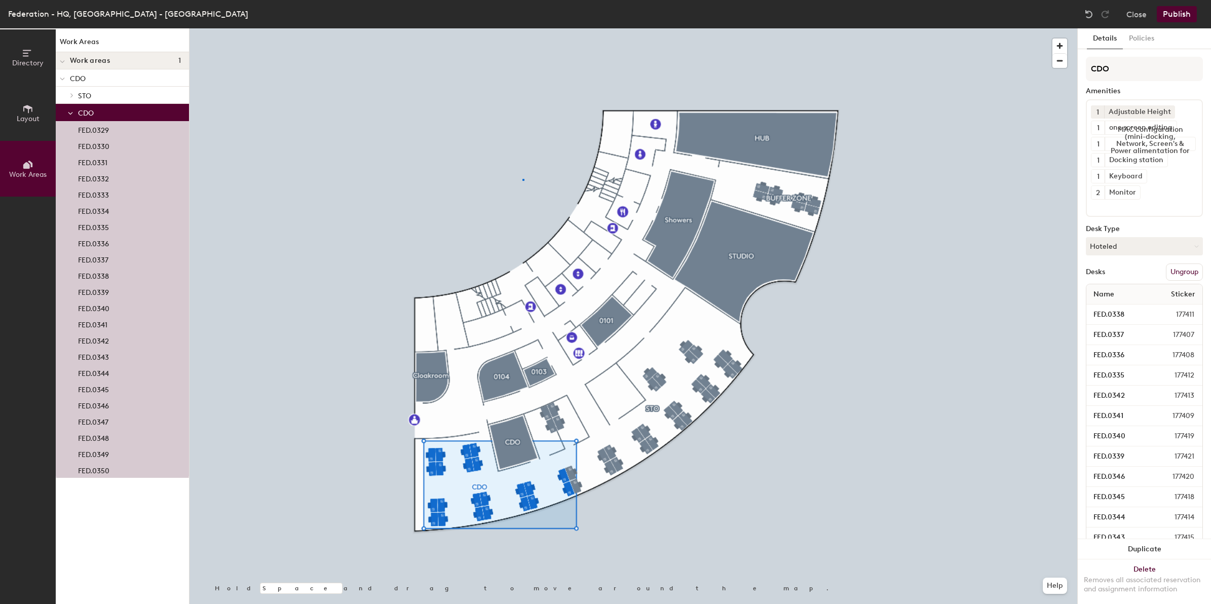
click at [521, 28] on div at bounding box center [634, 28] width 888 height 0
click at [1137, 14] on button "Close" at bounding box center [1137, 14] width 20 height 16
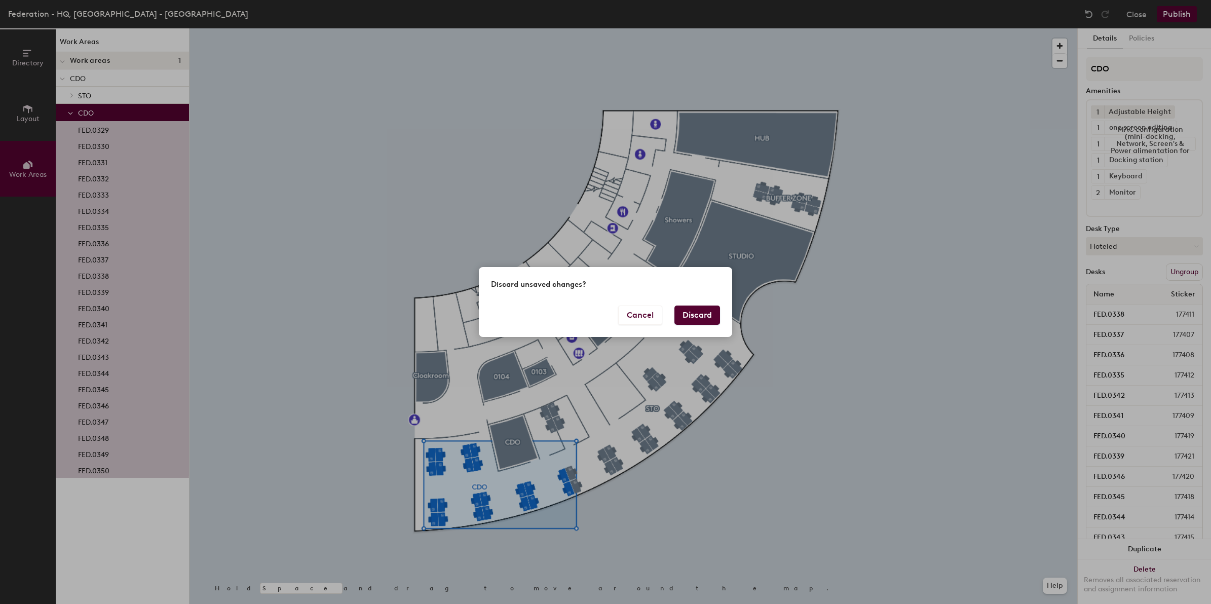
drag, startPoint x: 640, startPoint y: 313, endPoint x: 695, endPoint y: 315, distance: 55.3
click at [683, 322] on div "Cancel Discard" at bounding box center [605, 321] width 253 height 31
click at [695, 315] on button "Discard" at bounding box center [698, 315] width 46 height 19
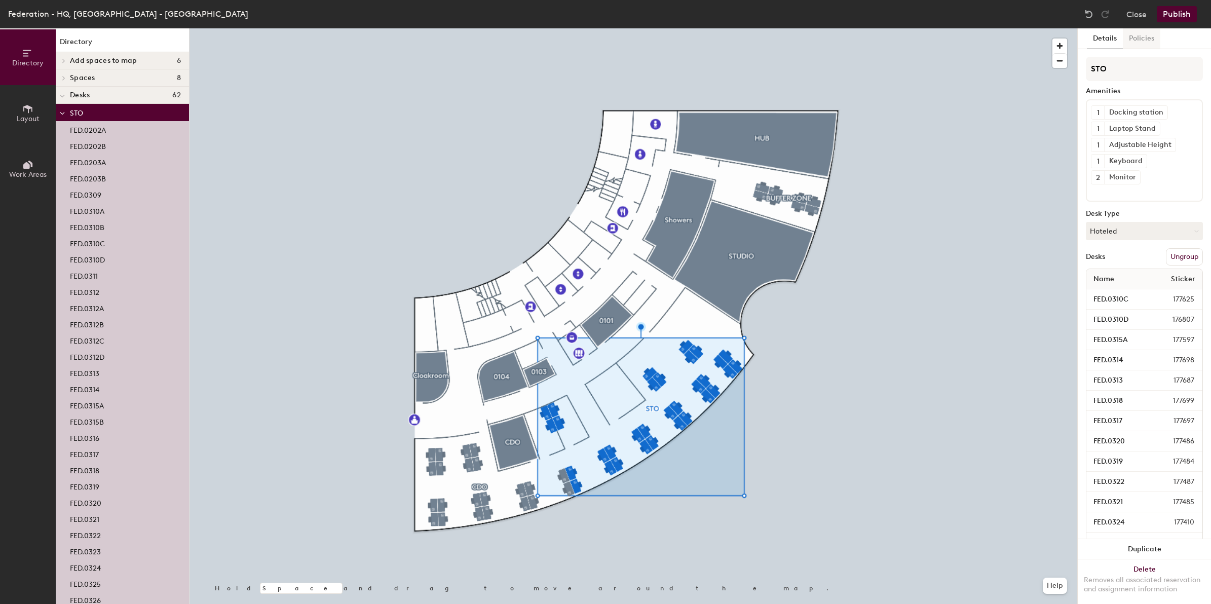
click at [1149, 33] on button "Policies" at bounding box center [1142, 38] width 38 height 21
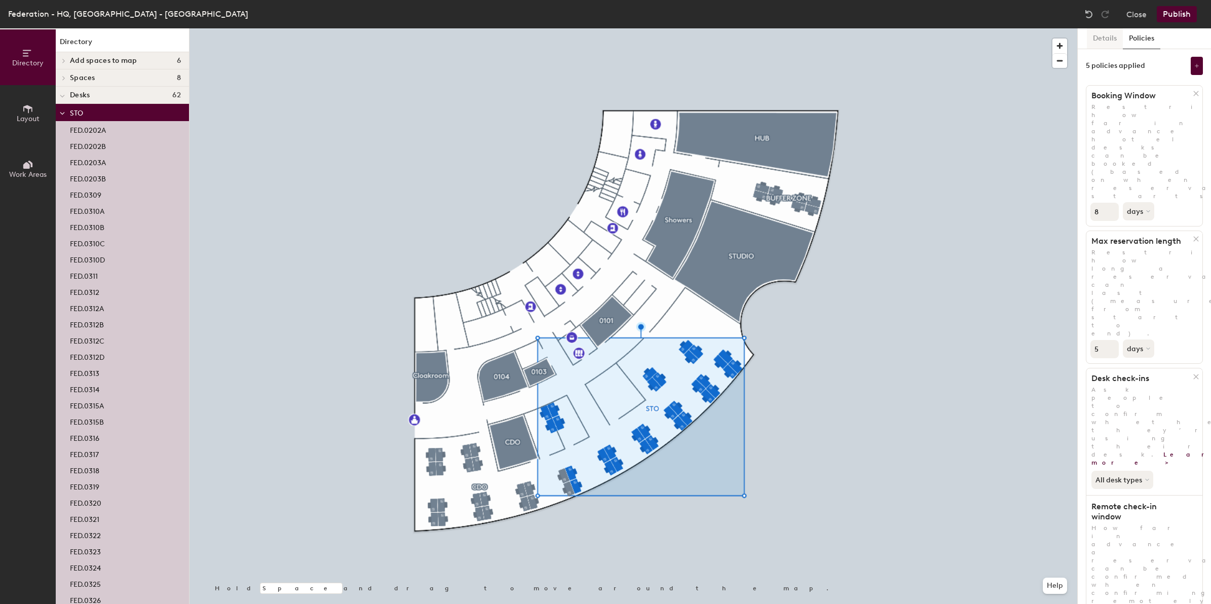
click at [1111, 31] on button "Details" at bounding box center [1105, 38] width 36 height 21
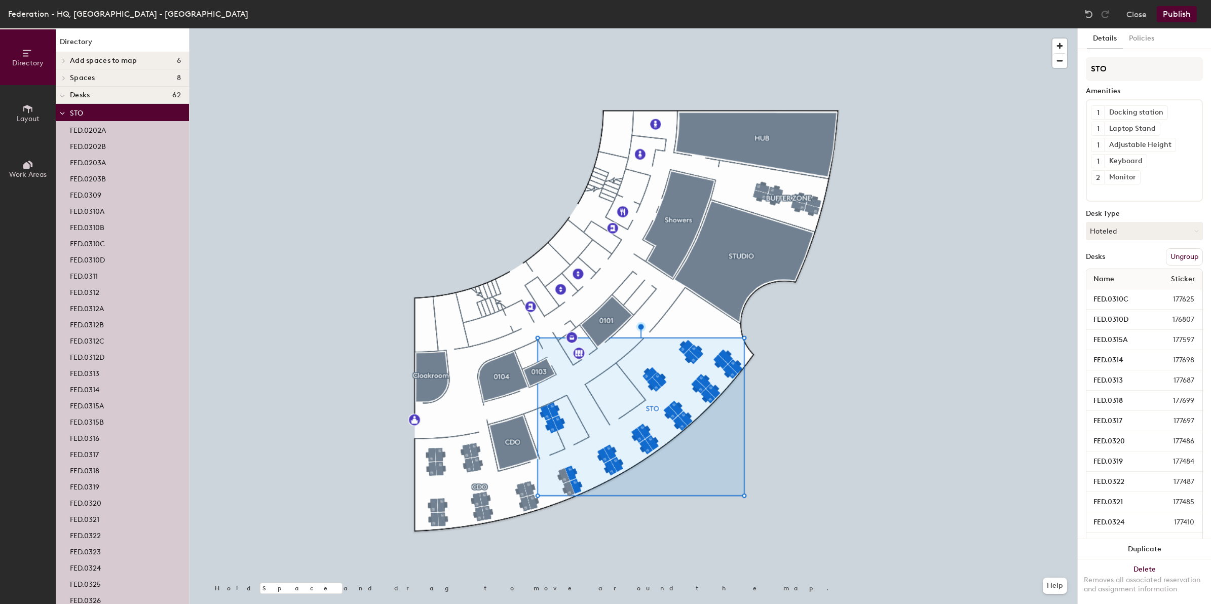
click at [1112, 39] on button "Details" at bounding box center [1105, 38] width 36 height 21
click at [64, 113] on icon at bounding box center [62, 113] width 5 height 4
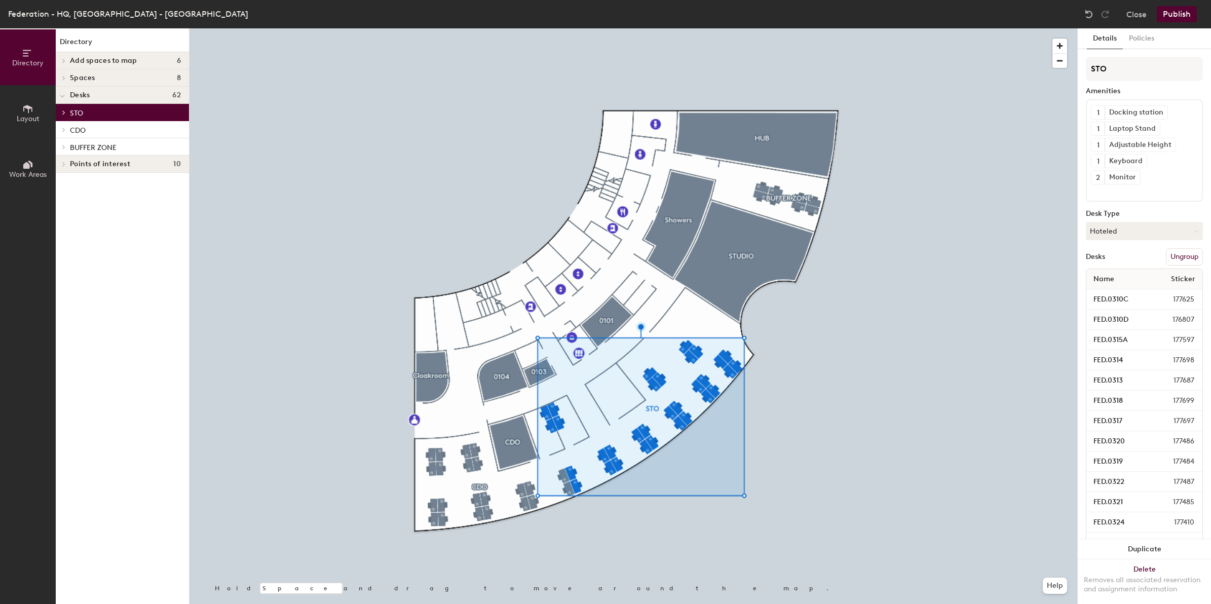
click at [64, 113] on icon at bounding box center [64, 112] width 4 height 5
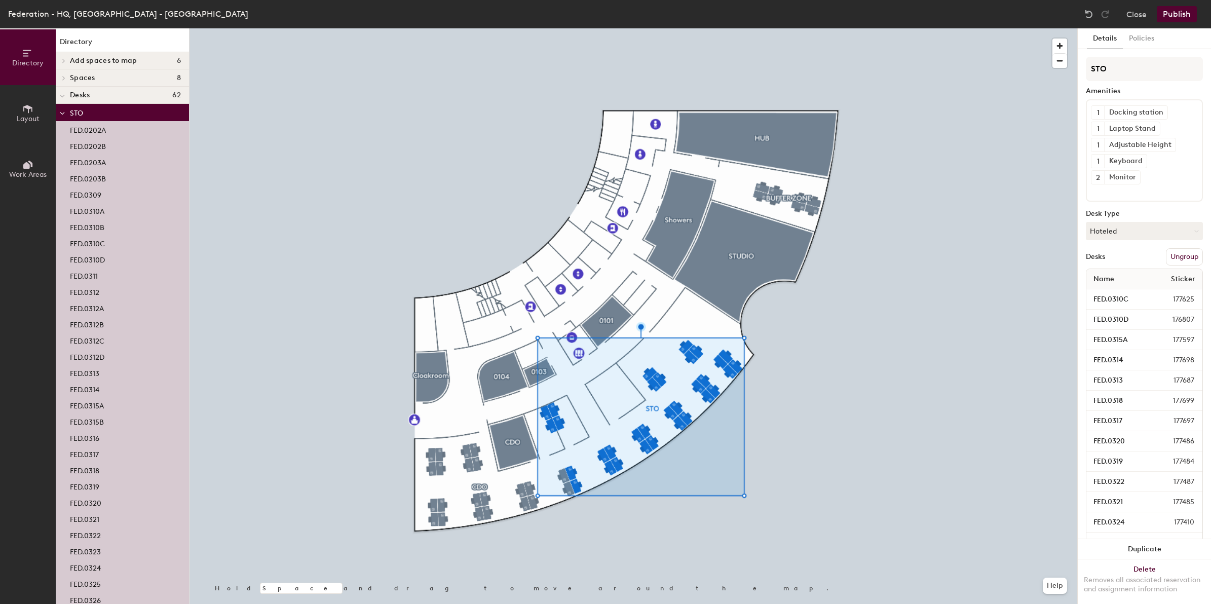
scroll to position [95, 0]
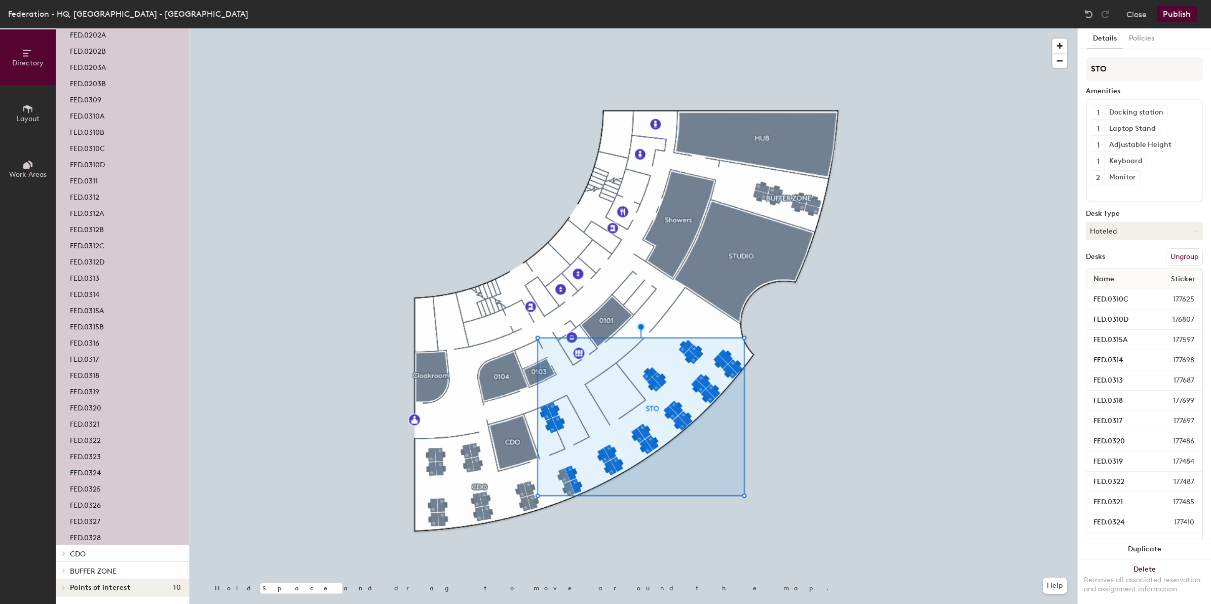
click at [95, 570] on span "BUFFER ZONE" at bounding box center [93, 571] width 47 height 9
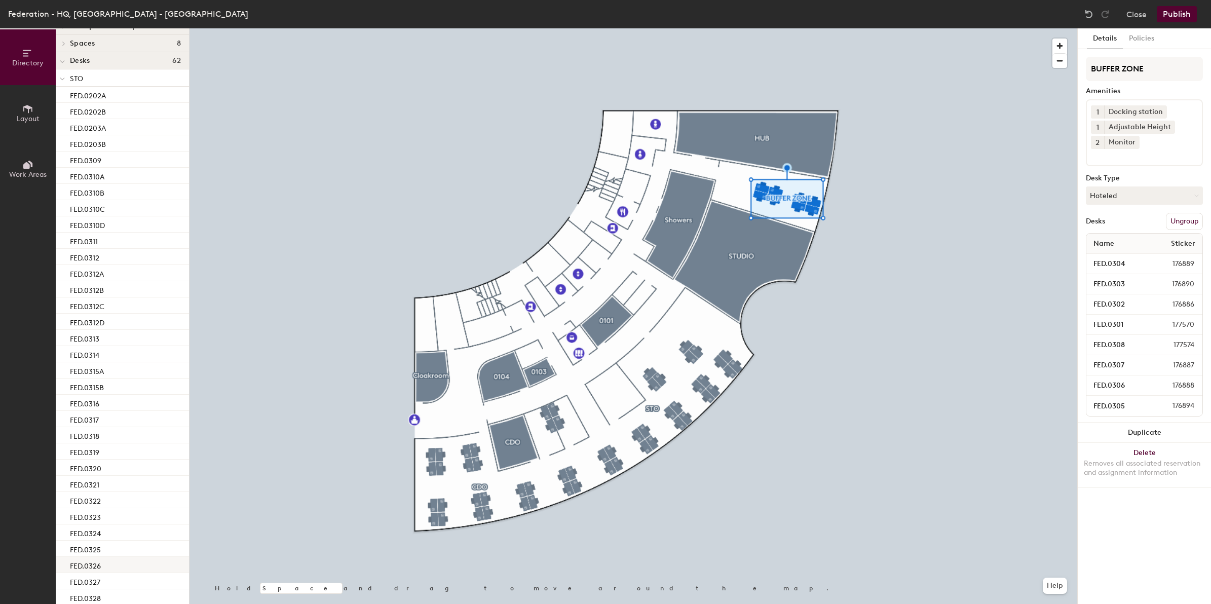
scroll to position [225, 0]
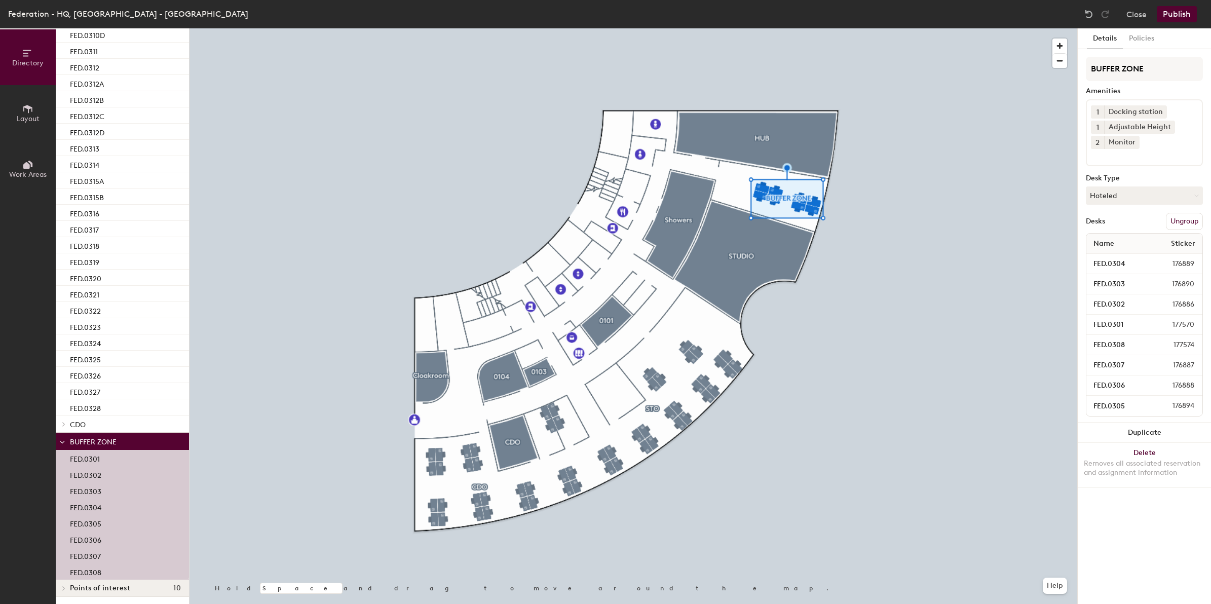
click at [83, 439] on span "BUFFER ZONE" at bounding box center [93, 442] width 47 height 9
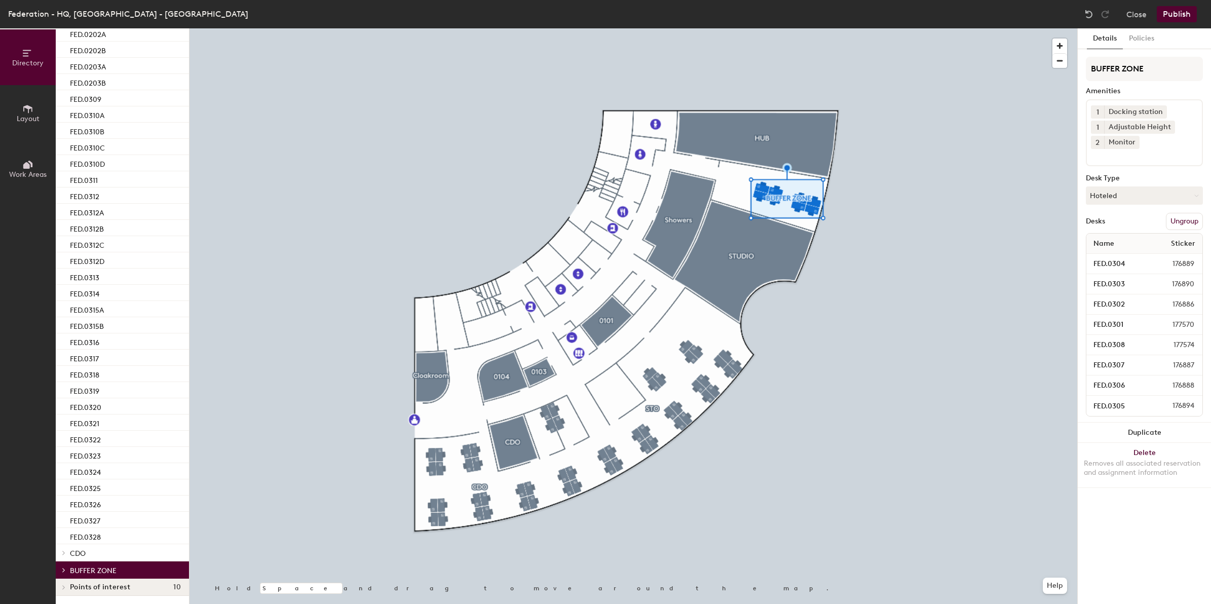
scroll to position [95, 0]
click at [26, 159] on icon at bounding box center [27, 164] width 11 height 11
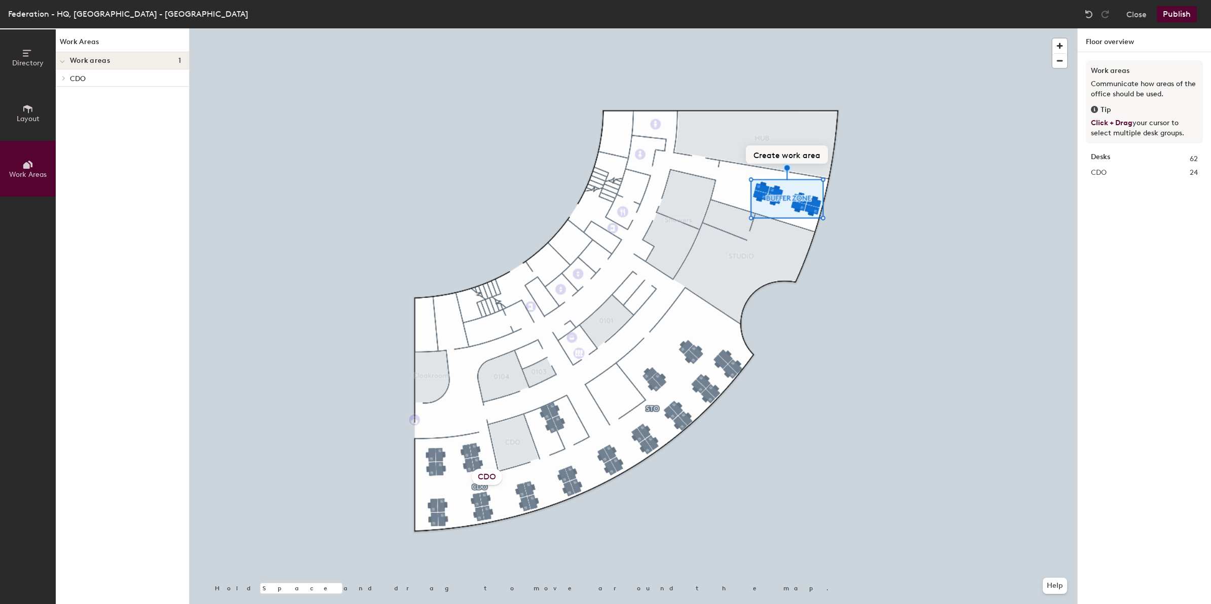
click at [796, 153] on button "Create work area" at bounding box center [787, 154] width 82 height 18
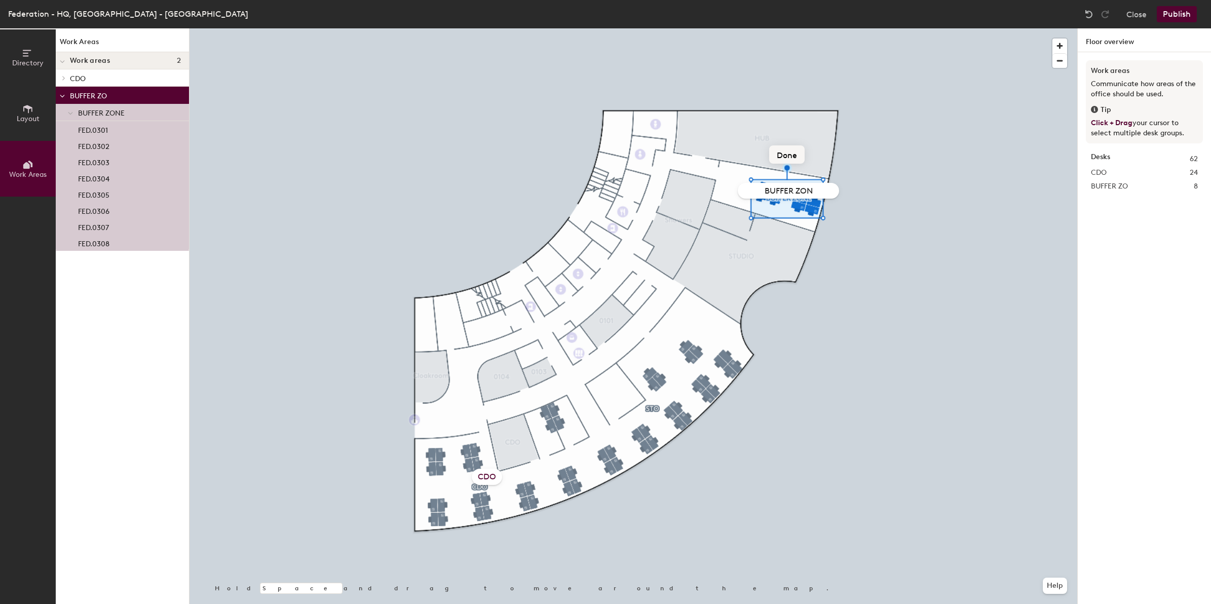
type input "BUFFER ZONE"
click at [893, 28] on div at bounding box center [634, 28] width 888 height 0
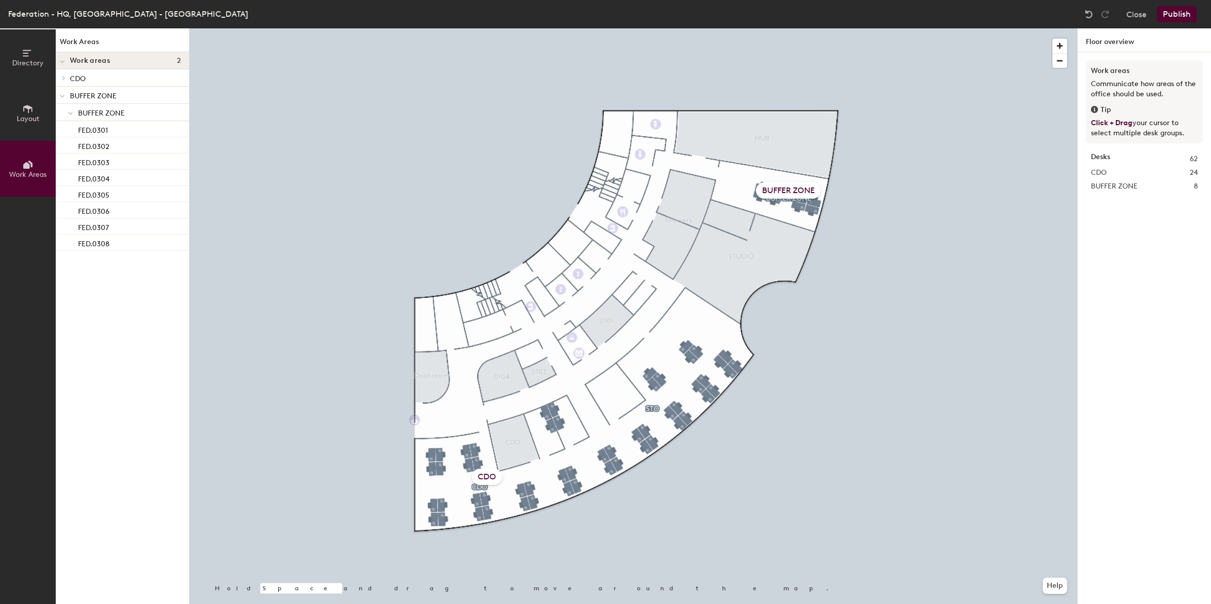
click at [668, 28] on div at bounding box center [634, 28] width 888 height 0
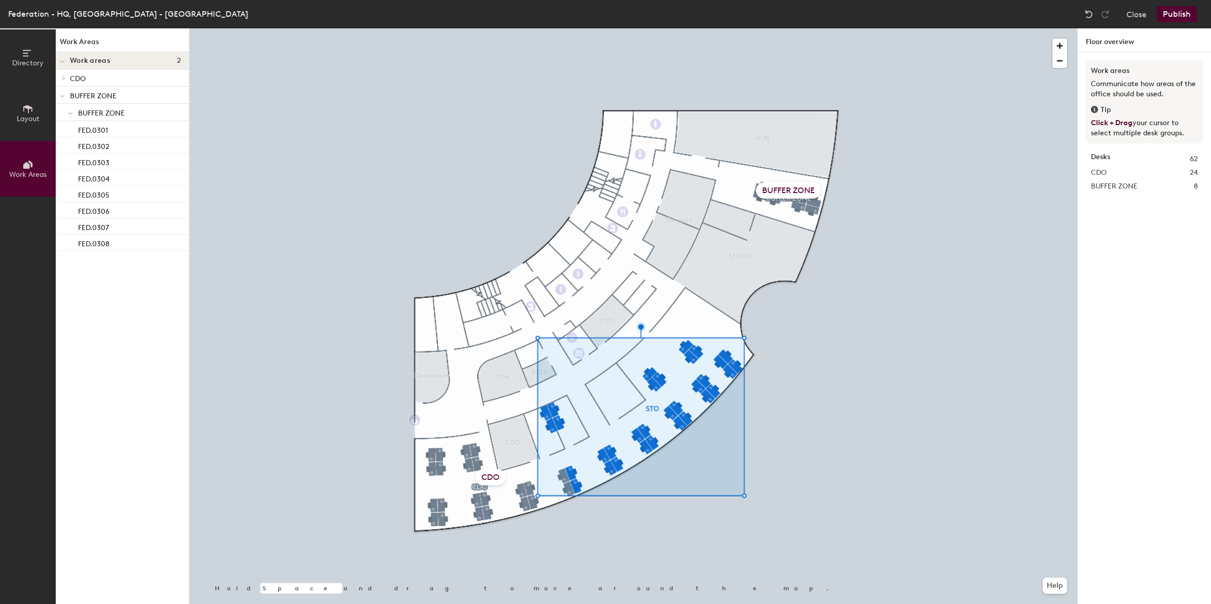
click at [33, 167] on button "Work Areas" at bounding box center [28, 169] width 56 height 56
click at [106, 59] on span "Work areas" at bounding box center [90, 61] width 40 height 8
click at [62, 59] on icon at bounding box center [64, 60] width 4 height 5
click at [28, 117] on span "Layout" at bounding box center [28, 119] width 23 height 9
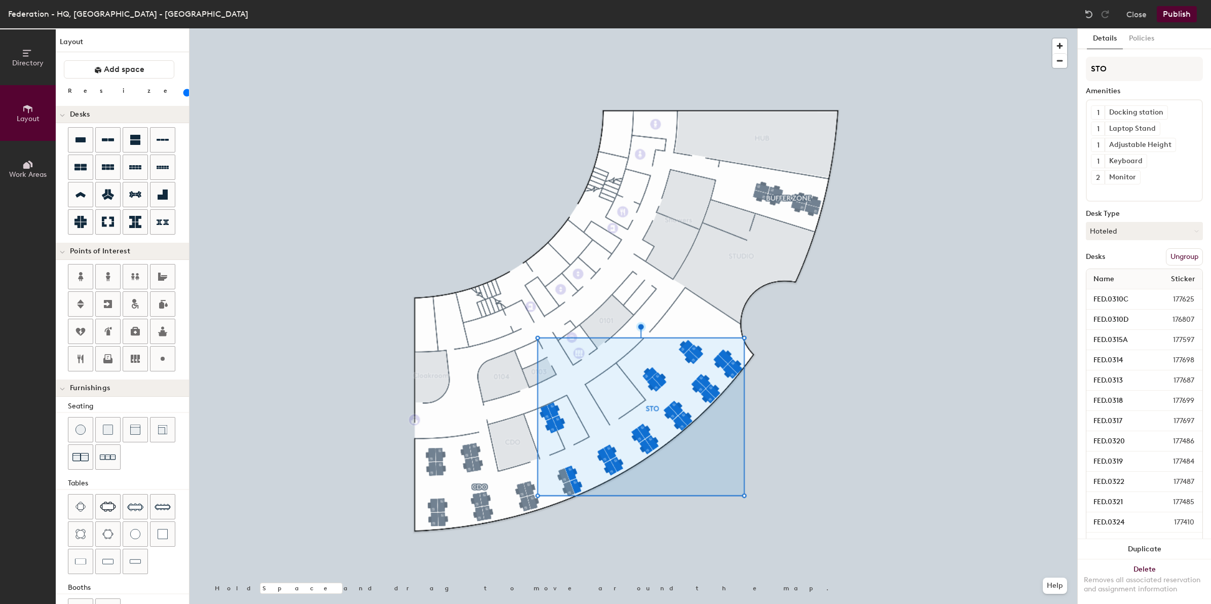
click at [33, 158] on button "Work Areas" at bounding box center [28, 169] width 56 height 56
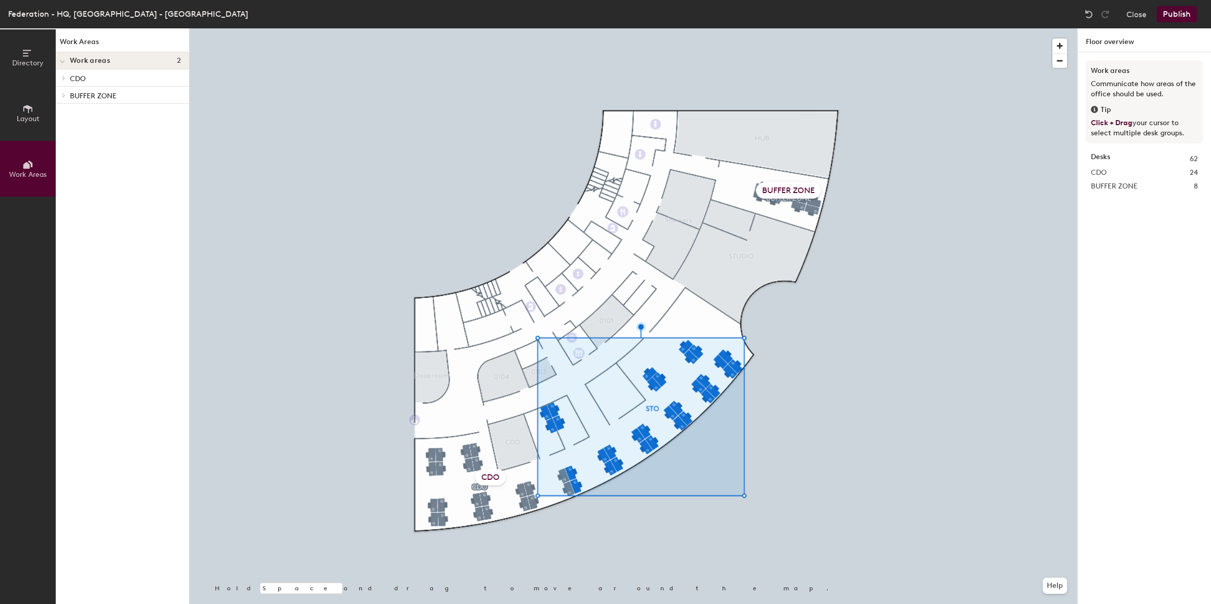
click at [79, 57] on span "Work areas" at bounding box center [90, 61] width 40 height 8
click at [66, 61] on span at bounding box center [63, 60] width 9 height 5
drag, startPoint x: 80, startPoint y: 66, endPoint x: 81, endPoint y: 59, distance: 7.3
click at [81, 59] on span "Work areas" at bounding box center [90, 61] width 40 height 8
click at [148, 60] on h4 "Work areas 2" at bounding box center [125, 61] width 111 height 8
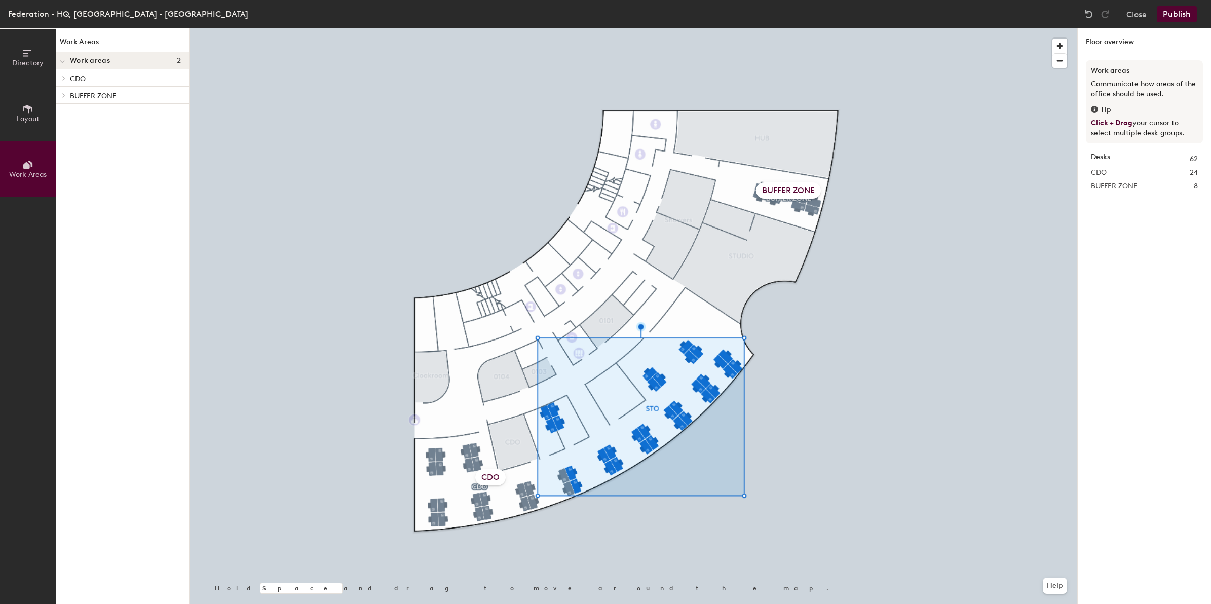
click at [90, 42] on h1 "Work Areas" at bounding box center [122, 44] width 133 height 16
drag, startPoint x: 90, startPoint y: 42, endPoint x: 33, endPoint y: 162, distance: 133.1
click at [33, 162] on button "Work Areas" at bounding box center [28, 169] width 56 height 56
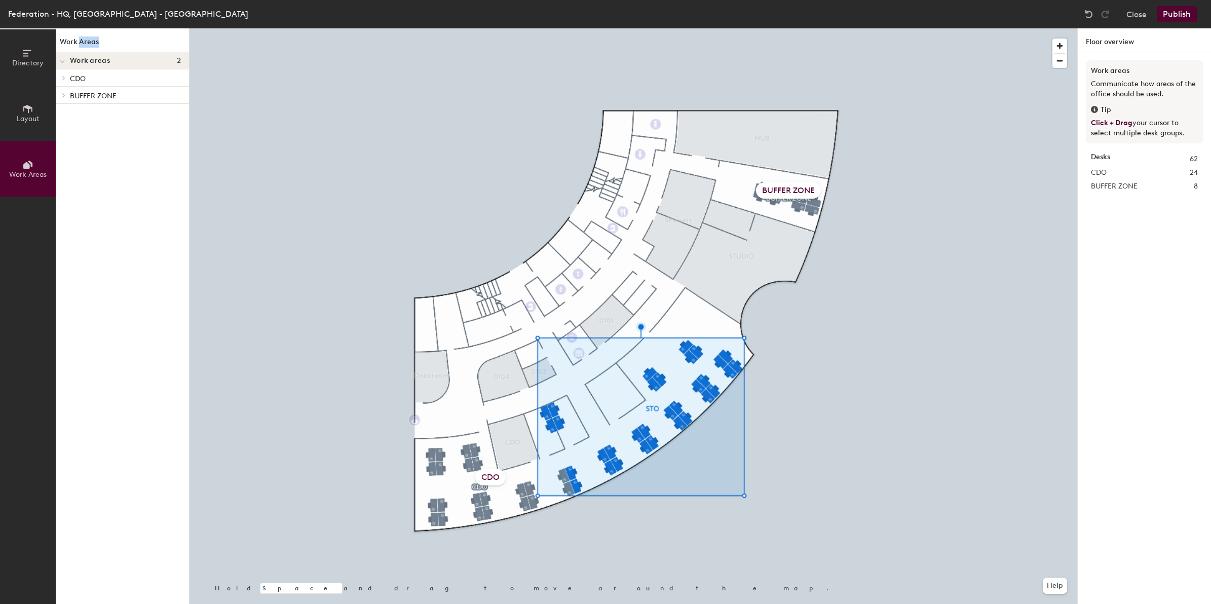
click at [33, 162] on button "Work Areas" at bounding box center [28, 169] width 56 height 56
click at [30, 158] on button "Work Areas" at bounding box center [28, 169] width 56 height 56
click at [30, 110] on icon at bounding box center [27, 108] width 11 height 11
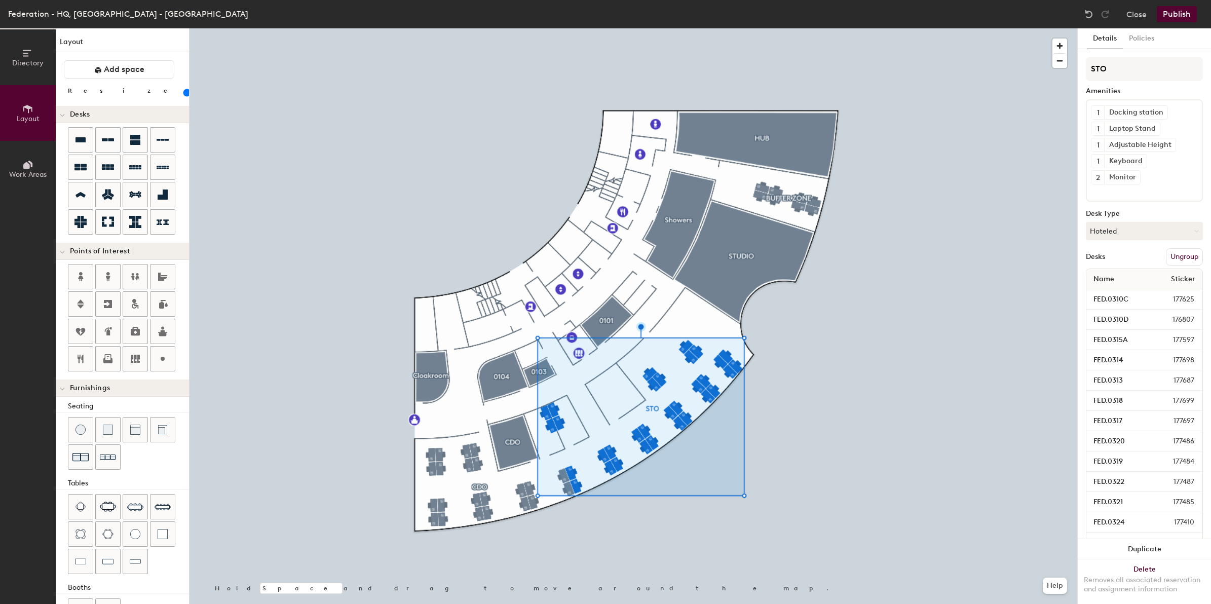
click at [31, 166] on icon at bounding box center [30, 164] width 5 height 7
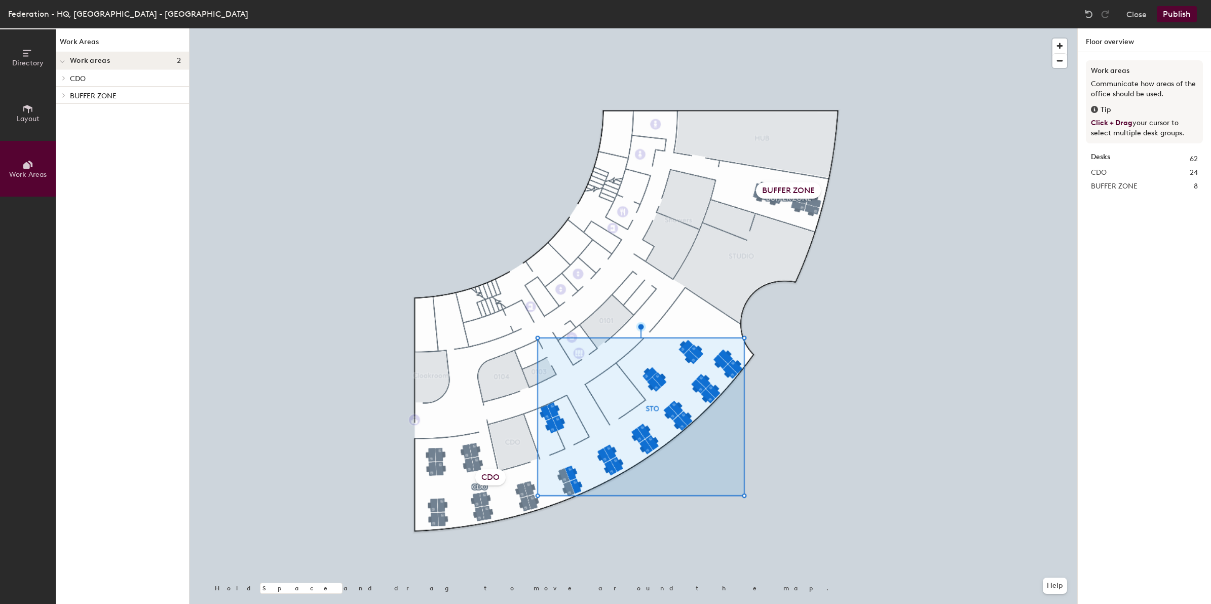
click at [62, 77] on icon at bounding box center [64, 78] width 4 height 5
click at [64, 160] on icon at bounding box center [64, 162] width 4 height 5
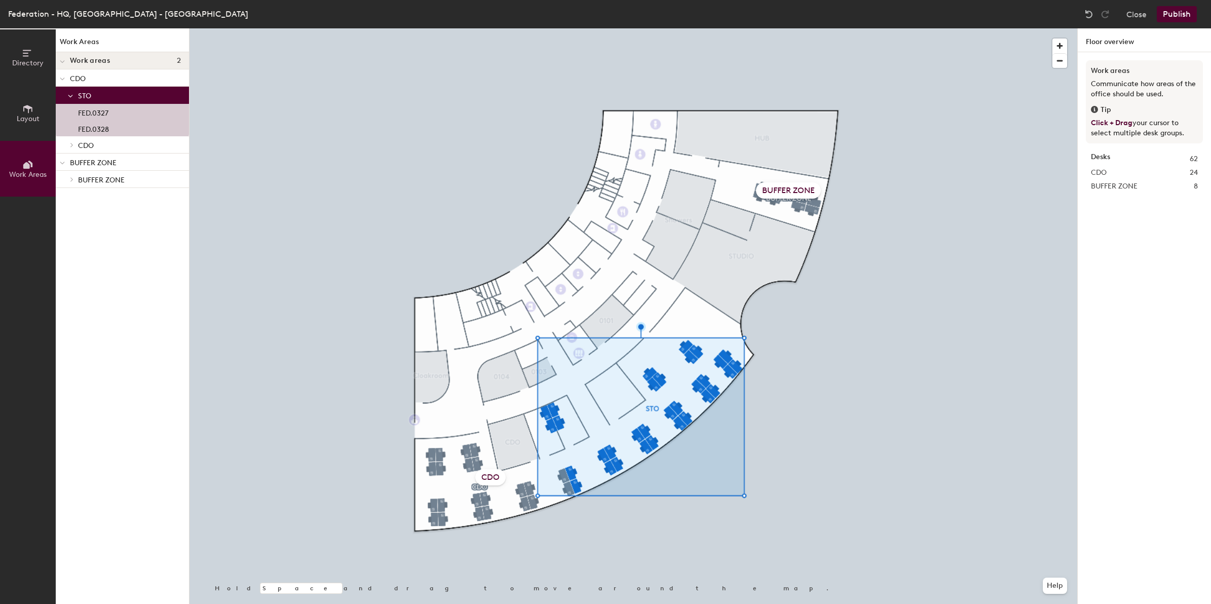
click at [63, 164] on icon at bounding box center [62, 163] width 5 height 4
click at [92, 93] on p "STO" at bounding box center [129, 95] width 103 height 13
click at [41, 176] on span "Work Areas" at bounding box center [28, 174] width 38 height 9
click at [70, 94] on icon at bounding box center [72, 95] width 4 height 5
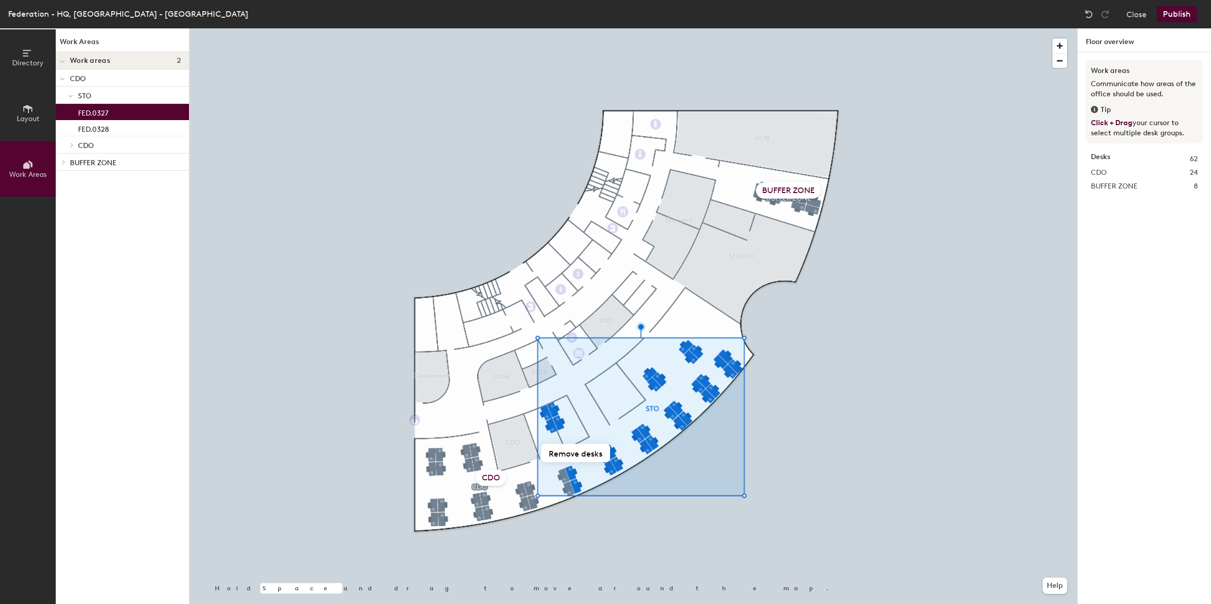
click at [87, 114] on p "FED.0327" at bounding box center [93, 112] width 30 height 12
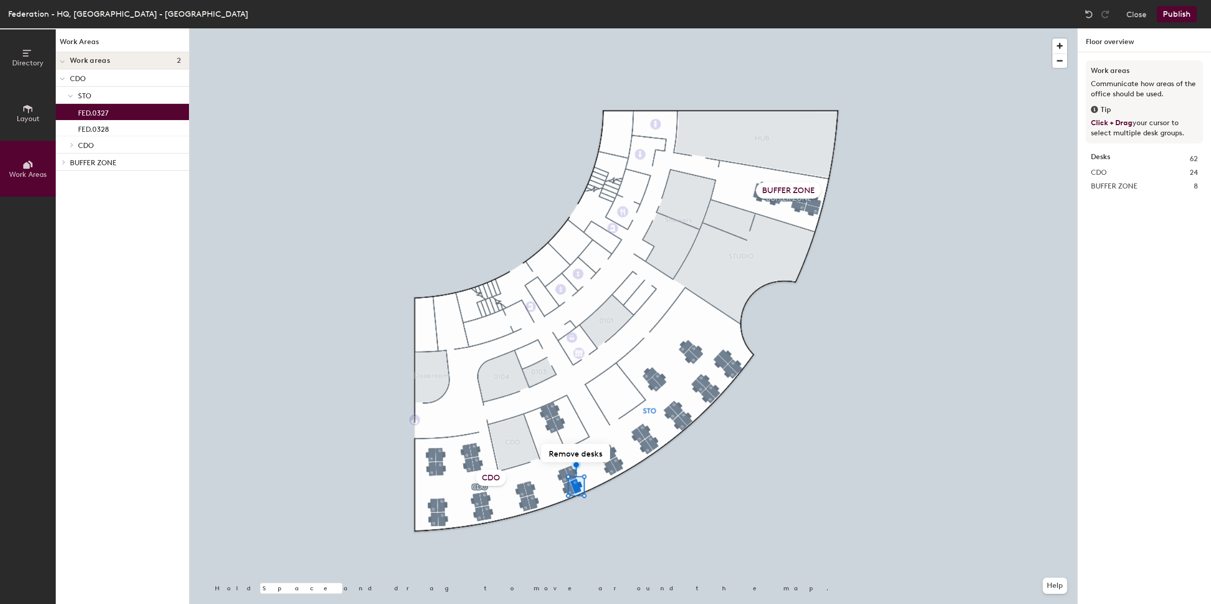
click at [71, 96] on icon at bounding box center [70, 96] width 5 height 4
click at [89, 94] on span "STO" at bounding box center [84, 96] width 13 height 9
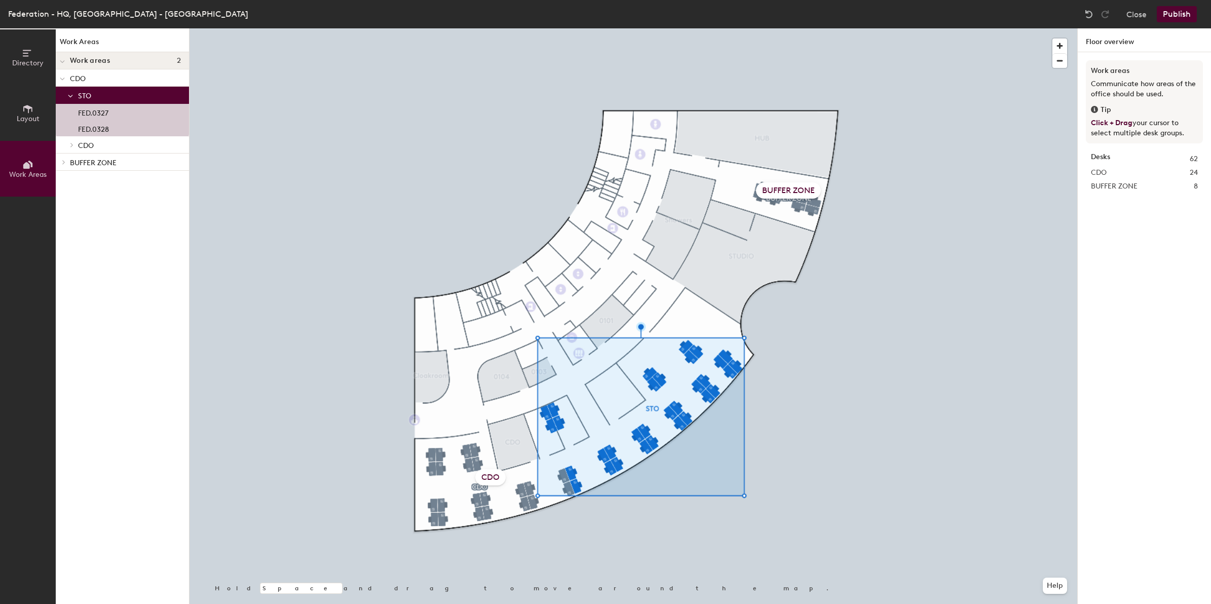
click at [72, 97] on icon at bounding box center [70, 96] width 5 height 4
click at [73, 95] on icon at bounding box center [72, 95] width 4 height 5
click at [82, 115] on p "FED.0327" at bounding box center [93, 112] width 30 height 12
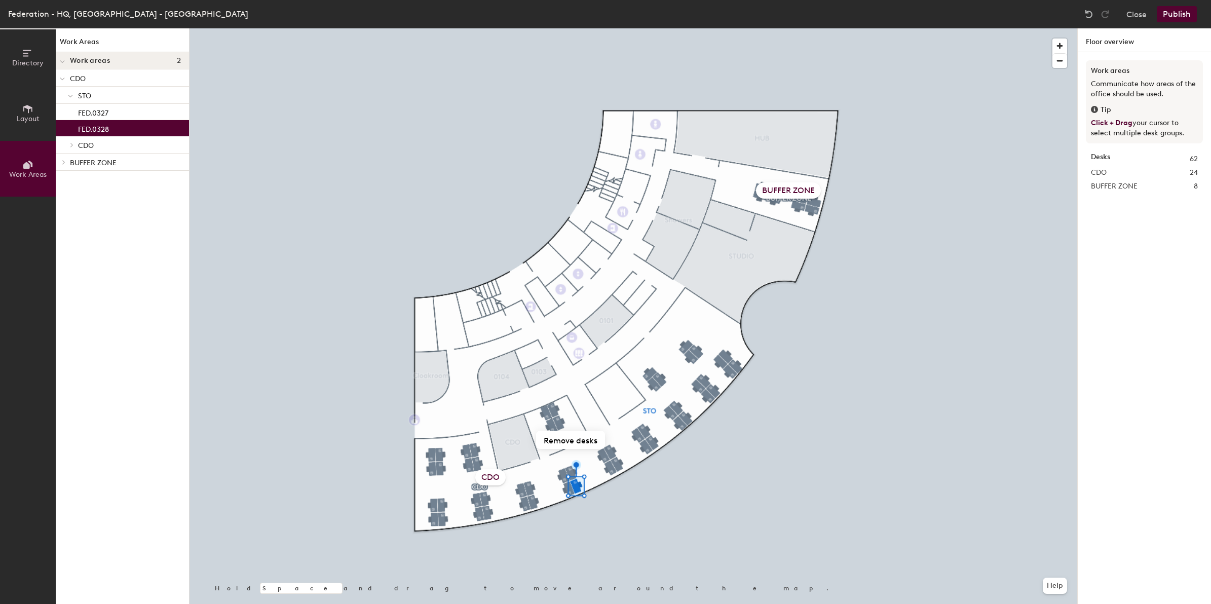
click at [107, 131] on p "FED.0328" at bounding box center [93, 128] width 31 height 12
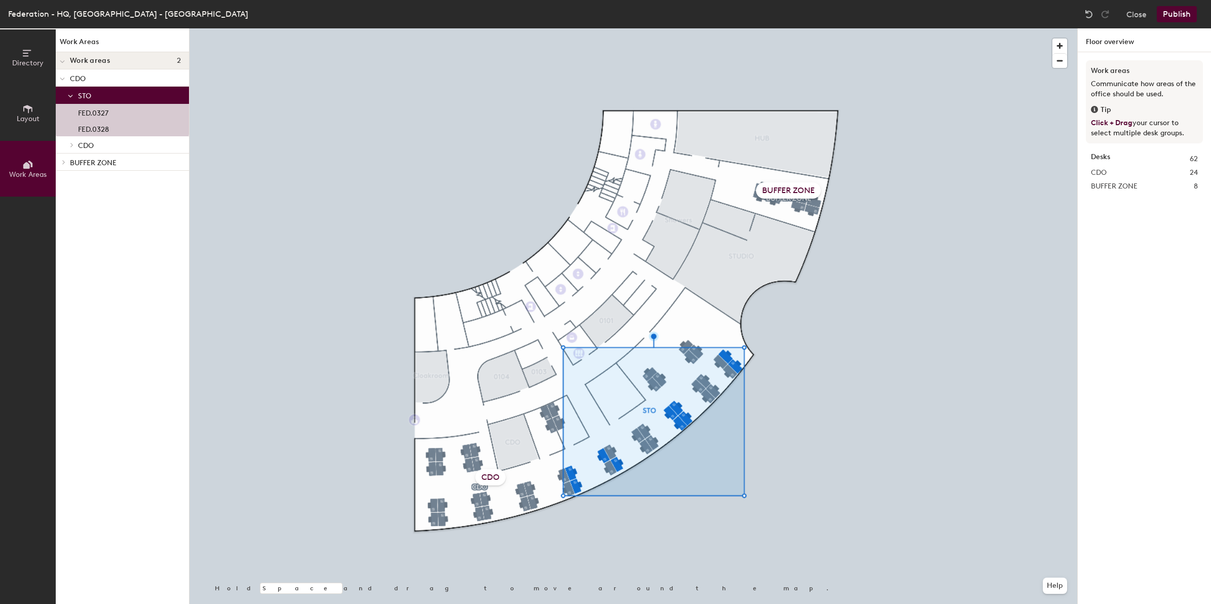
click at [27, 169] on icon at bounding box center [27, 164] width 11 height 11
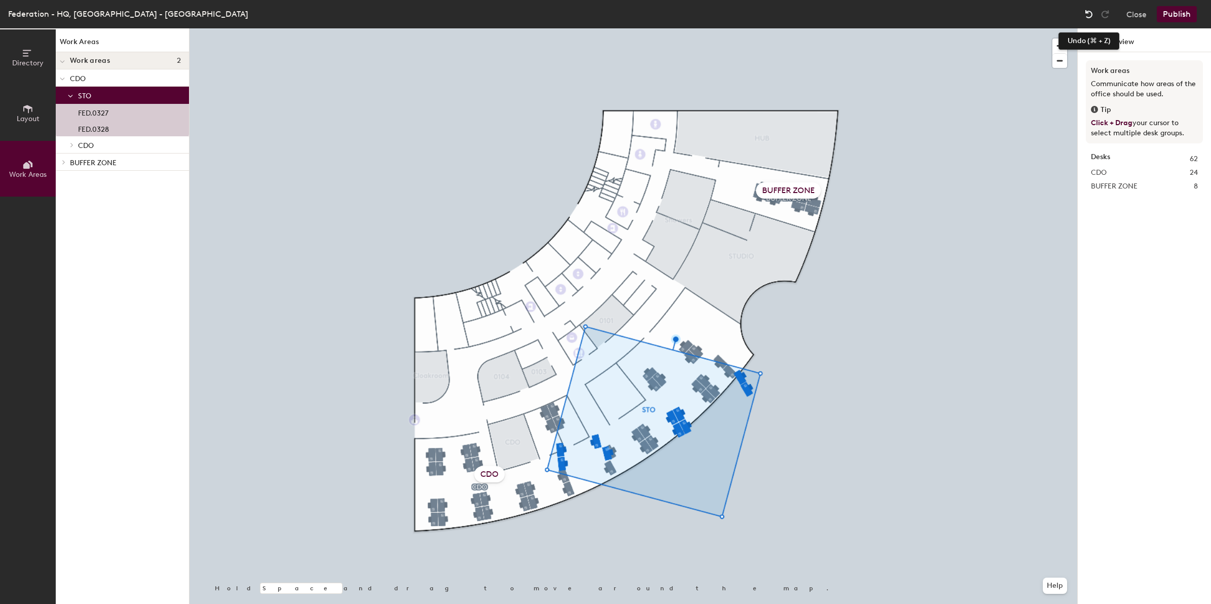
click at [1087, 18] on img at bounding box center [1089, 14] width 10 height 10
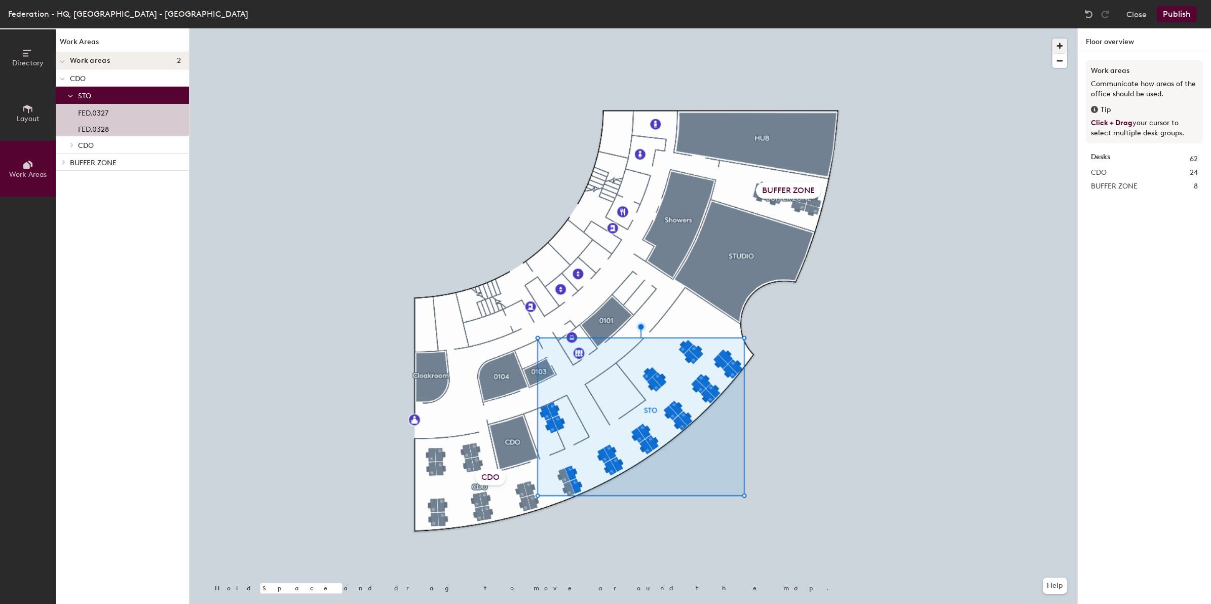
click at [768, 188] on div "BUFFER ZONE" at bounding box center [788, 190] width 65 height 16
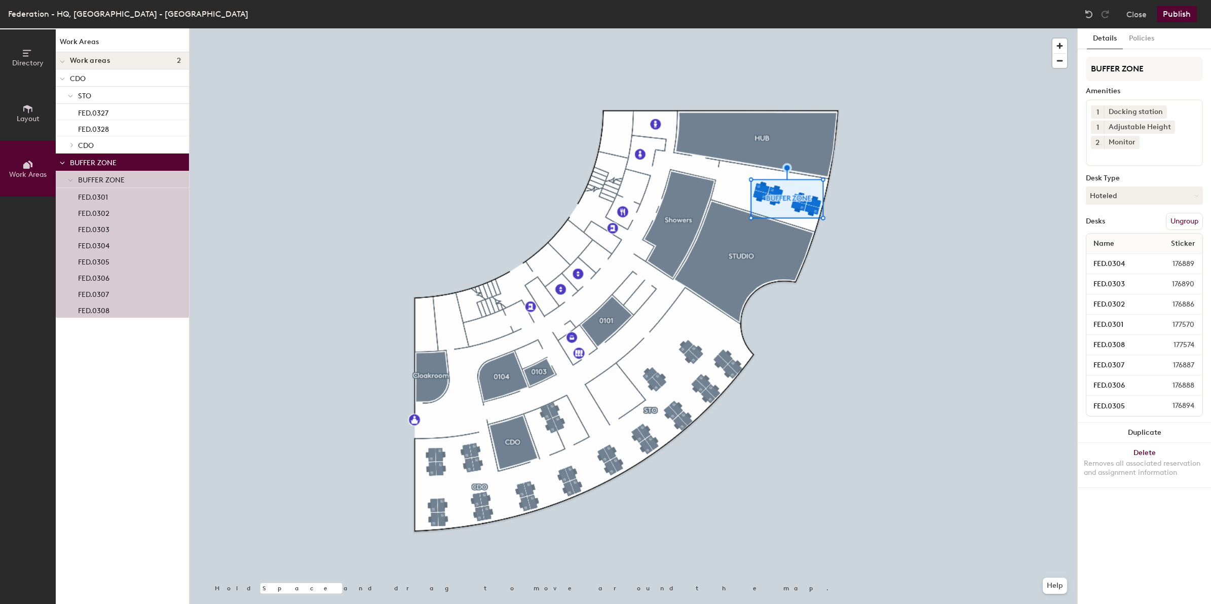
click at [23, 161] on icon at bounding box center [27, 164] width 11 height 11
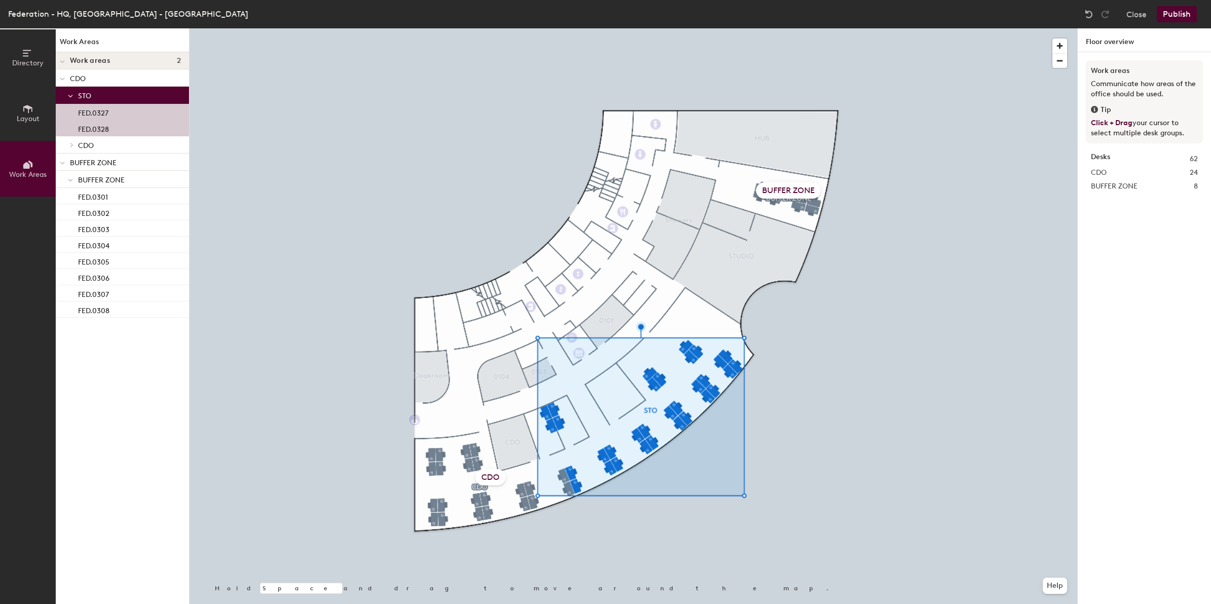
click at [35, 165] on button "Work Areas" at bounding box center [28, 169] width 56 height 56
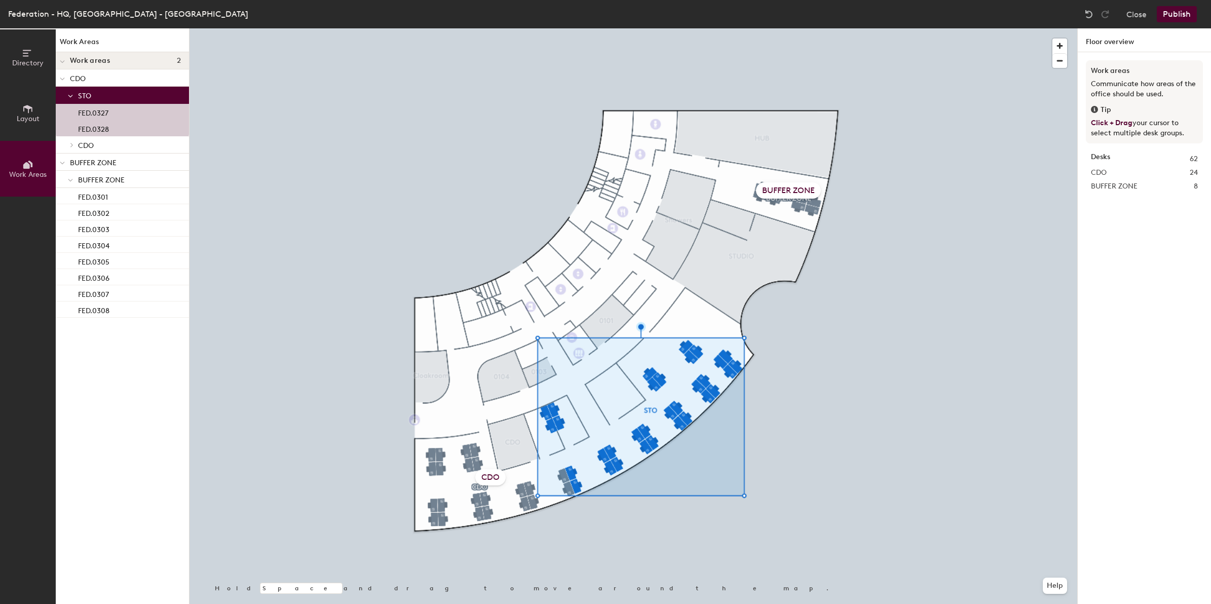
click at [35, 165] on button "Work Areas" at bounding box center [28, 169] width 56 height 56
click at [77, 90] on div at bounding box center [70, 95] width 13 height 17
click at [80, 92] on span "STO" at bounding box center [84, 96] width 13 height 9
click at [86, 82] on p "CDO" at bounding box center [125, 77] width 111 height 13
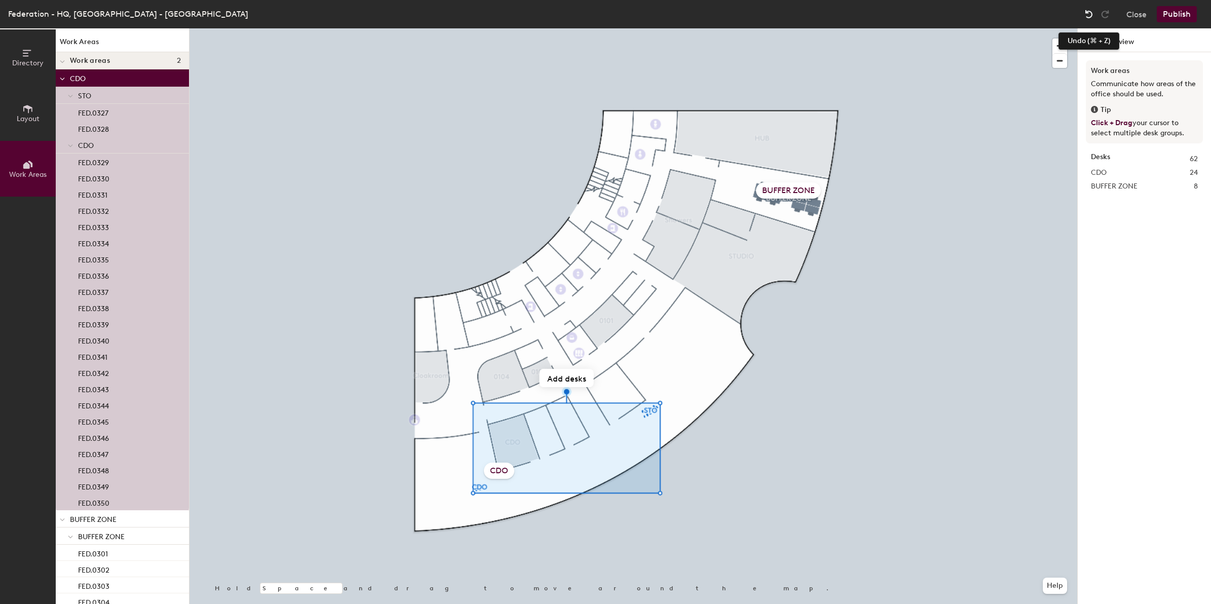
click at [1088, 14] on img at bounding box center [1089, 14] width 10 height 10
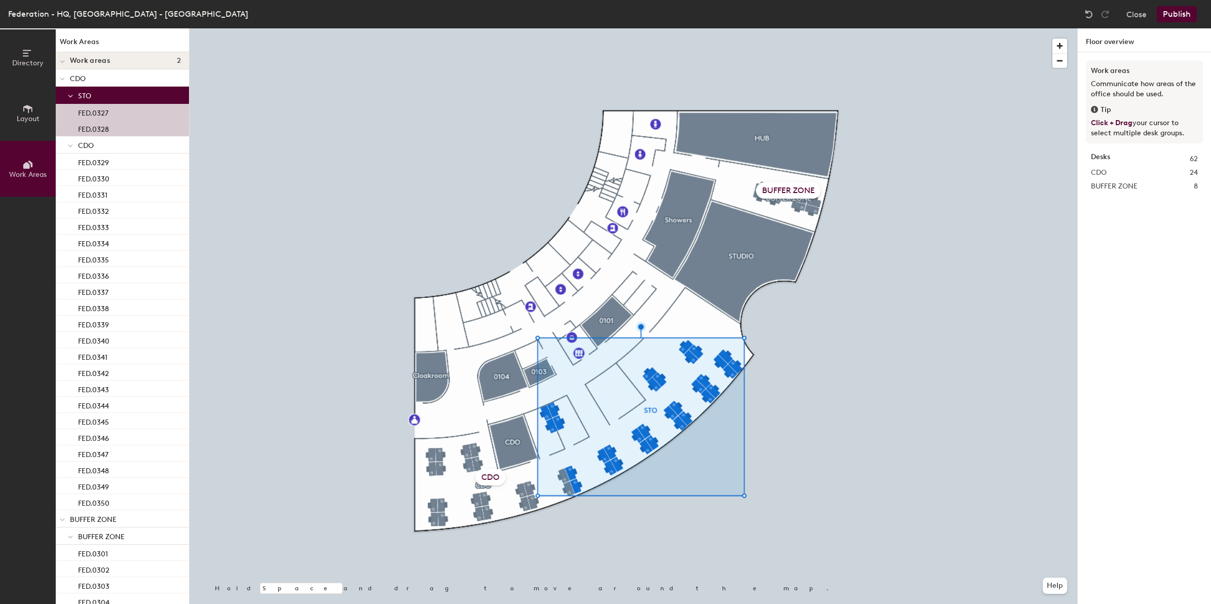
click at [1106, 173] on span "CDO" at bounding box center [1099, 172] width 16 height 11
click at [1102, 193] on div "Desks 62 CDO 24 BUFFER ZONE 8" at bounding box center [1144, 173] width 117 height 51
click at [1102, 190] on span "BUFFER ZONE" at bounding box center [1114, 186] width 47 height 11
drag, startPoint x: 1102, startPoint y: 190, endPoint x: 1101, endPoint y: 183, distance: 7.3
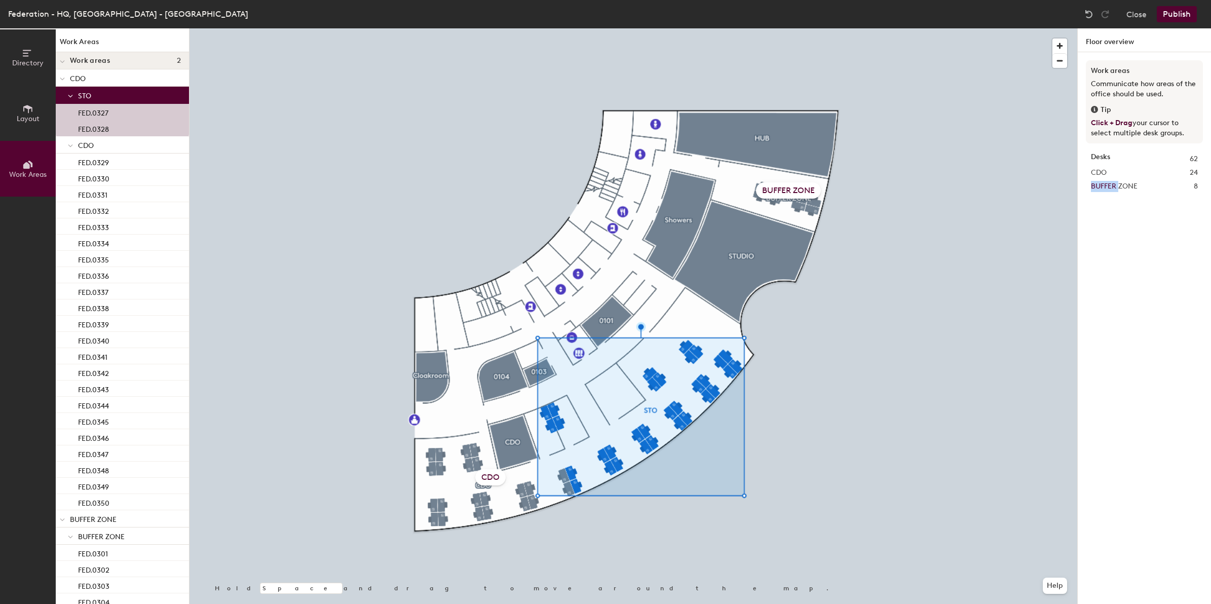
click at [1101, 183] on span "BUFFER ZONE" at bounding box center [1114, 186] width 47 height 11
drag, startPoint x: 1101, startPoint y: 183, endPoint x: 1103, endPoint y: 123, distance: 59.9
click at [1103, 123] on span "Click + Drag" at bounding box center [1112, 123] width 42 height 9
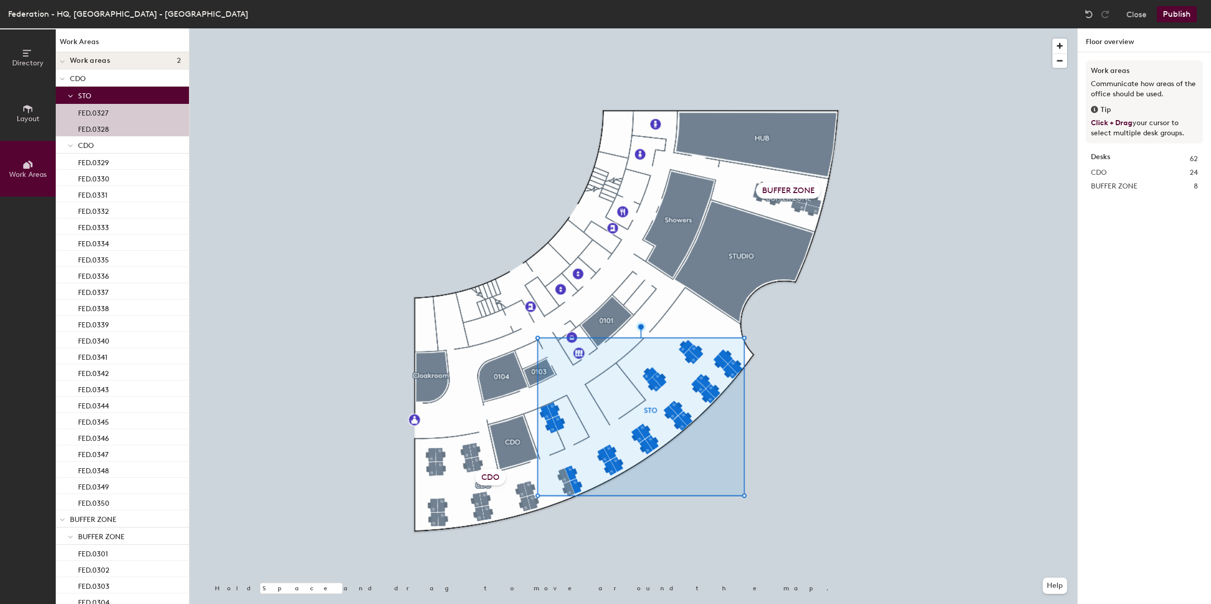
drag, startPoint x: 1103, startPoint y: 123, endPoint x: 1096, endPoint y: 56, distance: 67.2
click at [1097, 59] on div "Work areas Communicate how areas of the office should be used. Tip Click + Drag…" at bounding box center [1144, 340] width 133 height 576
click at [1105, 41] on h1 "Floor overview" at bounding box center [1144, 40] width 133 height 24
click at [94, 92] on p "STO" at bounding box center [129, 95] width 103 height 13
click at [92, 96] on p "STO" at bounding box center [129, 95] width 103 height 13
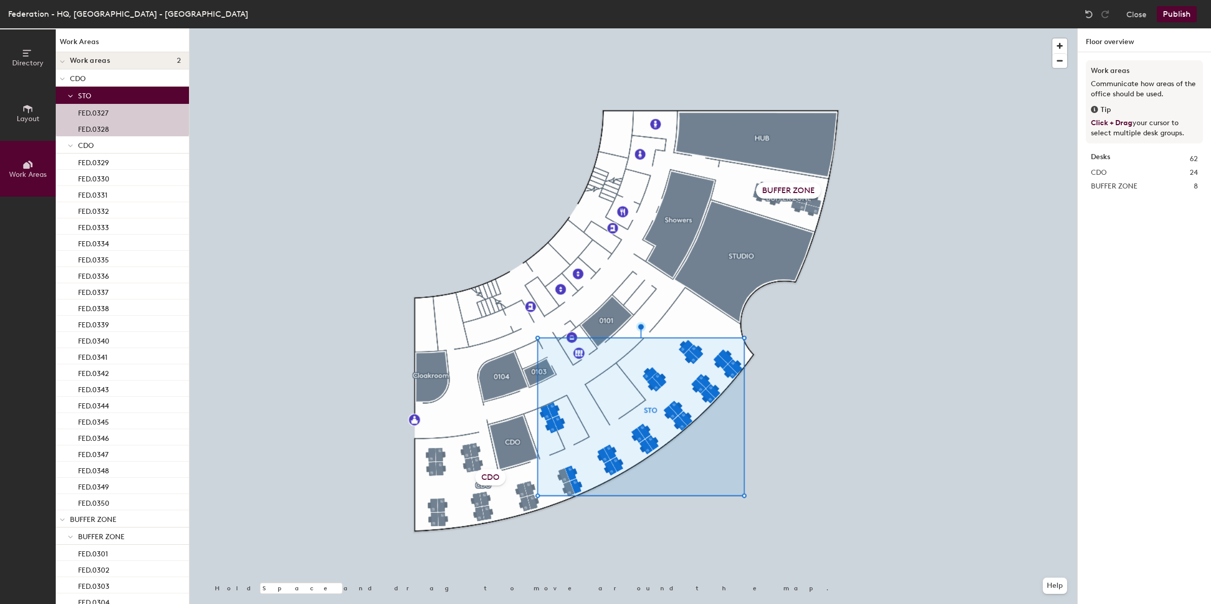
drag, startPoint x: 113, startPoint y: 92, endPoint x: 87, endPoint y: 88, distance: 26.2
click at [95, 72] on div "CDO STO FED.0327 FED.0328 CDO FED.0329 FED.0330 FED.0331 FED.0332 FED.0333 FED.…" at bounding box center [122, 371] width 133 height 605
drag, startPoint x: 72, startPoint y: 100, endPoint x: 71, endPoint y: 87, distance: 13.3
click at [71, 87] on div at bounding box center [70, 95] width 13 height 17
click at [72, 97] on div at bounding box center [70, 95] width 13 height 17
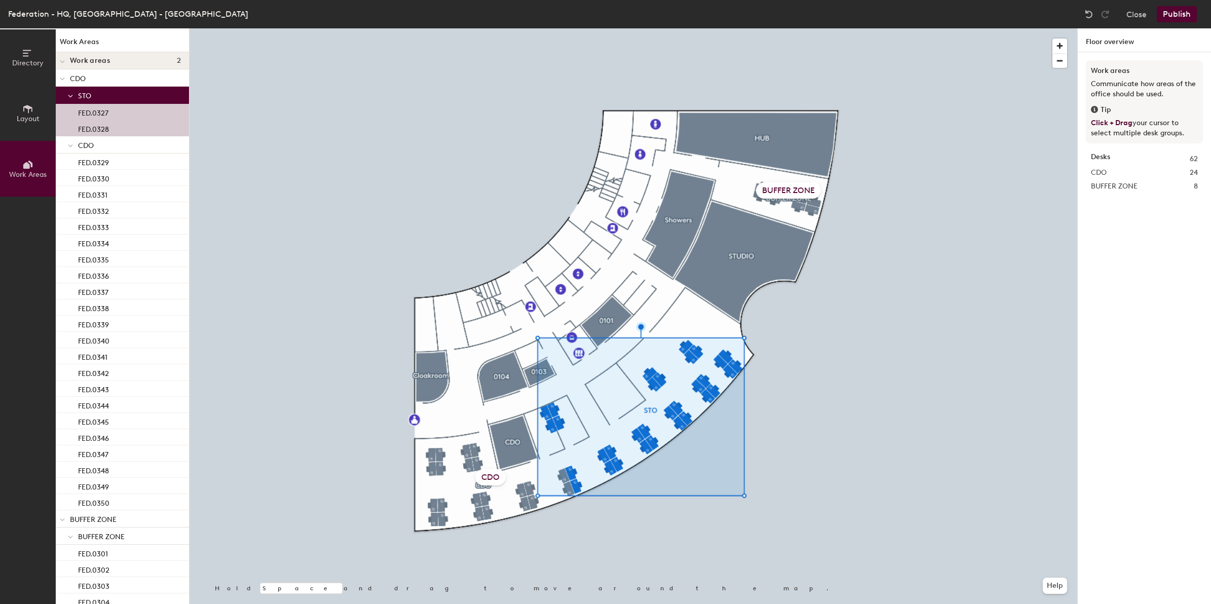
click at [101, 125] on p "FED.0328" at bounding box center [93, 128] width 31 height 12
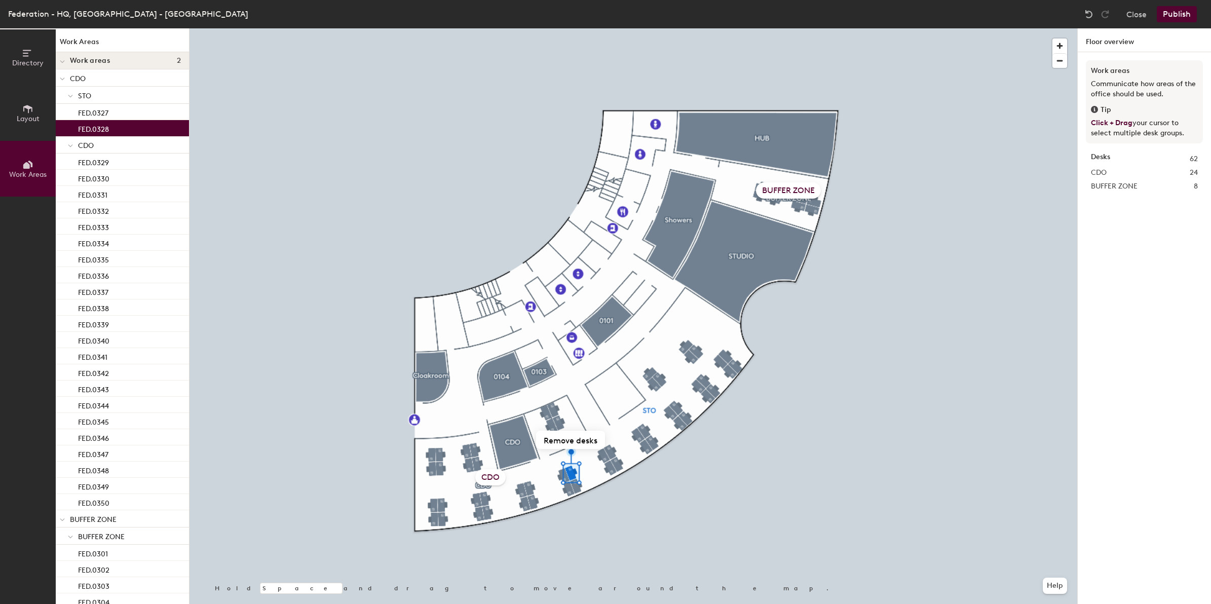
click at [99, 103] on div "STO" at bounding box center [122, 95] width 133 height 17
click at [101, 107] on p "CDO" at bounding box center [129, 112] width 103 height 13
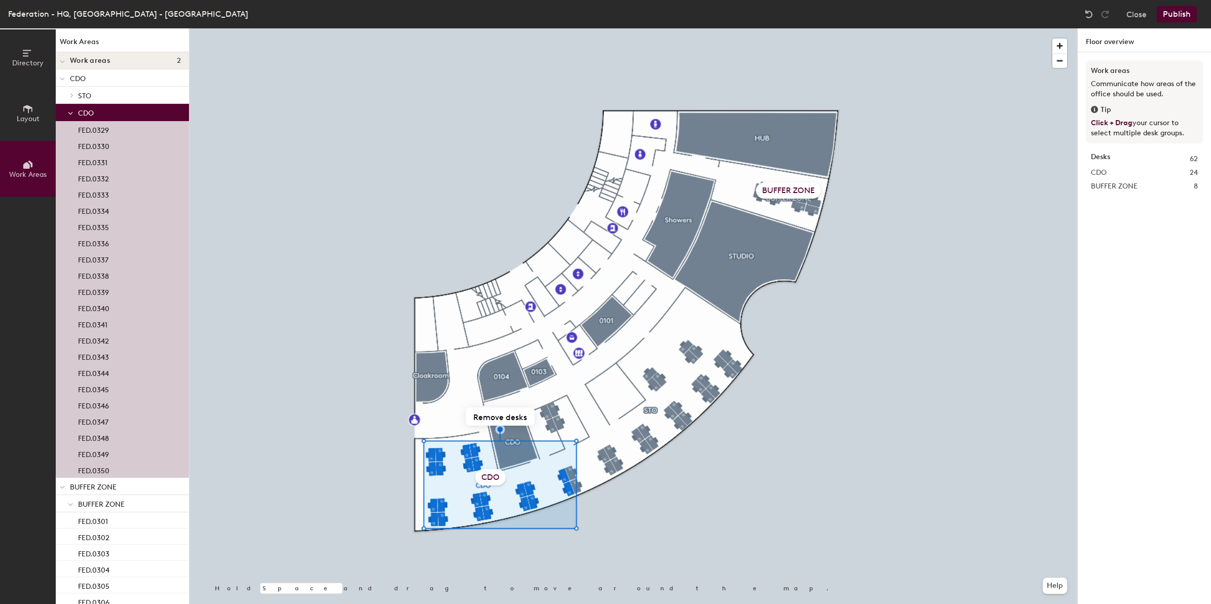
click at [75, 113] on div at bounding box center [70, 112] width 13 height 17
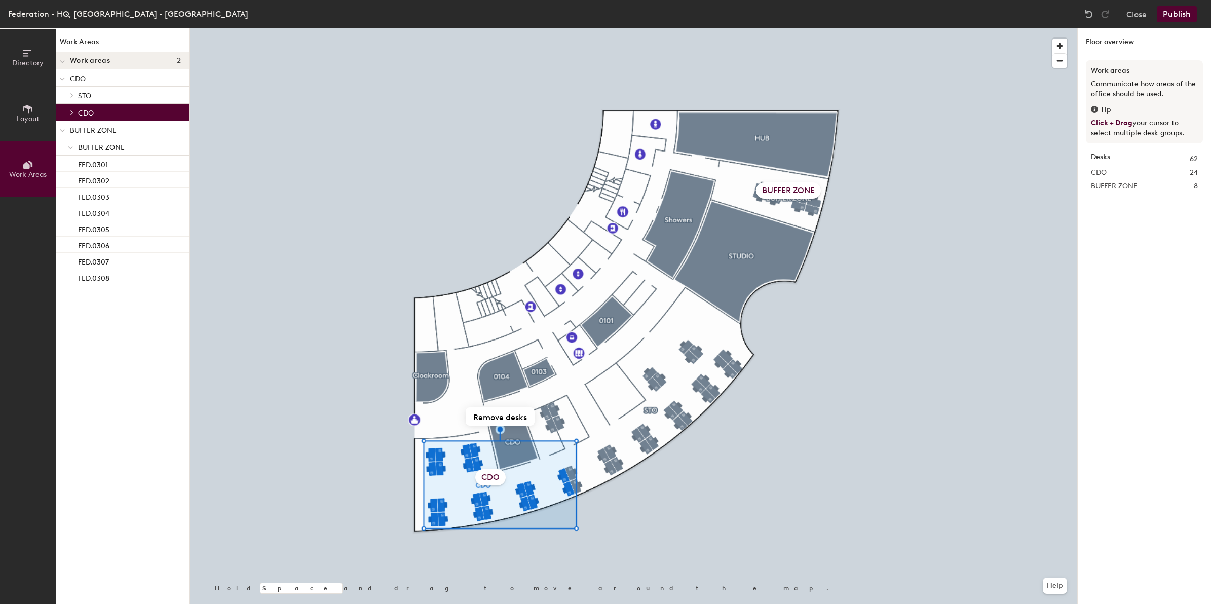
click at [72, 95] on icon at bounding box center [72, 95] width 2 height 4
click at [82, 90] on p "STO" at bounding box center [129, 95] width 103 height 13
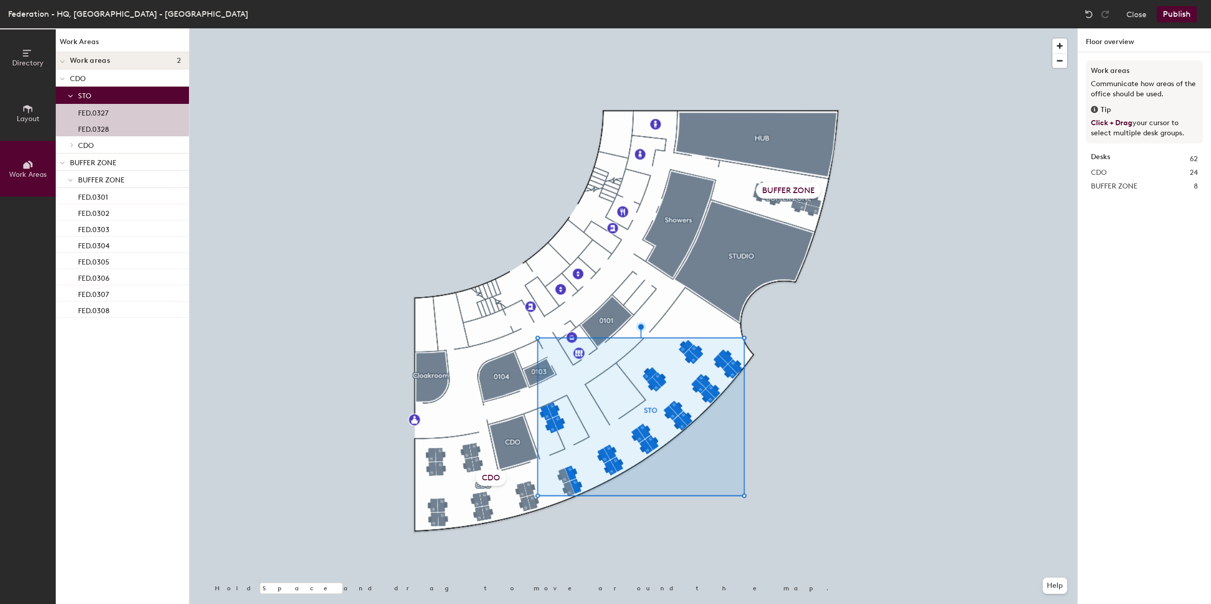
click at [97, 79] on p "CDO" at bounding box center [125, 77] width 111 height 13
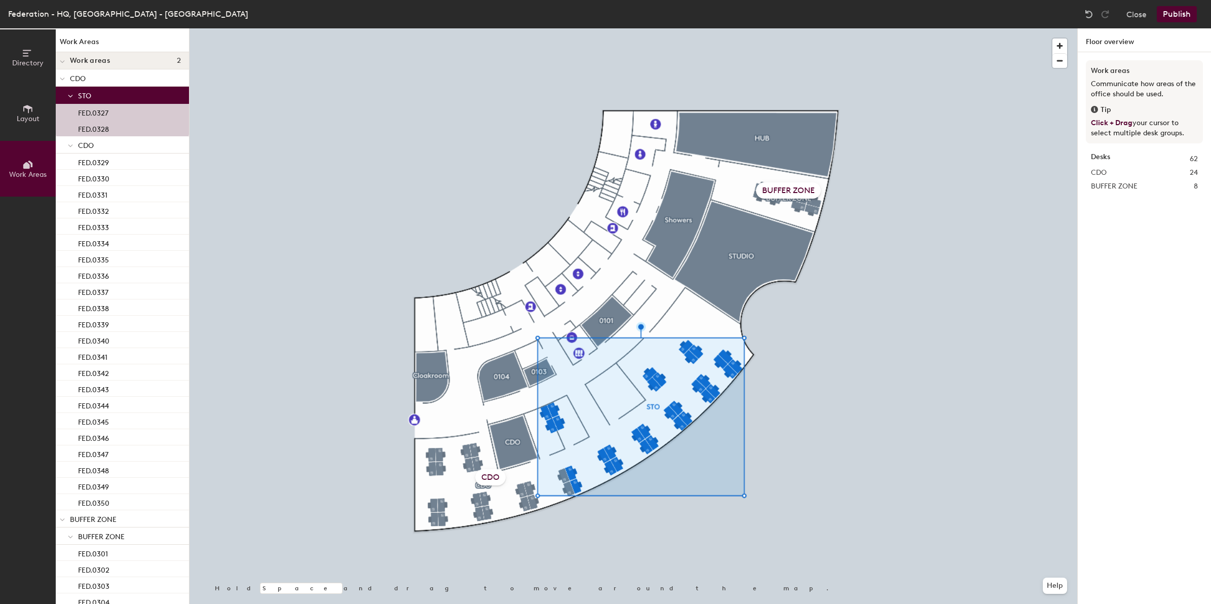
click at [103, 95] on p "STO" at bounding box center [129, 95] width 103 height 13
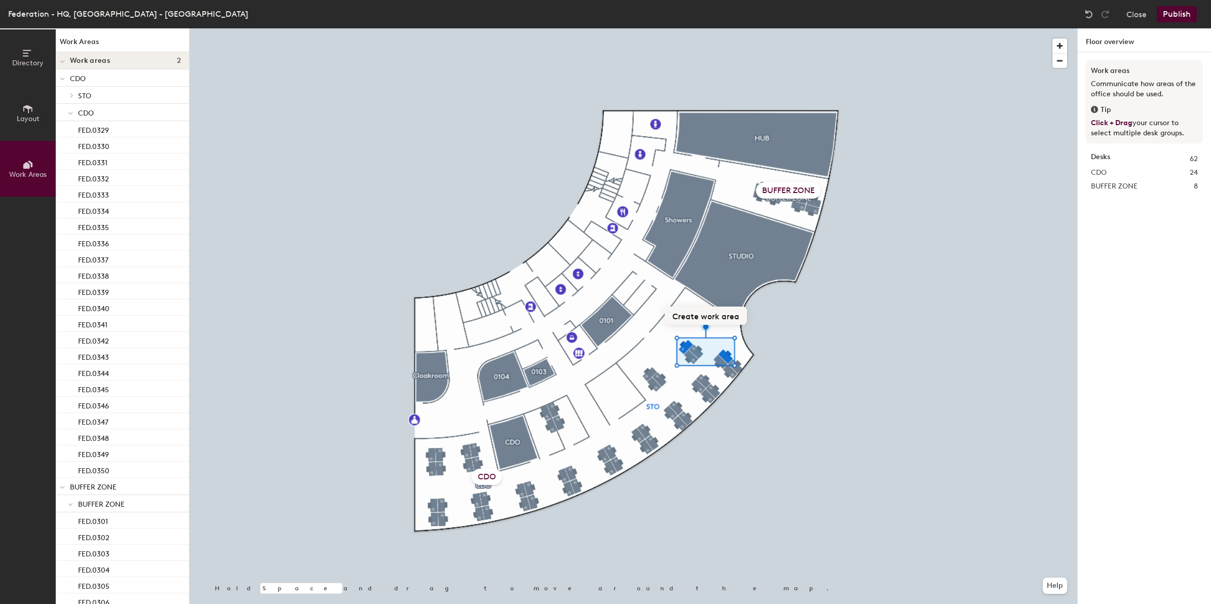
click at [710, 315] on button "Create work area" at bounding box center [706, 316] width 82 height 18
type input "STO"
click at [702, 346] on div "STO" at bounding box center [705, 344] width 27 height 16
click at [726, 312] on button "Edit" at bounding box center [729, 316] width 30 height 18
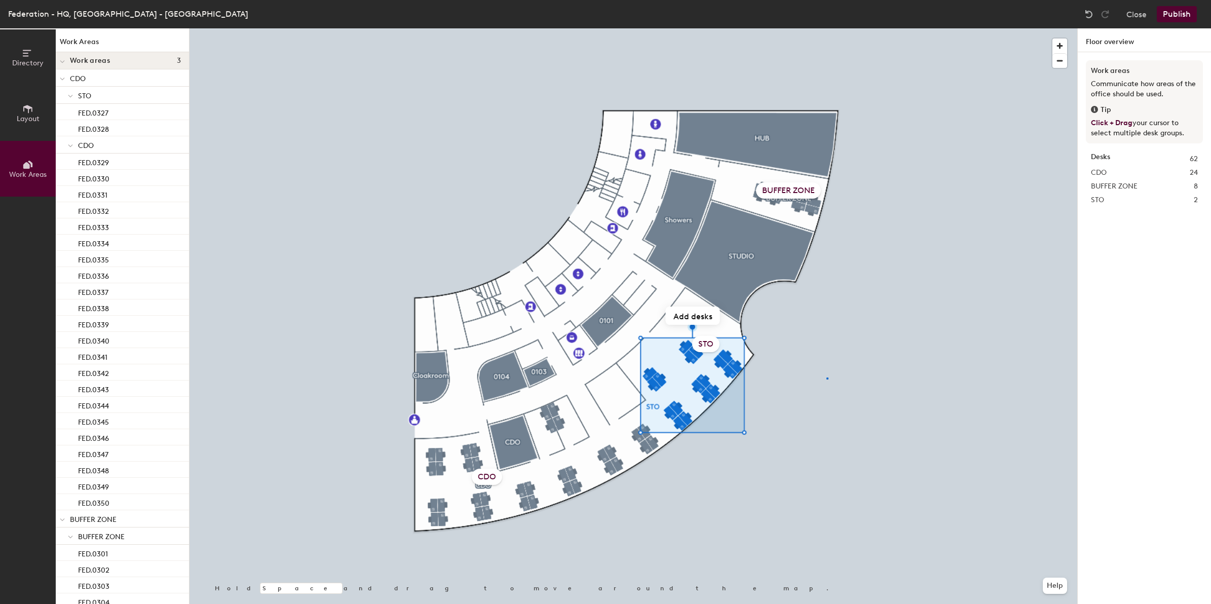
click at [827, 28] on div at bounding box center [634, 28] width 888 height 0
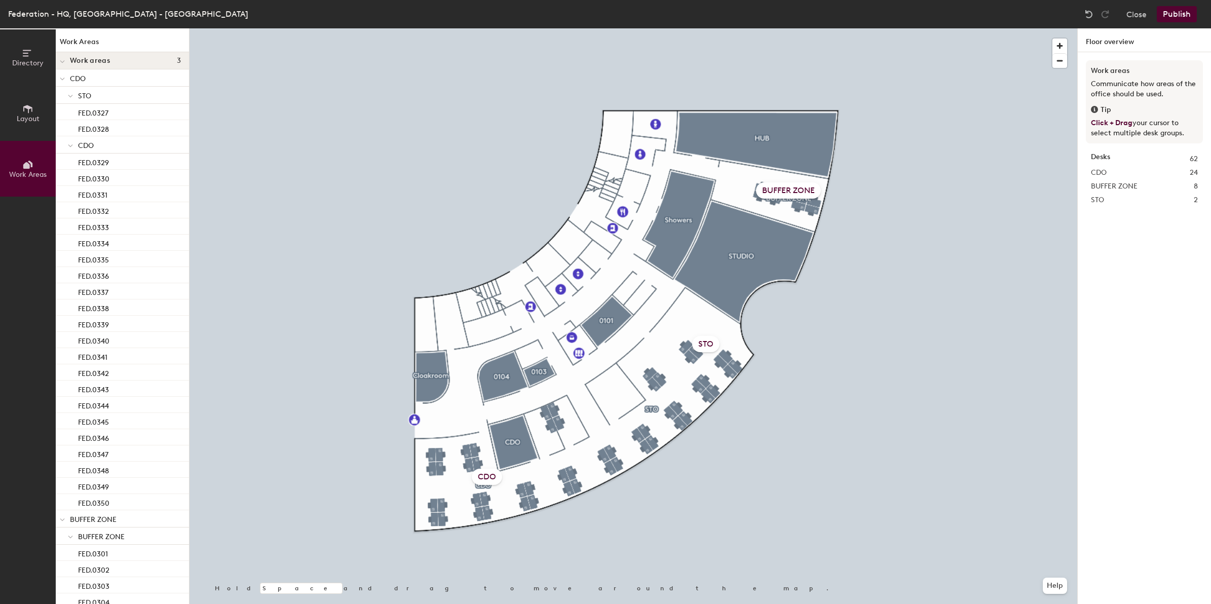
click at [705, 346] on div "STO" at bounding box center [705, 344] width 27 height 16
click at [736, 318] on button "Edit" at bounding box center [729, 316] width 30 height 18
click at [702, 311] on button "Remove" at bounding box center [691, 312] width 46 height 18
click at [1092, 15] on img at bounding box center [1089, 14] width 10 height 10
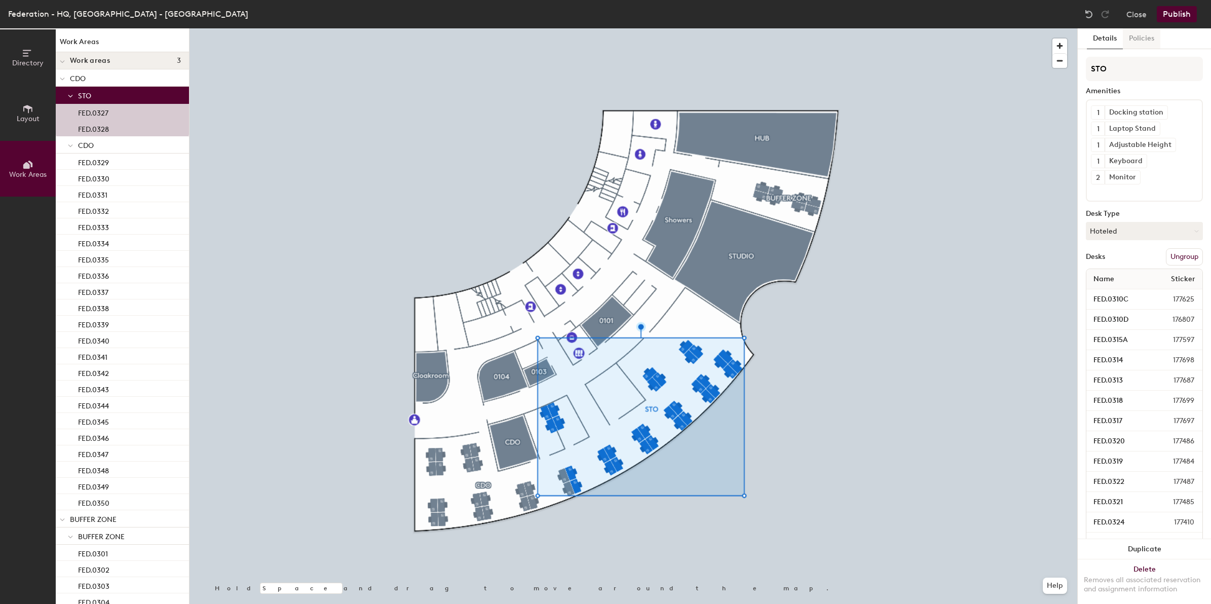
click at [1149, 36] on button "Policies" at bounding box center [1142, 38] width 38 height 21
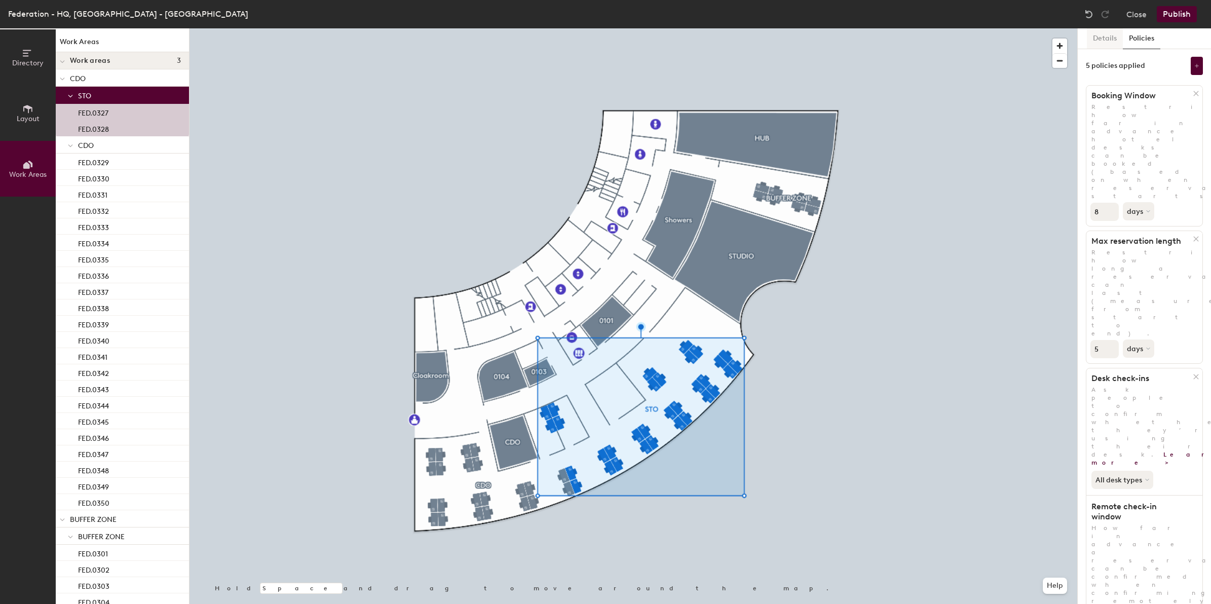
click at [1108, 42] on button "Details" at bounding box center [1105, 38] width 36 height 21
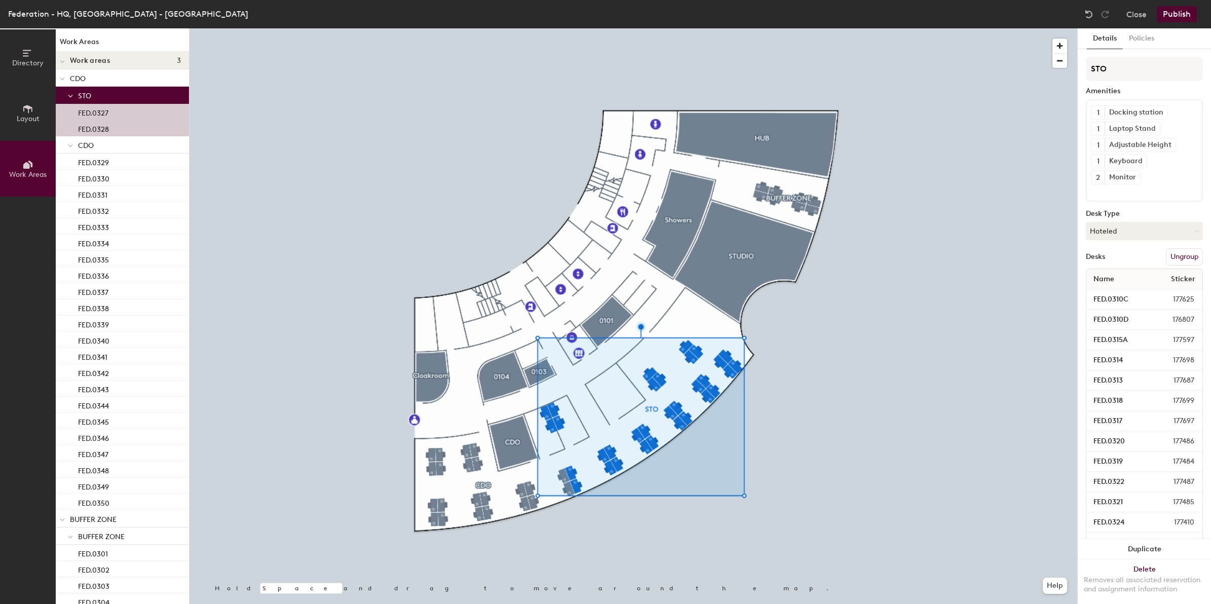
click at [77, 94] on div "STO" at bounding box center [122, 95] width 133 height 17
click at [78, 93] on span "STO" at bounding box center [84, 96] width 13 height 9
